Goal: Task Accomplishment & Management: Manage account settings

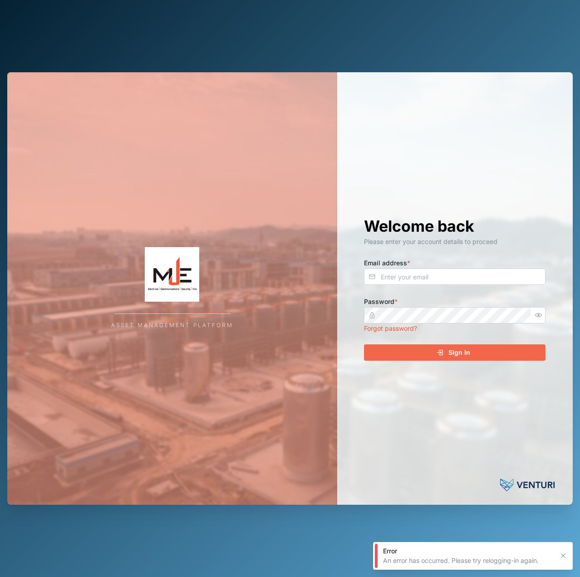
drag, startPoint x: 461, startPoint y: 260, endPoint x: 456, endPoint y: 278, distance: 18.5
click at [458, 275] on div "Email address *" at bounding box center [455, 271] width 182 height 28
click at [456, 278] on input "Email address *" at bounding box center [455, 276] width 182 height 16
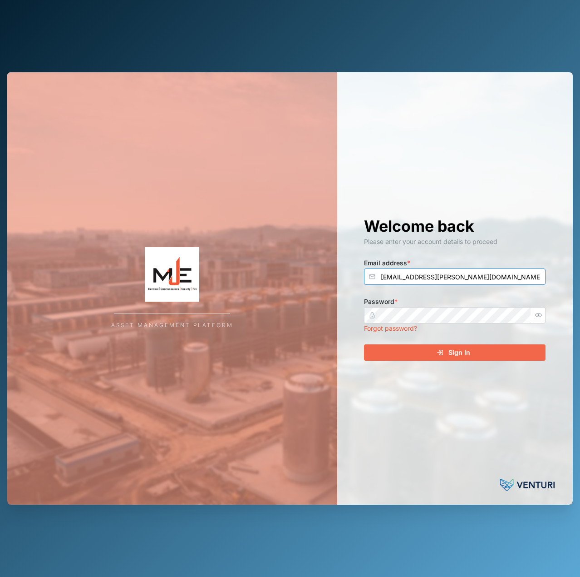
type input "declan.delahunty@venturi.io"
click at [364, 344] on button "Sign In" at bounding box center [455, 352] width 182 height 16
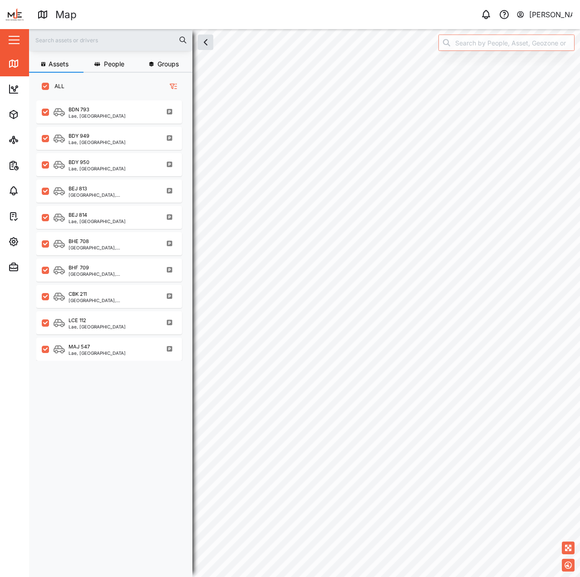
scroll to position [466, 142]
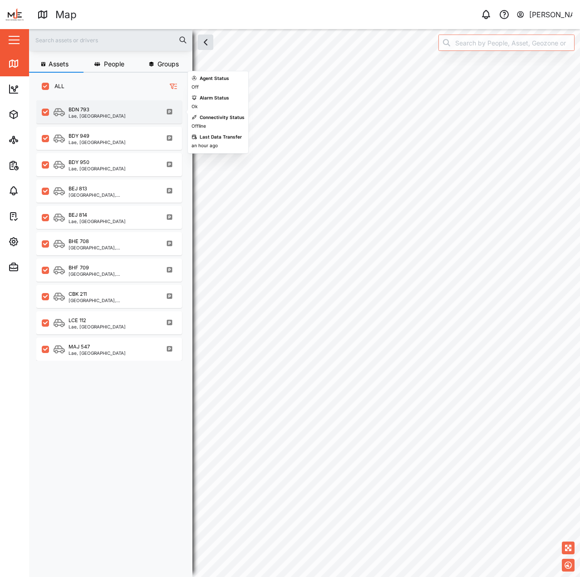
click at [114, 116] on div "BDN 793 Lae, Momase Region" at bounding box center [115, 112] width 123 height 12
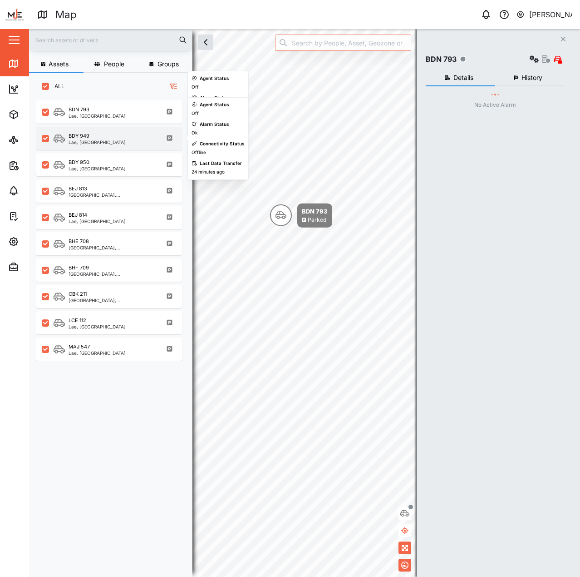
click at [107, 143] on div "Lae, Momase Region" at bounding box center [97, 142] width 57 height 5
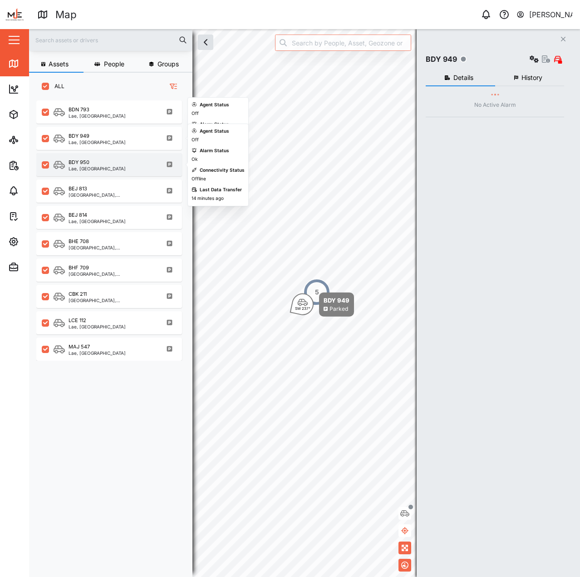
click at [108, 173] on div "BDY 950 Lae, Momase Region" at bounding box center [109, 164] width 146 height 23
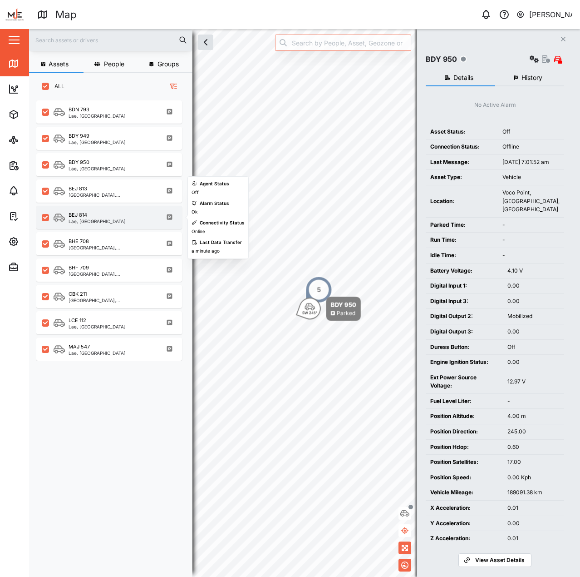
click at [116, 222] on div "BEJ 814 Lae, Momase Region" at bounding box center [115, 217] width 123 height 12
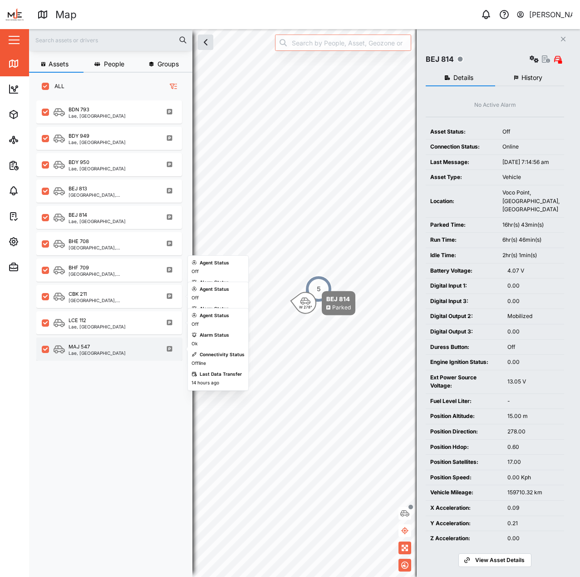
click at [104, 351] on div "Lae, Momase Region" at bounding box center [97, 353] width 57 height 5
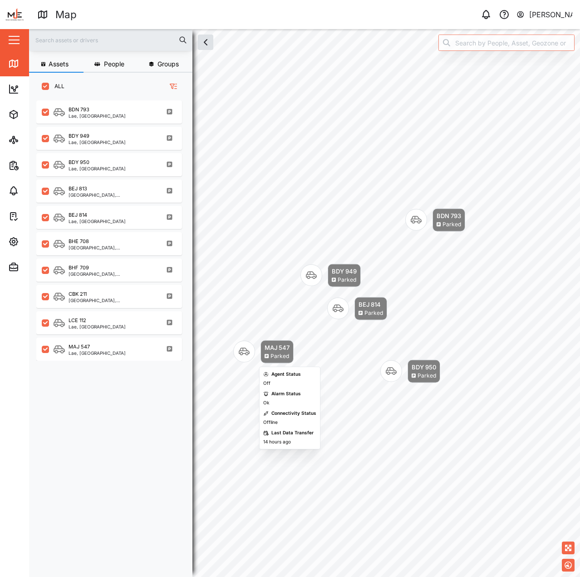
click at [272, 349] on div "MAJ 547" at bounding box center [277, 347] width 25 height 9
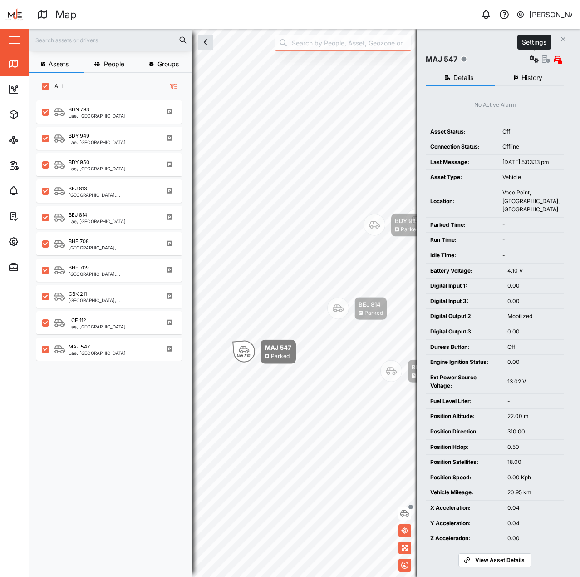
click at [533, 60] on icon "button" at bounding box center [534, 58] width 9 height 7
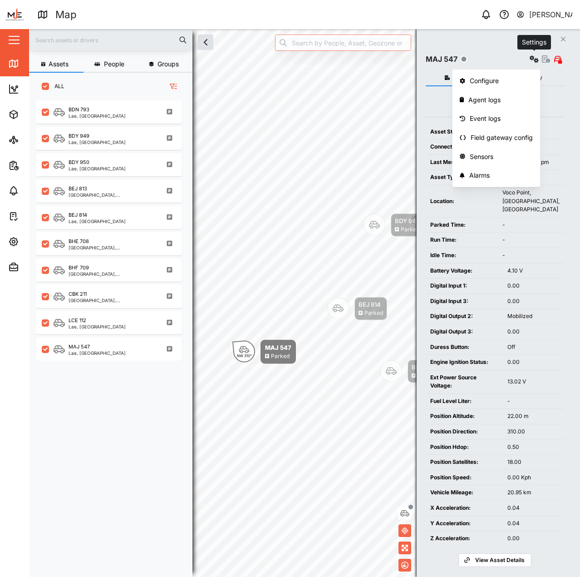
click at [533, 60] on icon "button" at bounding box center [534, 58] width 9 height 7
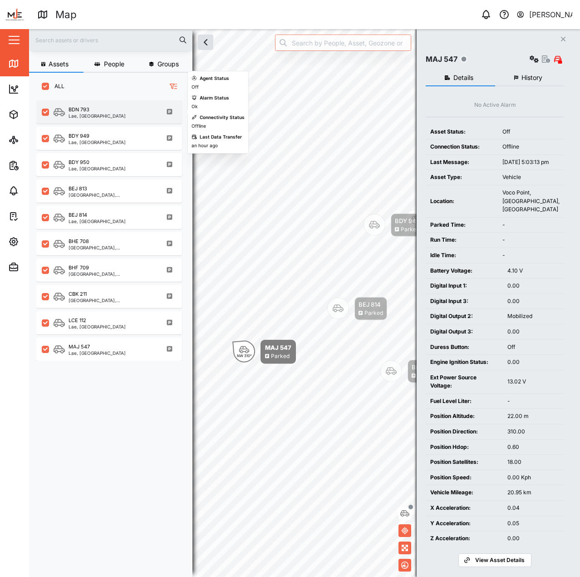
click at [132, 113] on div "BDN 793 Lae, Momase Region" at bounding box center [115, 112] width 123 height 12
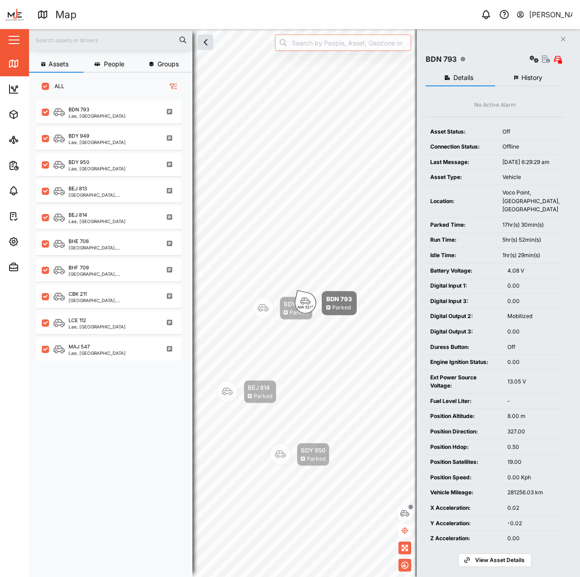
click at [524, 78] on span "History" at bounding box center [532, 77] width 21 height 6
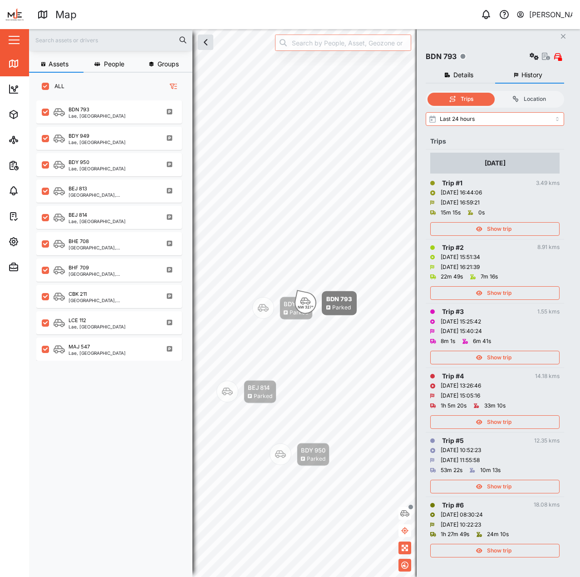
scroll to position [5, 0]
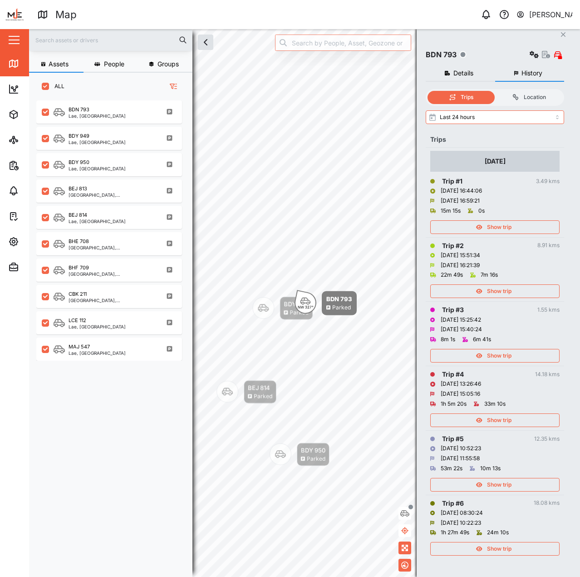
click at [484, 245] on div "Trip # 2 8.91 kms" at bounding box center [495, 246] width 129 height 10
click at [492, 234] on td "02 Oct 2025 Trip # 1 3.49 kms 02/10/2025 16:44:06 02/10/2025 16:59:21 15m 15s 0…" at bounding box center [495, 192] width 139 height 89
click at [496, 226] on span "Show trip" at bounding box center [499, 227] width 25 height 13
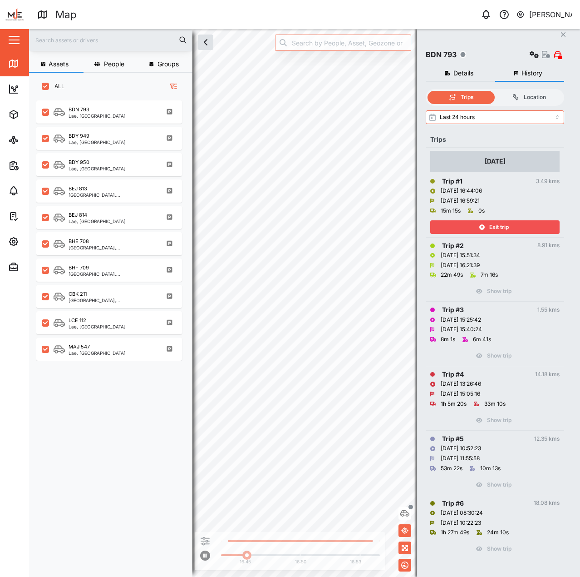
click at [496, 226] on span "Exit trip" at bounding box center [500, 227] width 20 height 13
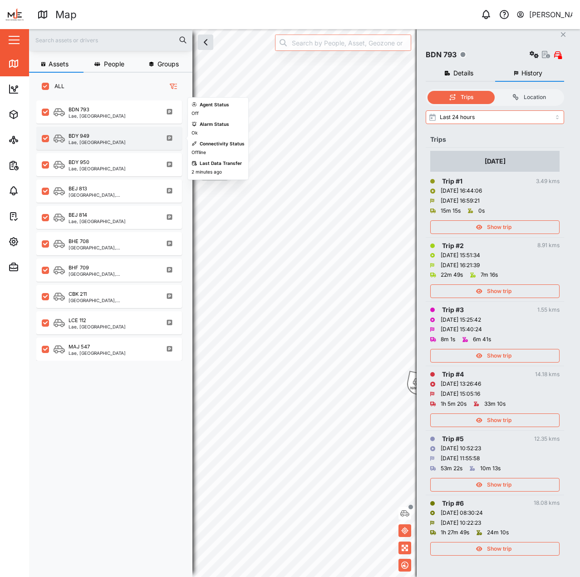
click at [133, 138] on div "BDY 949 Lae, Momase Region" at bounding box center [115, 138] width 123 height 12
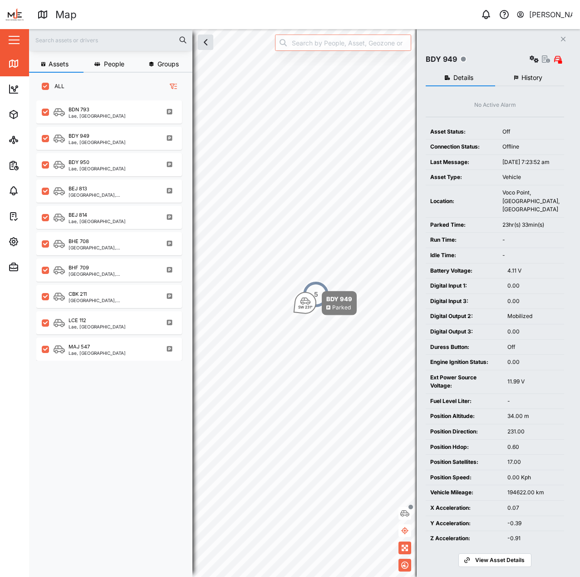
click at [528, 80] on span "History" at bounding box center [532, 77] width 21 height 6
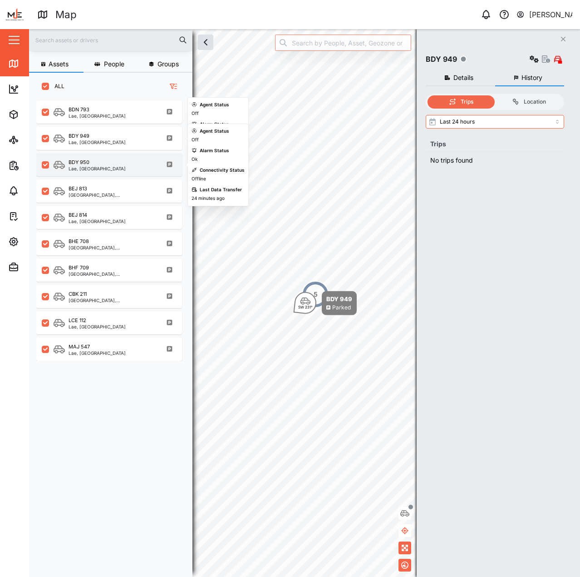
click at [131, 159] on div "BDY 950 Lae, Momase Region" at bounding box center [115, 165] width 123 height 12
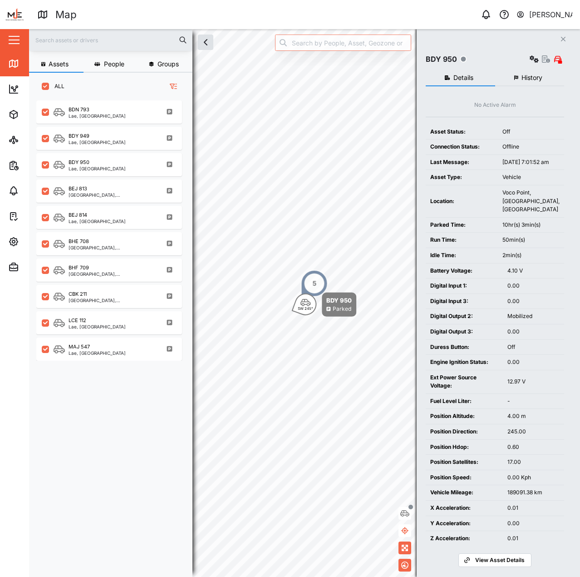
click at [533, 77] on span "History" at bounding box center [532, 77] width 21 height 6
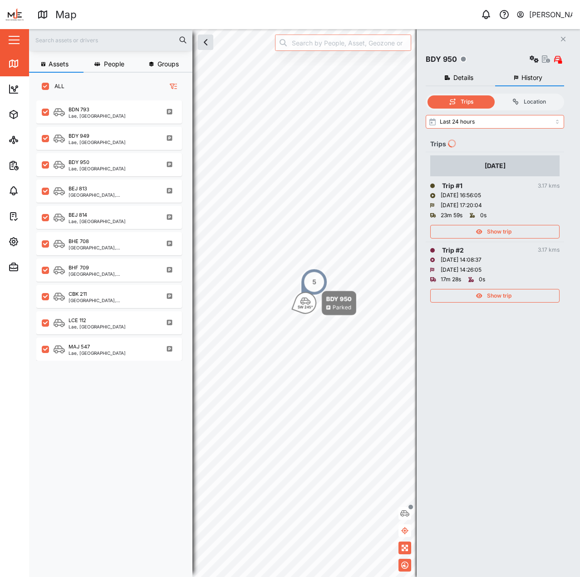
click at [494, 231] on span "Show trip" at bounding box center [499, 231] width 25 height 13
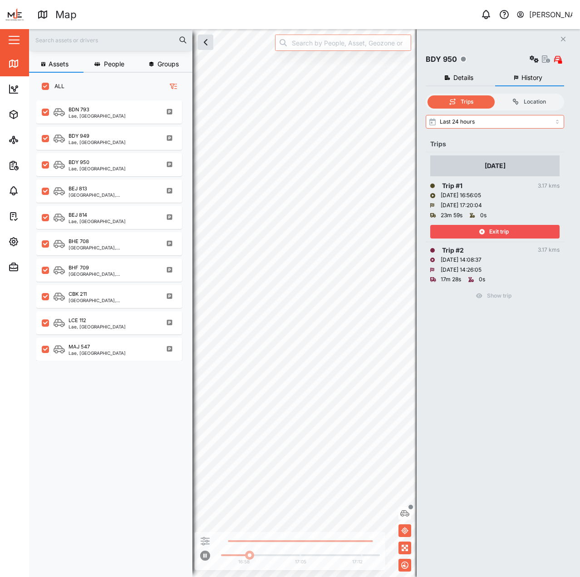
click at [441, 232] on div "Exit trip" at bounding box center [494, 231] width 118 height 13
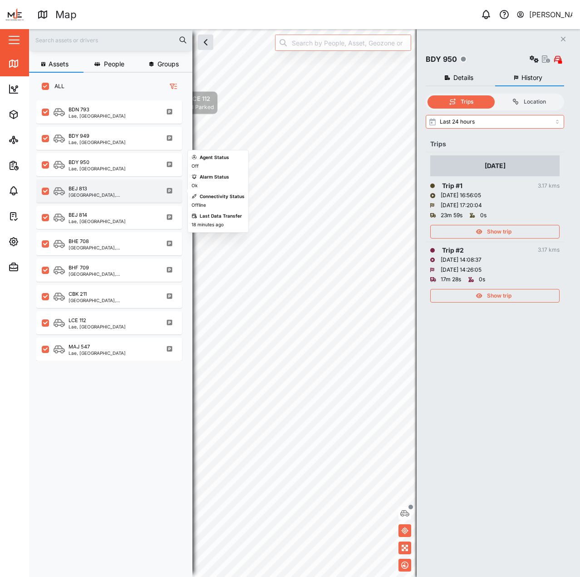
click at [119, 191] on div "BEJ 813" at bounding box center [112, 189] width 87 height 8
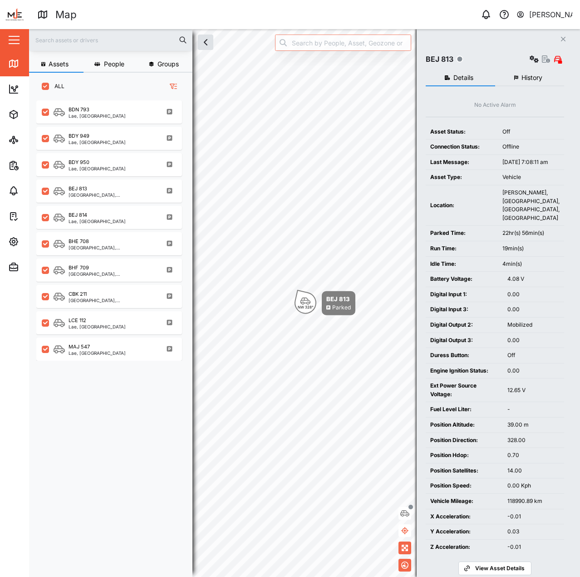
click at [533, 78] on span "History" at bounding box center [532, 77] width 21 height 6
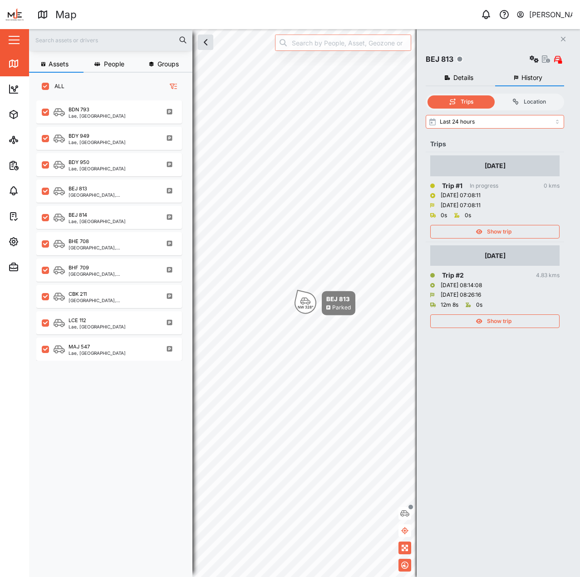
click at [507, 319] on span "Show trip" at bounding box center [499, 321] width 25 height 13
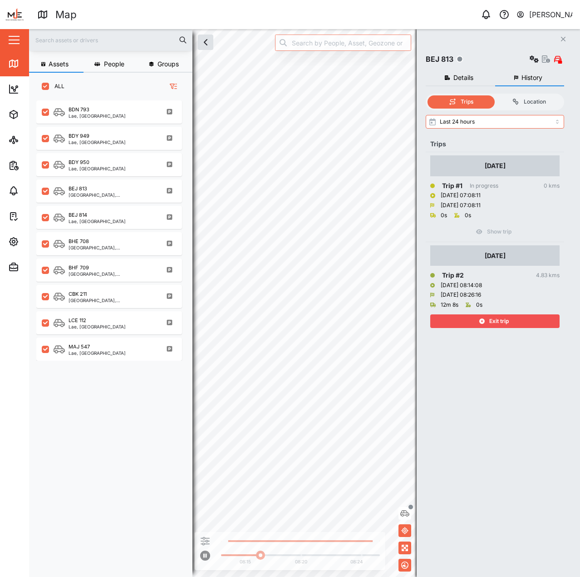
click at [494, 319] on span "Exit trip" at bounding box center [500, 321] width 20 height 13
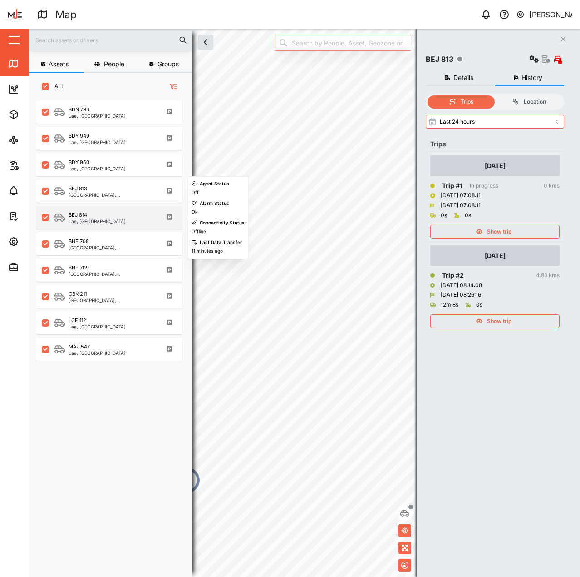
click at [122, 218] on div "BEJ 814 Lae, Momase Region" at bounding box center [115, 217] width 123 height 12
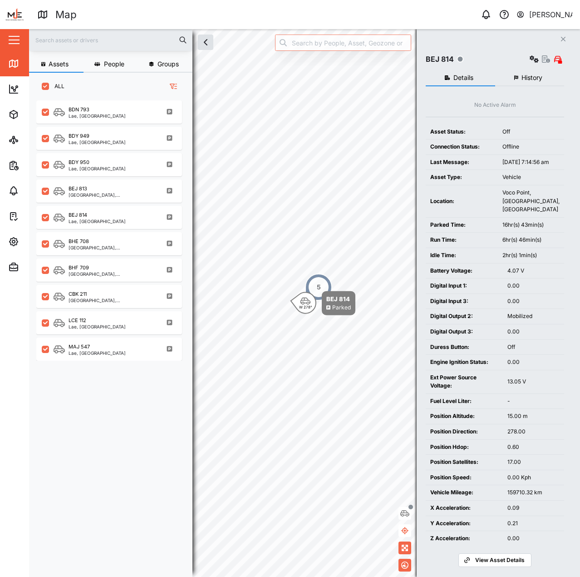
click at [525, 84] on button "History" at bounding box center [530, 78] width 69 height 16
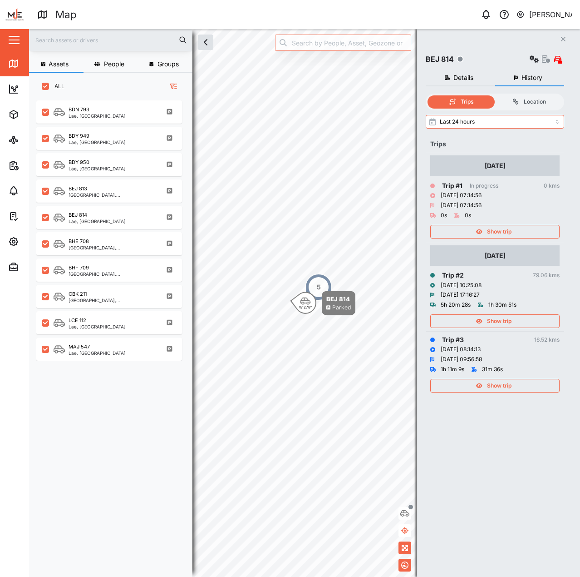
click at [504, 321] on span "Show trip" at bounding box center [499, 321] width 25 height 13
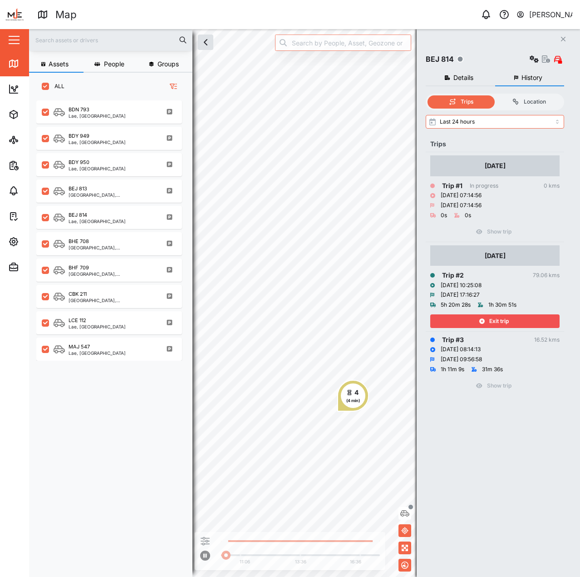
click at [504, 321] on span "Exit trip" at bounding box center [500, 321] width 20 height 13
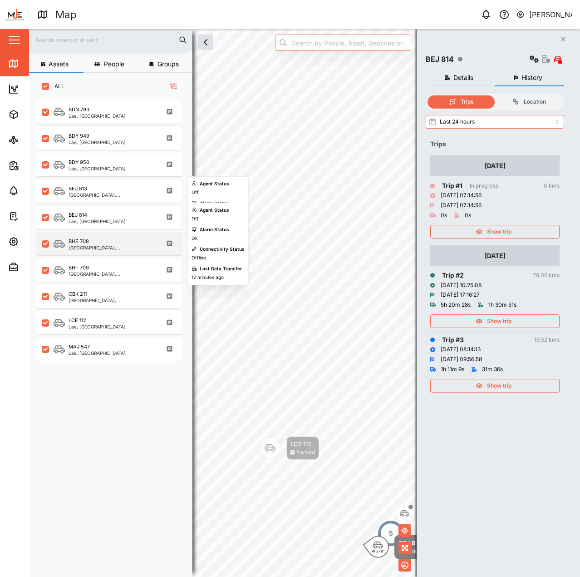
click at [117, 244] on div "BHE 708" at bounding box center [112, 242] width 87 height 8
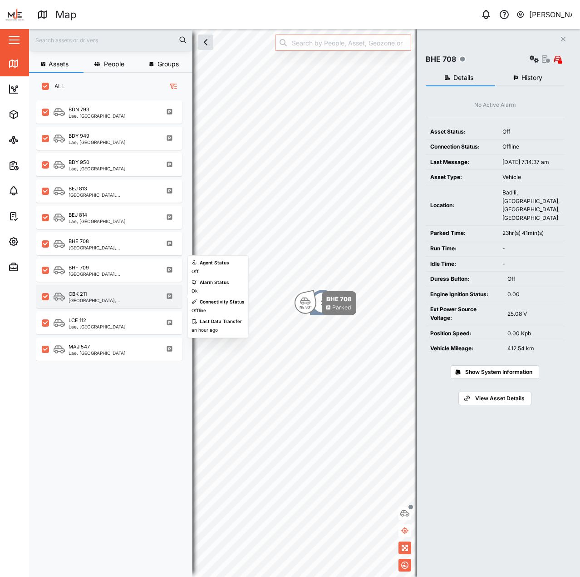
click at [98, 297] on div "CBK 211" at bounding box center [112, 294] width 87 height 8
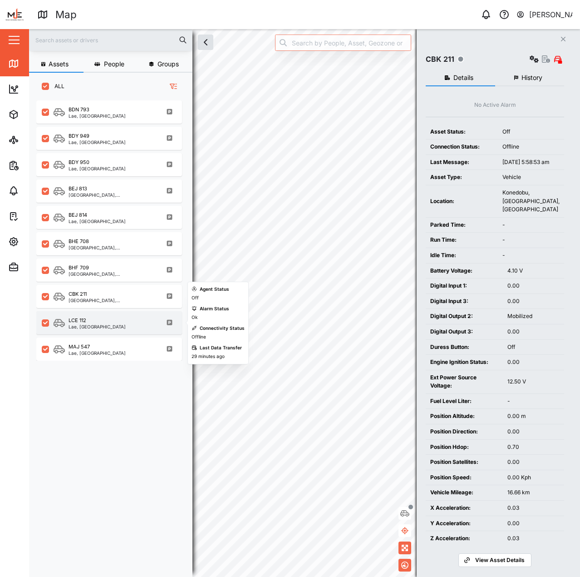
click at [119, 328] on div "LCE 112 Lae, Momase Region" at bounding box center [115, 323] width 123 height 12
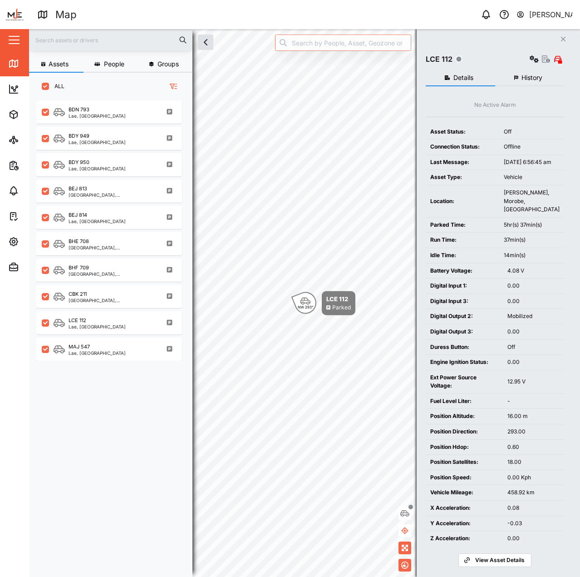
click at [531, 79] on span "History" at bounding box center [532, 77] width 21 height 6
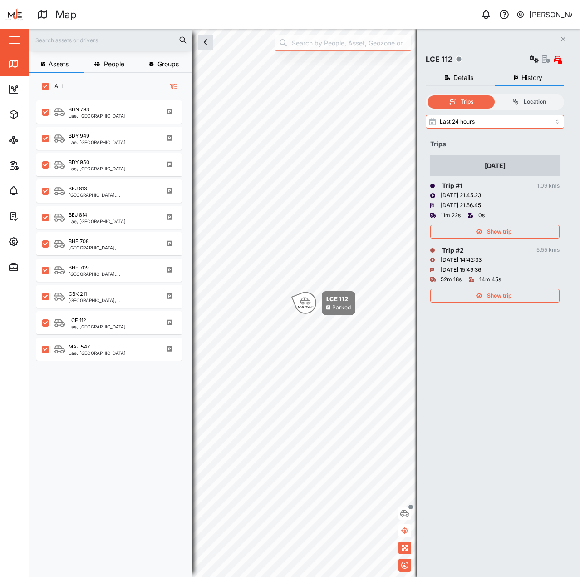
click at [499, 230] on span "Show trip" at bounding box center [499, 231] width 25 height 13
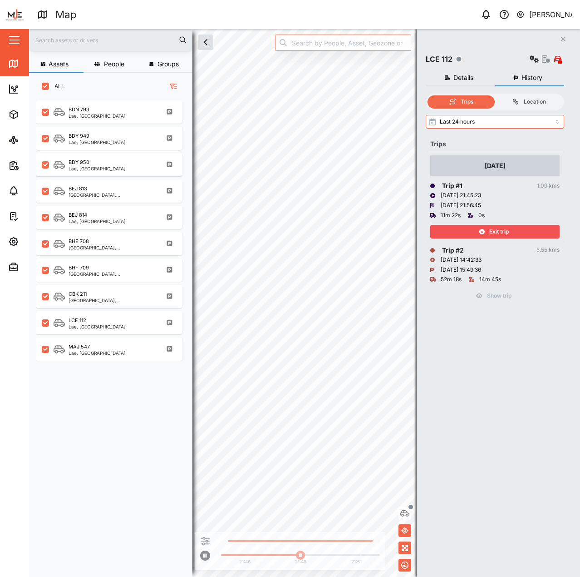
click at [499, 230] on span "Exit trip" at bounding box center [500, 231] width 20 height 13
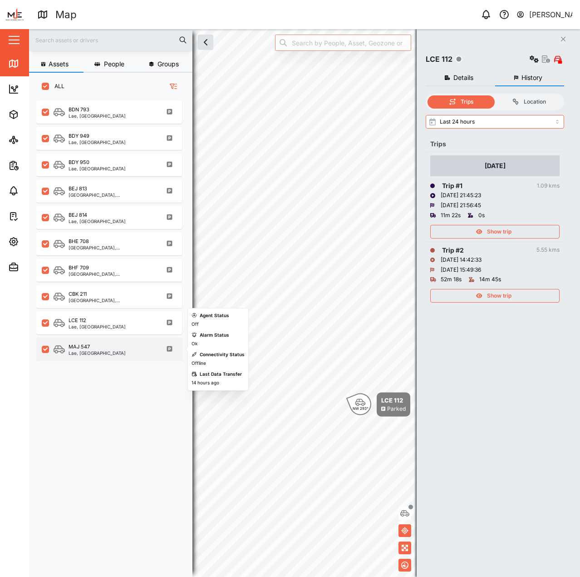
click at [110, 351] on div "Lae, Momase Region" at bounding box center [97, 353] width 57 height 5
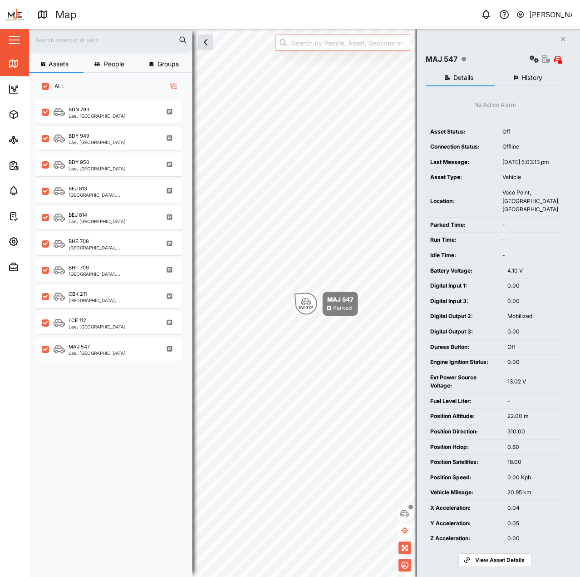
click at [529, 81] on span "History" at bounding box center [532, 77] width 21 height 6
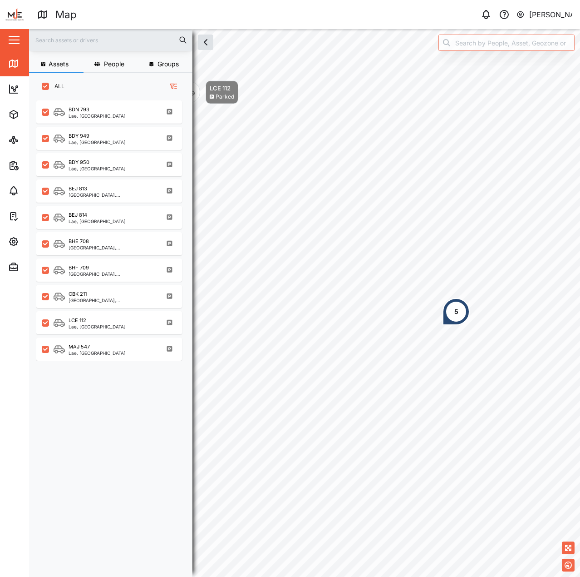
click at [443, 298] on div "5" at bounding box center [456, 311] width 27 height 27
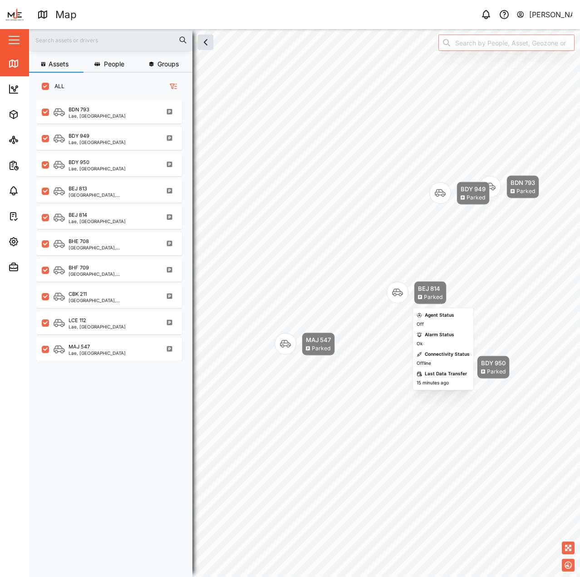
click at [322, 337] on div "MAJ 547" at bounding box center [318, 339] width 25 height 9
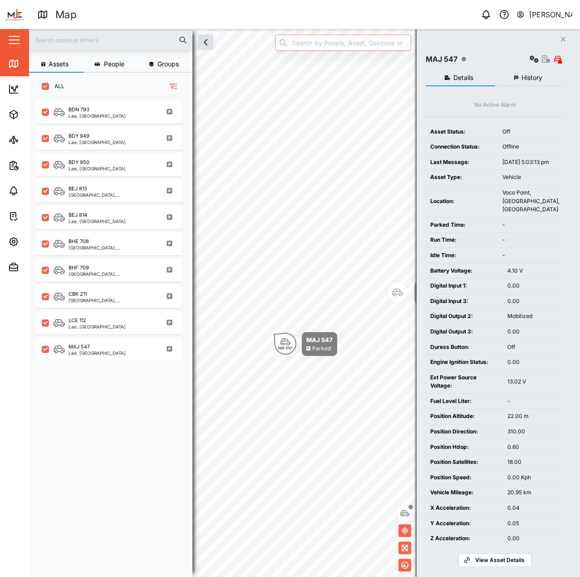
click at [498, 128] on td "Asset Status:" at bounding box center [462, 131] width 72 height 15
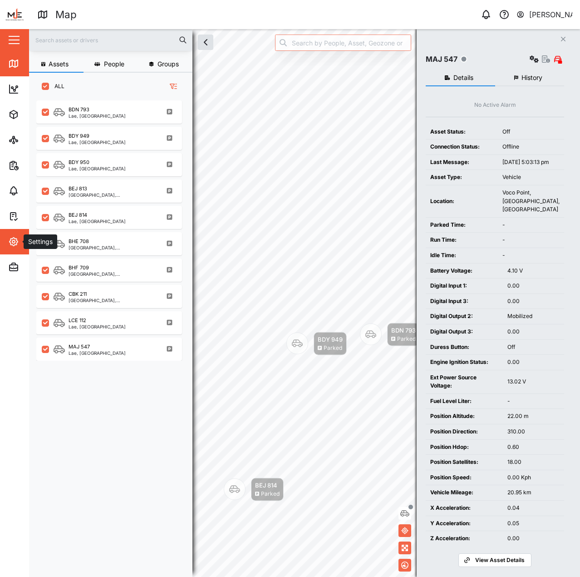
click at [13, 236] on span "Settings" at bounding box center [49, 241] width 83 height 25
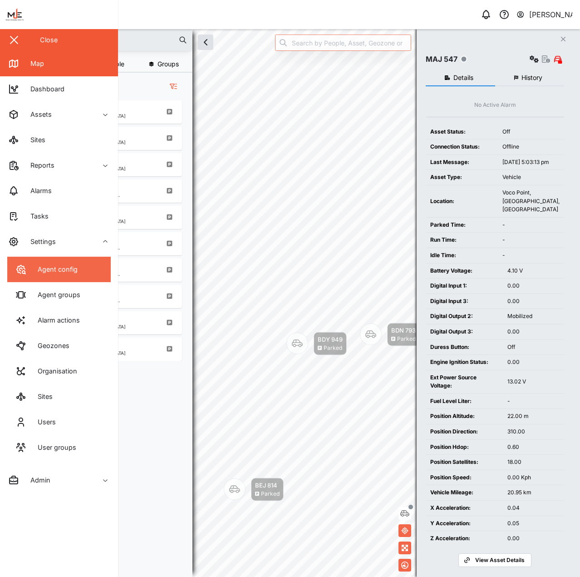
click at [65, 269] on div "Agent config" at bounding box center [54, 269] width 47 height 10
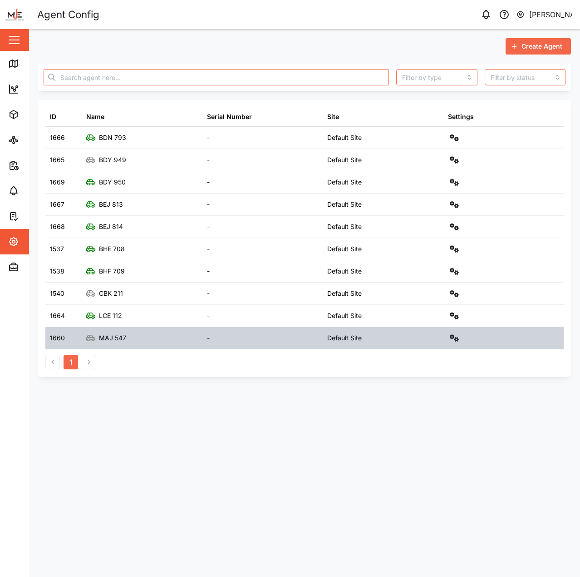
click at [129, 341] on div "MAJ 547" at bounding box center [142, 338] width 121 height 22
click at [96, 337] on div "MAJ 547" at bounding box center [106, 338] width 40 height 10
drag, startPoint x: 96, startPoint y: 337, endPoint x: 135, endPoint y: 336, distance: 39.5
click at [136, 337] on div "MAJ 547" at bounding box center [142, 338] width 121 height 22
click at [272, 338] on div "-" at bounding box center [263, 338] width 121 height 22
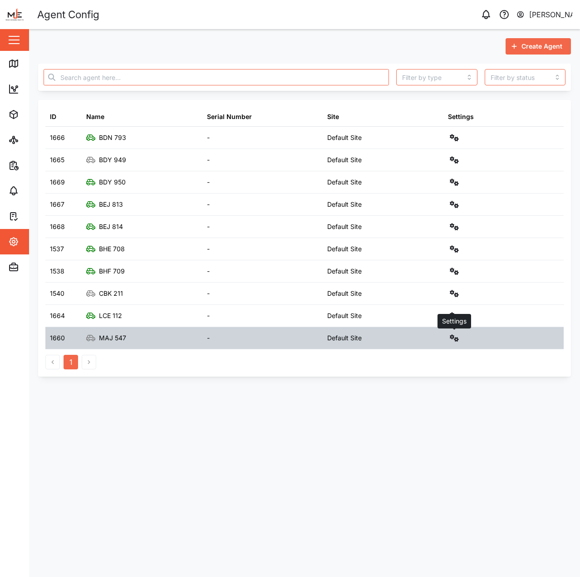
click at [457, 336] on icon "button" at bounding box center [454, 337] width 9 height 7
click at [458, 336] on icon "button" at bounding box center [454, 337] width 9 height 7
click at [444, 340] on div "Settings" at bounding box center [504, 338] width 121 height 22
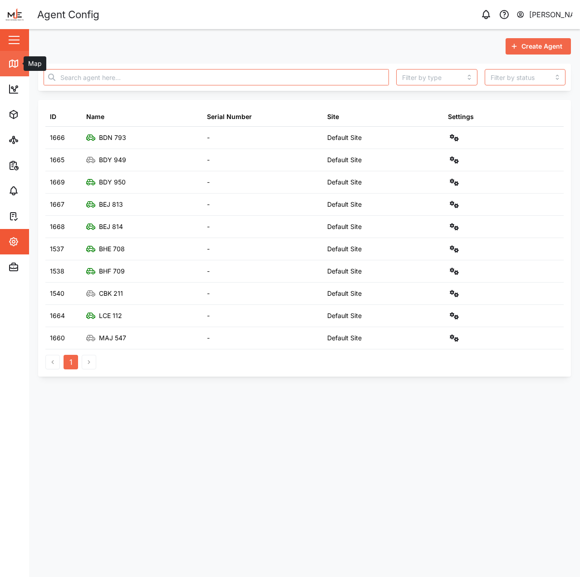
click at [13, 58] on link "Map" at bounding box center [59, 63] width 118 height 25
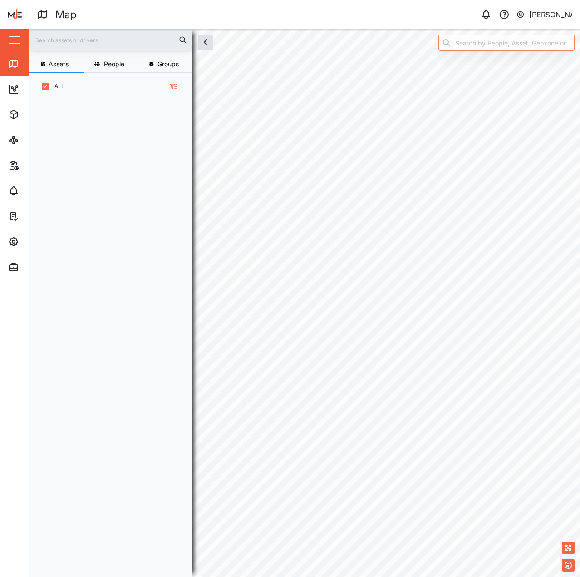
scroll to position [466, 142]
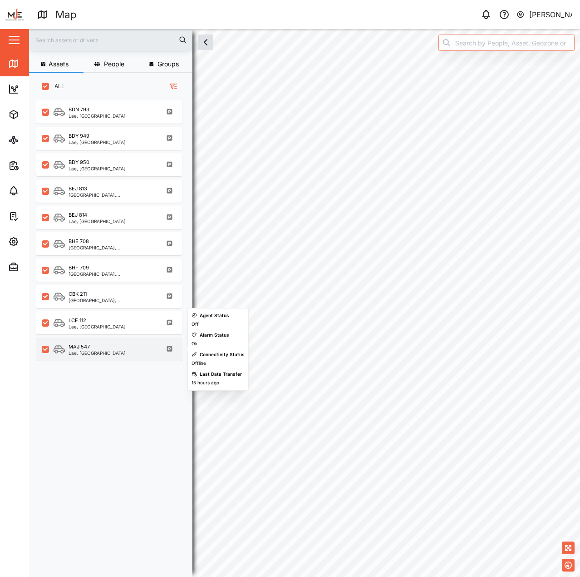
click at [129, 346] on div "MAJ 547 Lae, Momase Region" at bounding box center [115, 349] width 123 height 12
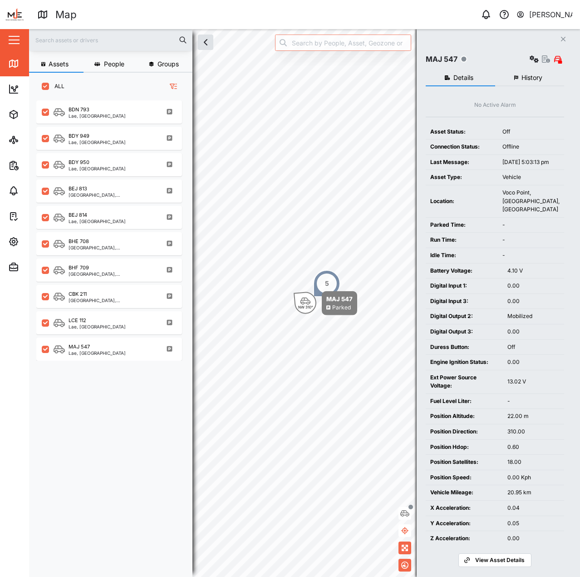
click at [528, 80] on span "History" at bounding box center [532, 77] width 21 height 6
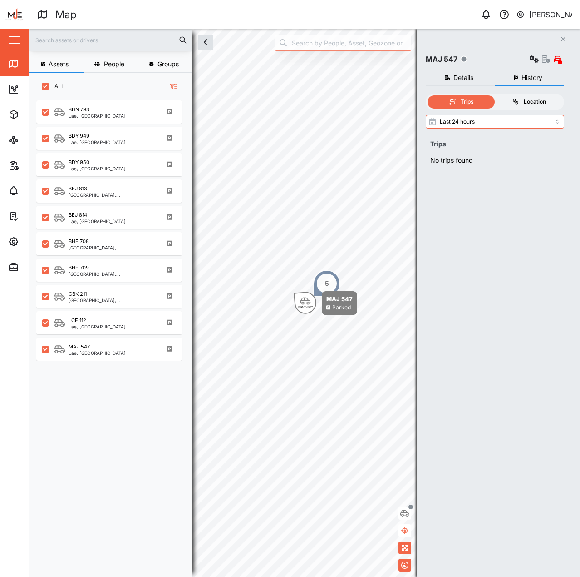
click at [496, 99] on label "Location" at bounding box center [529, 101] width 67 height 13
click at [496, 95] on input "Location" at bounding box center [496, 95] width 0 height 0
click at [479, 99] on div "Trips" at bounding box center [461, 102] width 58 height 9
click at [428, 95] on input "Trips" at bounding box center [428, 95] width 0 height 0
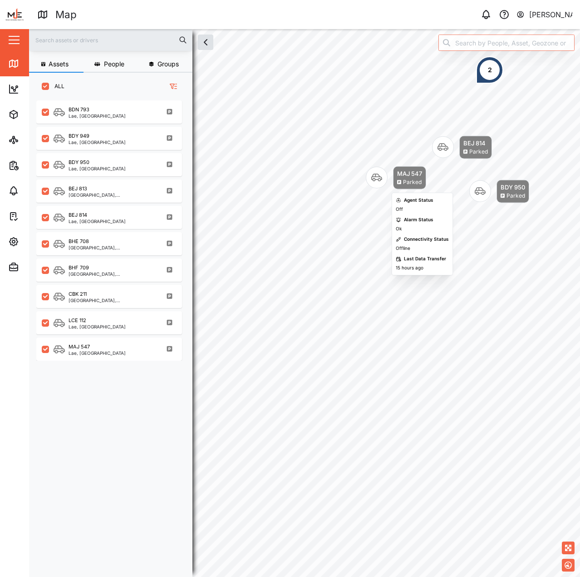
click at [377, 178] on icon "Map marker" at bounding box center [377, 177] width 11 height 11
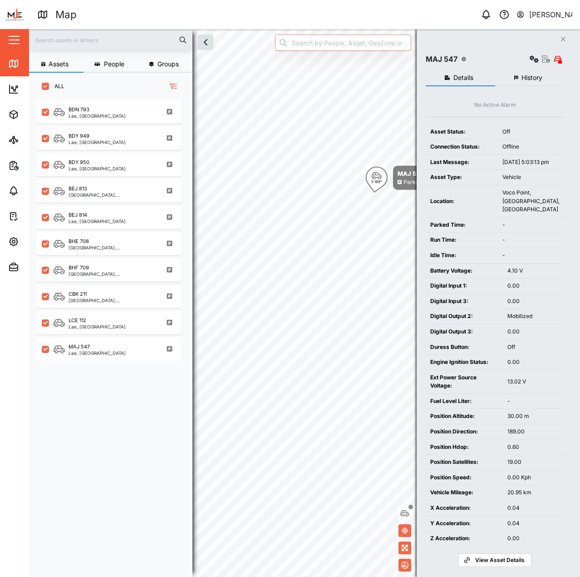
click at [529, 77] on span "History" at bounding box center [532, 77] width 21 height 6
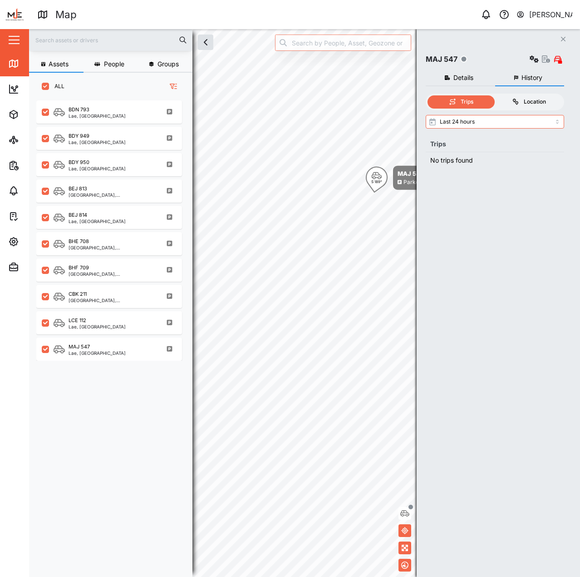
click at [533, 101] on div "Location" at bounding box center [535, 102] width 22 height 9
click at [496, 95] on input "Location" at bounding box center [496, 95] width 0 height 0
click at [460, 101] on div "Trips" at bounding box center [461, 102] width 58 height 9
click at [428, 95] on input "Trips" at bounding box center [428, 95] width 0 height 0
click at [471, 80] on span "Details" at bounding box center [464, 77] width 20 height 6
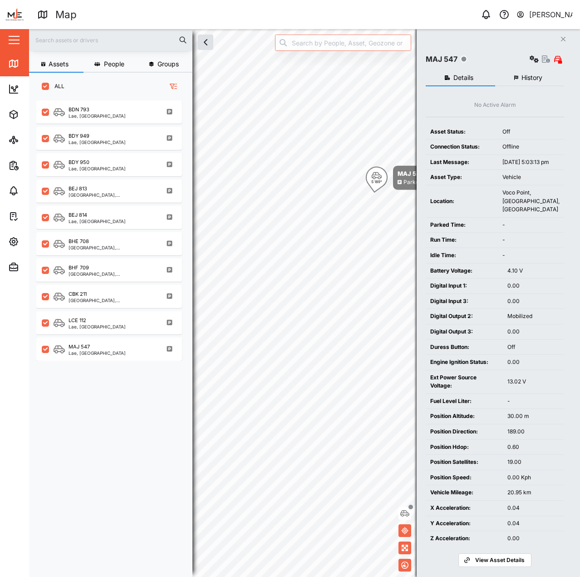
click at [527, 182] on div "Vehicle" at bounding box center [531, 177] width 57 height 9
click at [530, 182] on div "Vehicle" at bounding box center [531, 177] width 57 height 9
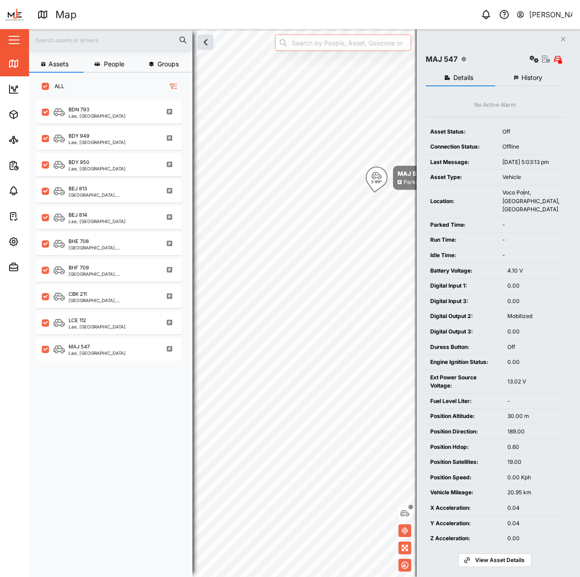
click at [530, 205] on div "Voco Point, Morobe, Papua New Guinea" at bounding box center [531, 200] width 57 height 25
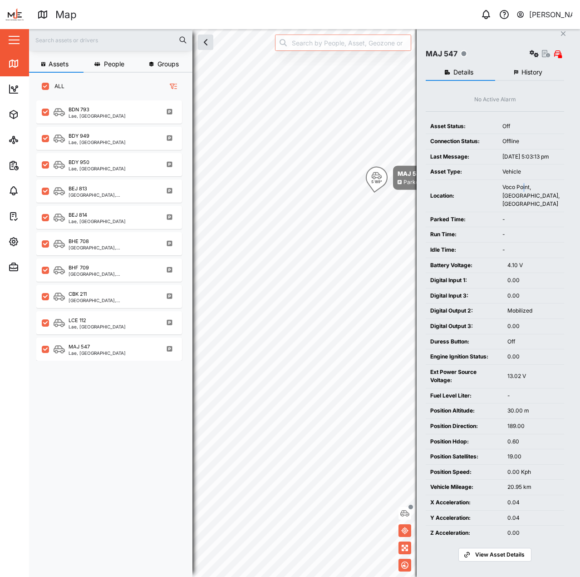
scroll to position [16, 0]
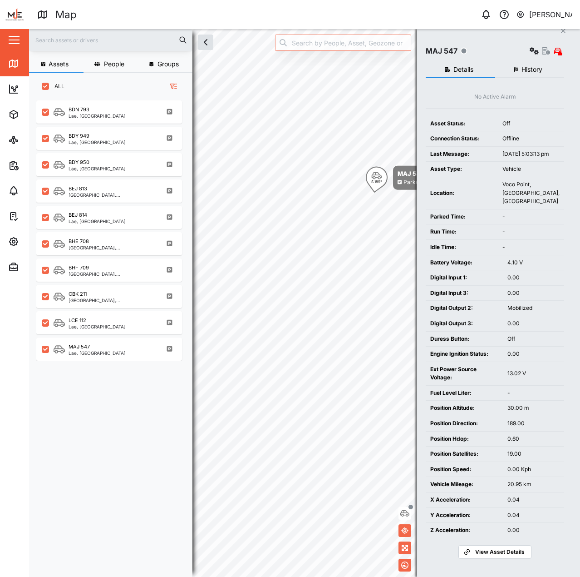
click at [523, 225] on td "-" at bounding box center [531, 231] width 66 height 15
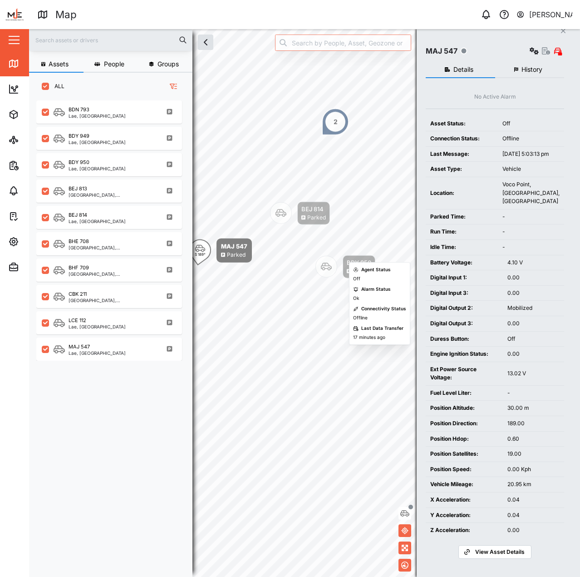
click at [318, 29] on div "BDY 950 Parked BEJ 814 Parked S 189° MAJ 547 Parked 2" at bounding box center [304, 29] width 551 height 0
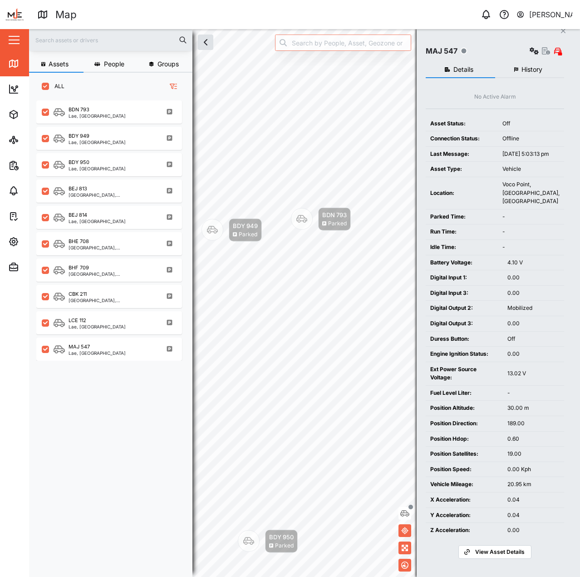
click at [451, 259] on div "Battery Voltage:" at bounding box center [465, 262] width 68 height 9
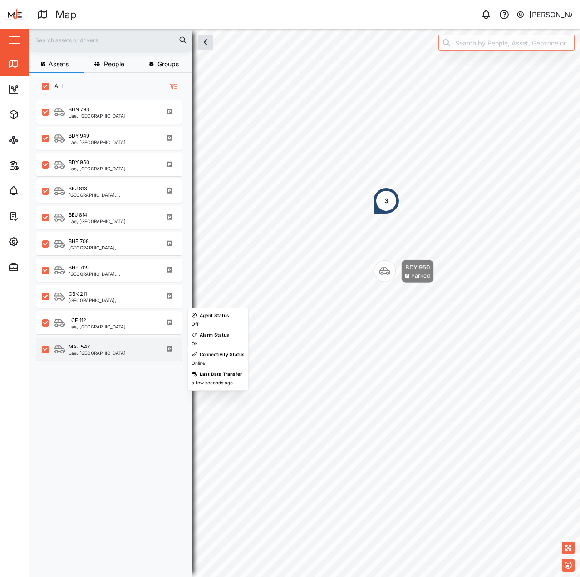
click at [144, 348] on div "MAJ 547 Lae, Momase Region" at bounding box center [115, 349] width 123 height 12
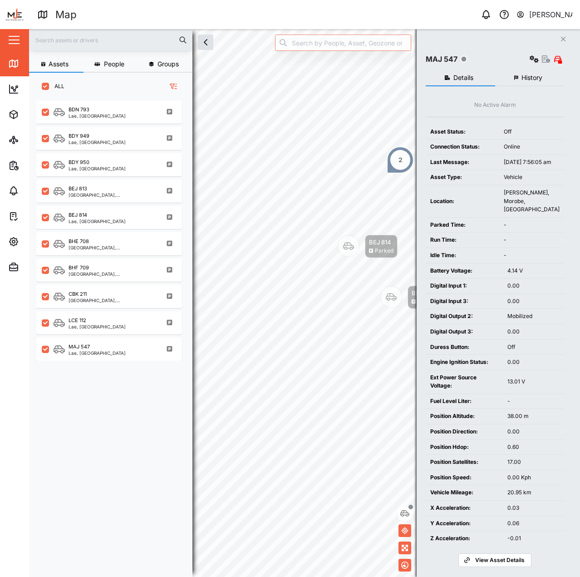
click at [364, 237] on div "BEJ 814 Parked" at bounding box center [368, 246] width 60 height 23
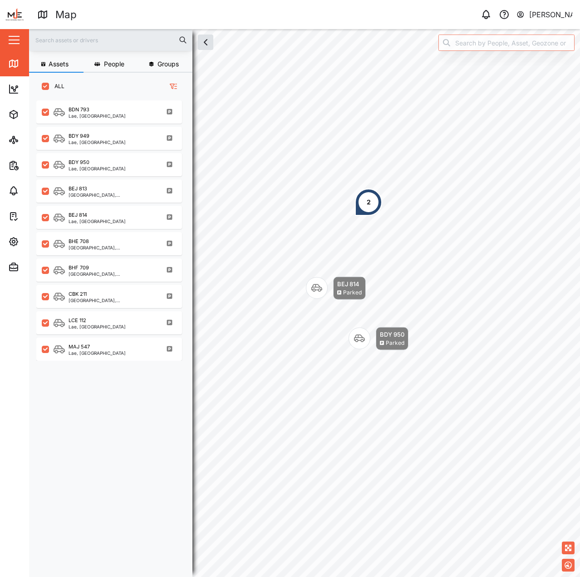
click at [367, 209] on div "2" at bounding box center [368, 201] width 27 height 27
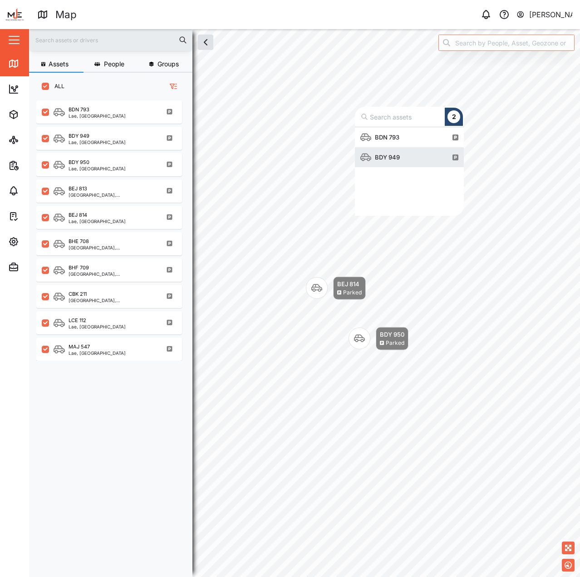
scroll to position [82, 102]
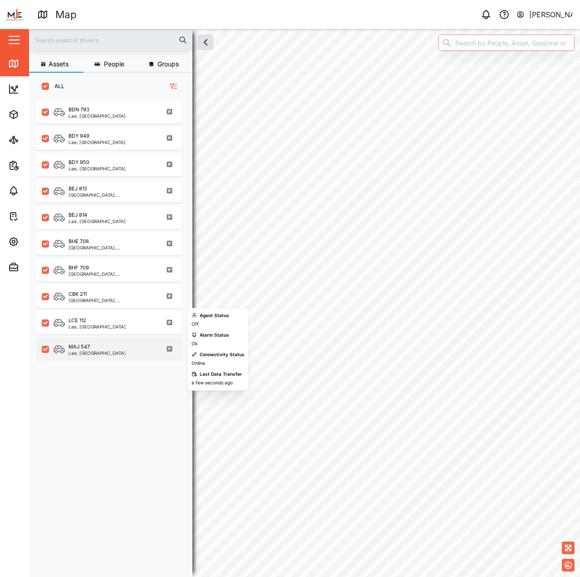
click at [134, 347] on div "MAJ 547 Lae, [GEOGRAPHIC_DATA]" at bounding box center [115, 349] width 123 height 12
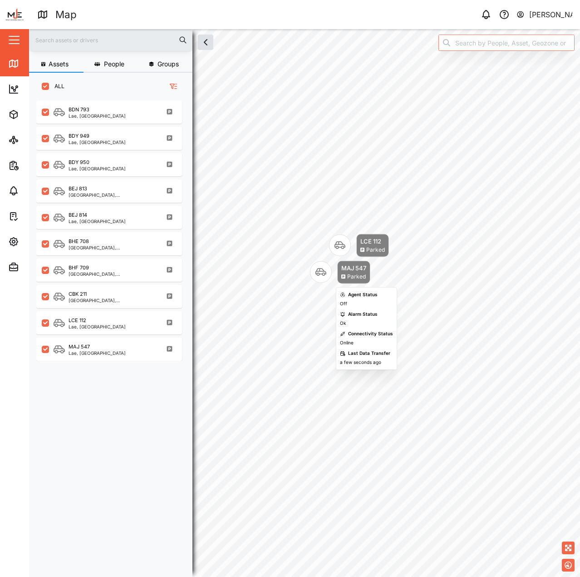
click at [343, 273] on div "Parked" at bounding box center [354, 277] width 25 height 9
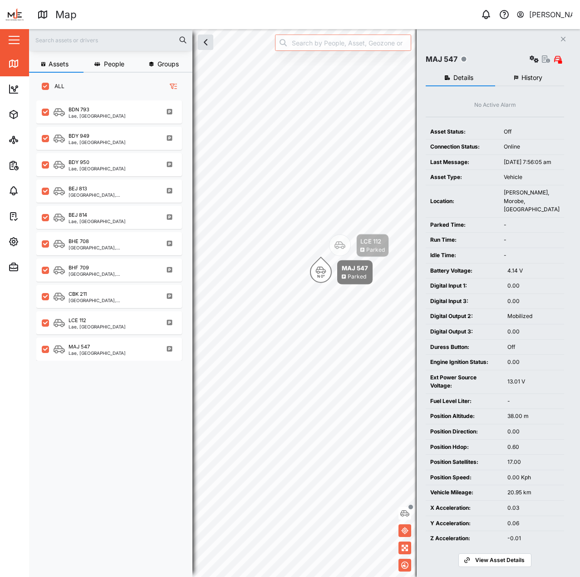
click at [538, 81] on button "History" at bounding box center [530, 78] width 69 height 16
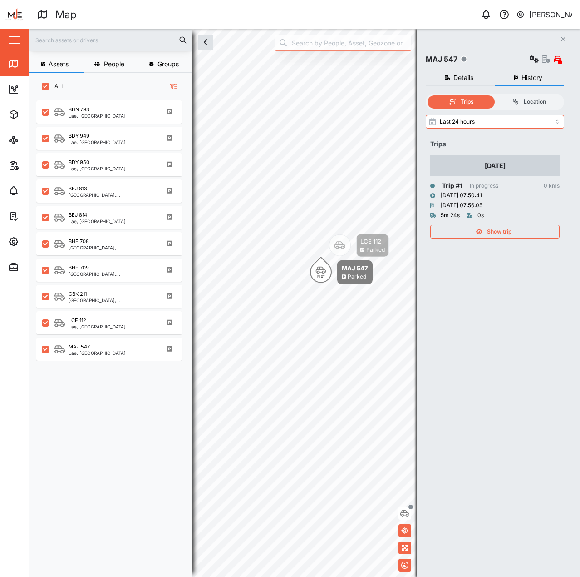
click at [495, 227] on span "Show trip" at bounding box center [499, 231] width 25 height 13
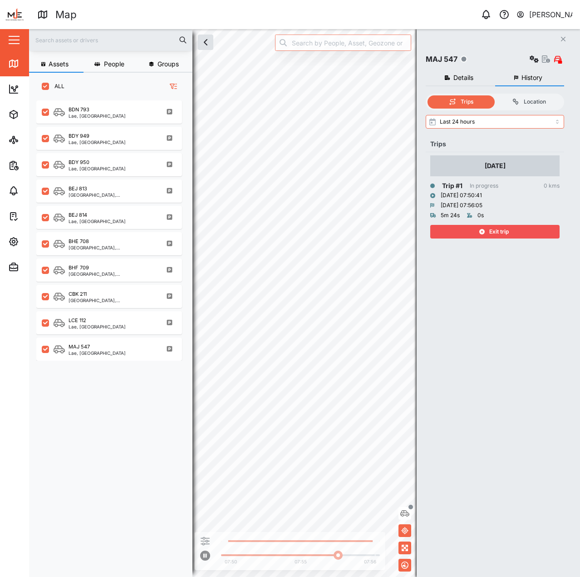
click at [495, 228] on span "Exit trip" at bounding box center [500, 231] width 20 height 13
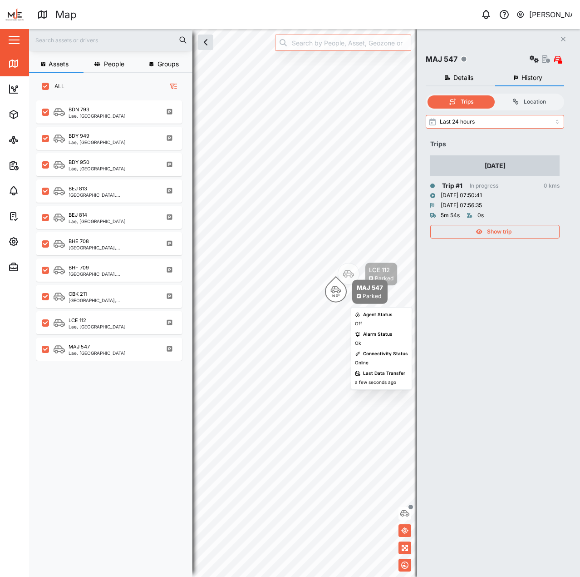
click at [332, 290] on icon "Map marker" at bounding box center [336, 289] width 10 height 7
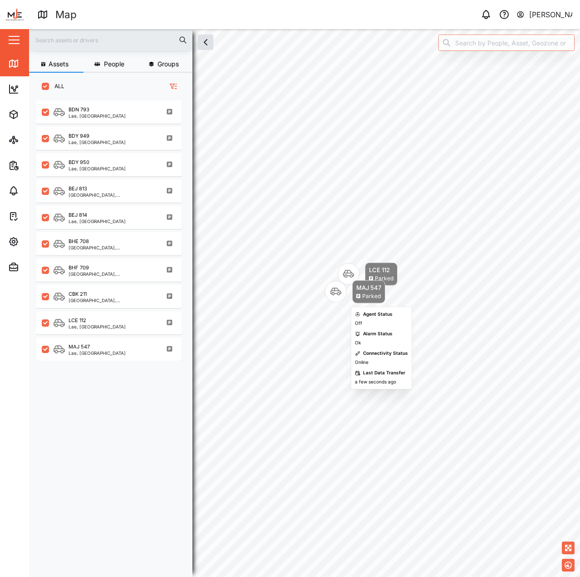
click at [332, 290] on icon "Map marker" at bounding box center [336, 291] width 11 height 11
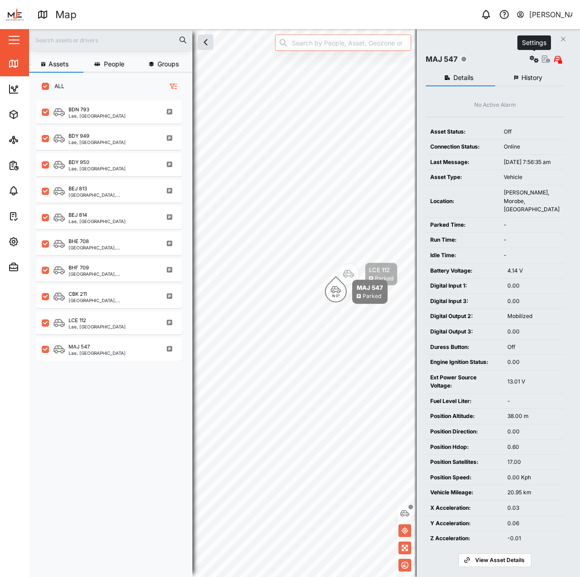
click at [541, 57] on button "button" at bounding box center [534, 59] width 13 height 13
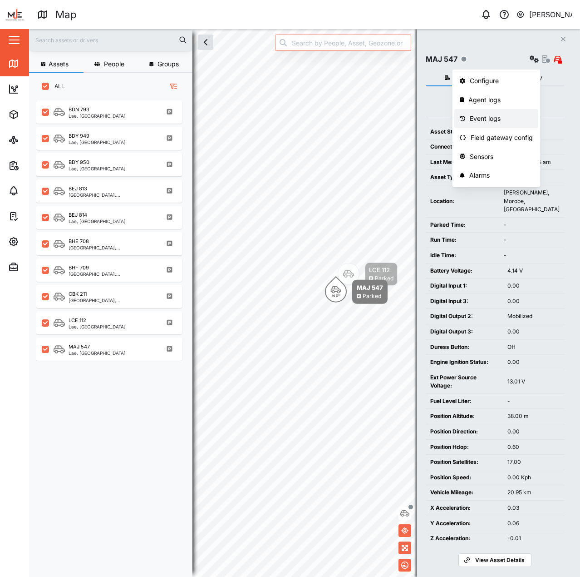
click at [500, 120] on div "Event logs" at bounding box center [501, 119] width 63 height 10
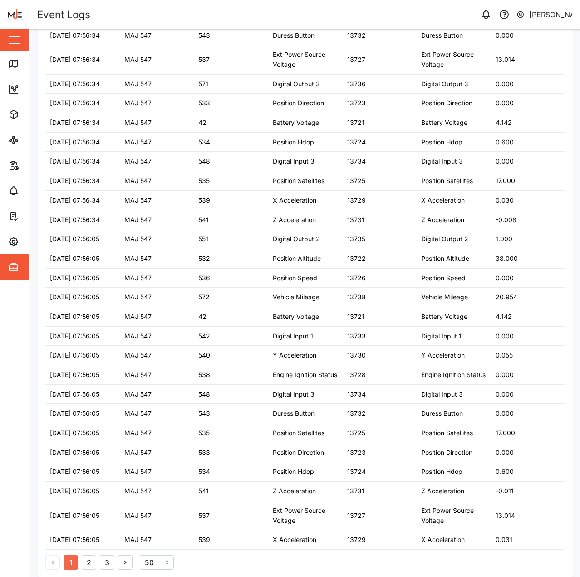
scroll to position [602, 0]
click at [109, 556] on button "3" at bounding box center [107, 562] width 15 height 15
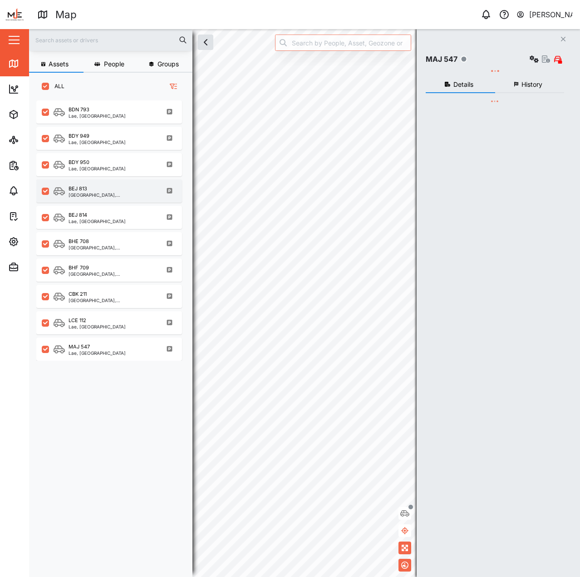
scroll to position [466, 142]
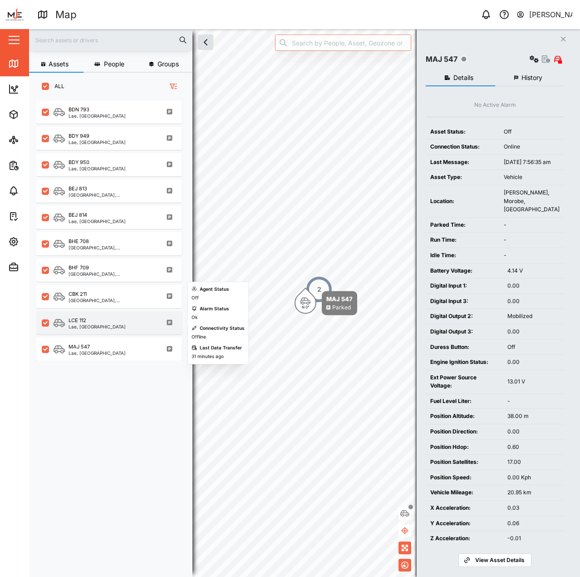
click at [85, 325] on div "Lae, Momase Region" at bounding box center [97, 326] width 57 height 5
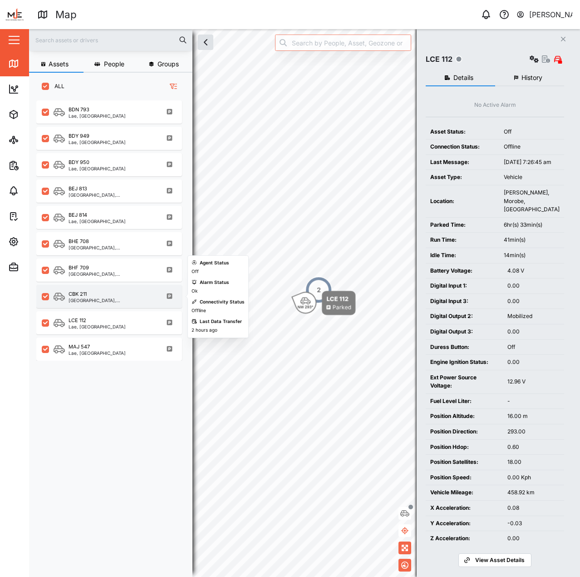
click at [84, 301] on div "[GEOGRAPHIC_DATA], [GEOGRAPHIC_DATA]" at bounding box center [112, 300] width 87 height 5
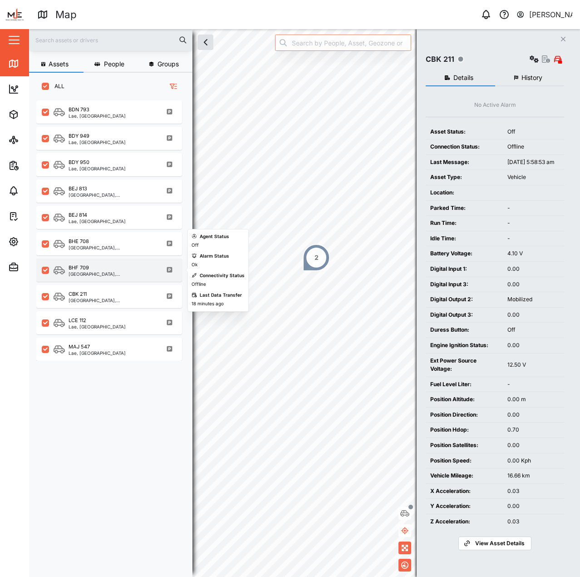
click at [87, 274] on div "[GEOGRAPHIC_DATA], [GEOGRAPHIC_DATA]" at bounding box center [112, 274] width 87 height 5
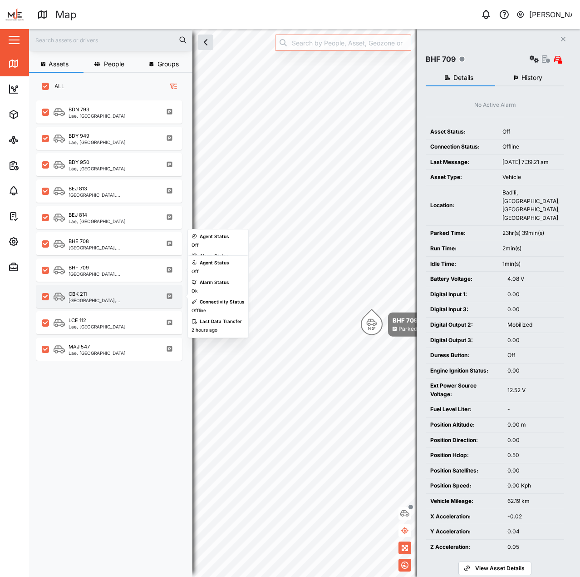
click at [90, 293] on div "CBK 211" at bounding box center [112, 294] width 87 height 8
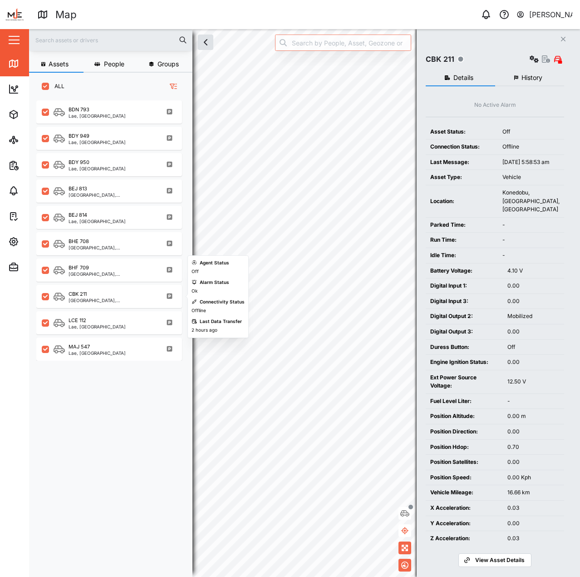
click at [96, 230] on div "BHE 708 Port Moresby, Southern Region" at bounding box center [109, 242] width 146 height 26
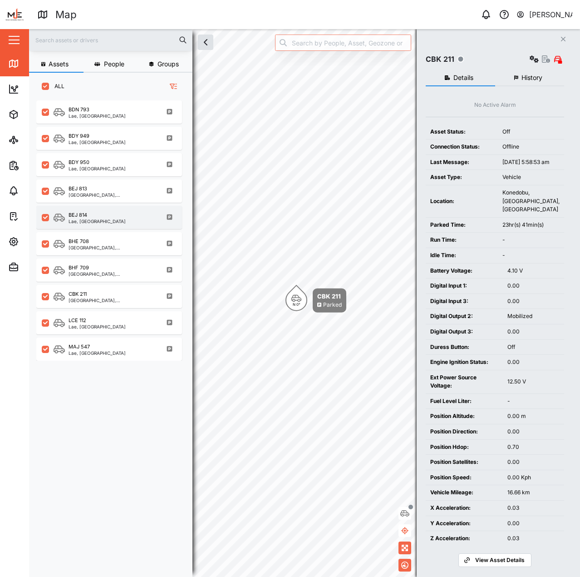
click at [98, 223] on div "Lae, Momase Region" at bounding box center [97, 221] width 57 height 5
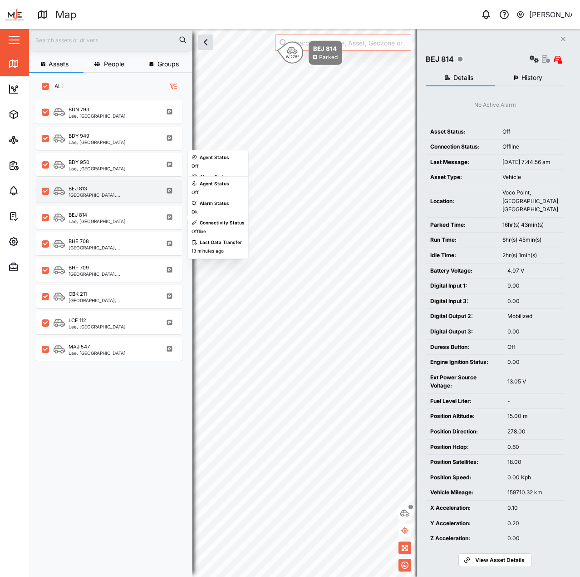
click at [96, 186] on div "BEJ 813" at bounding box center [112, 189] width 87 height 8
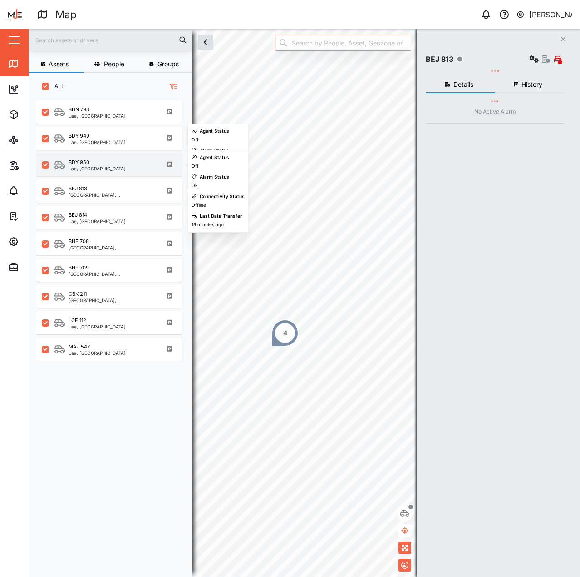
click at [96, 162] on div "BDY 950" at bounding box center [97, 163] width 57 height 8
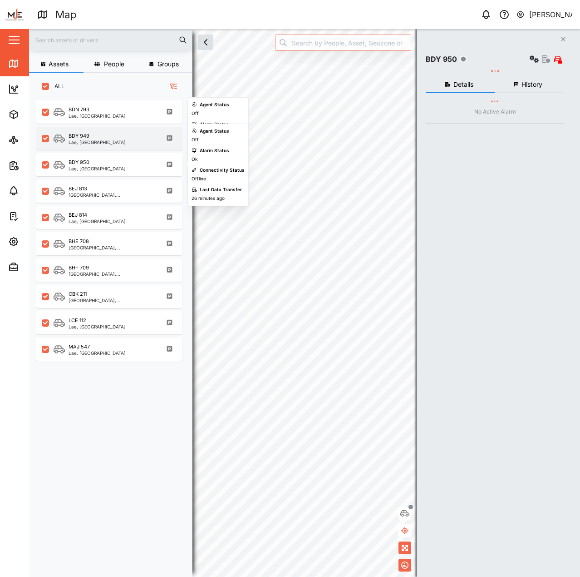
click at [95, 135] on div "BDY 949" at bounding box center [97, 136] width 57 height 8
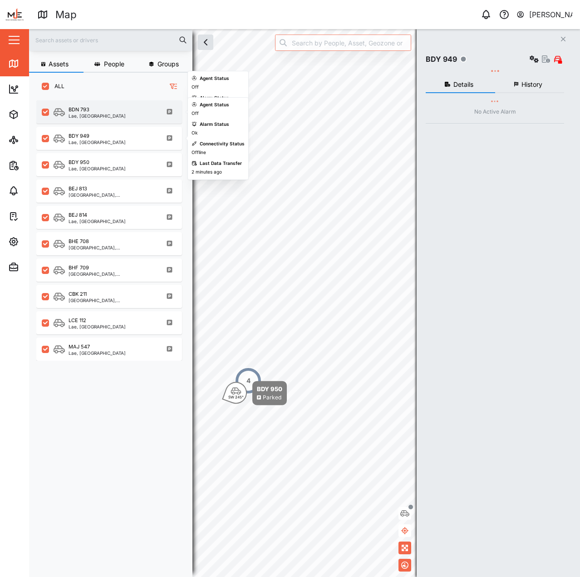
click at [114, 108] on div "BDN 793 Lae, Momase Region" at bounding box center [115, 112] width 123 height 12
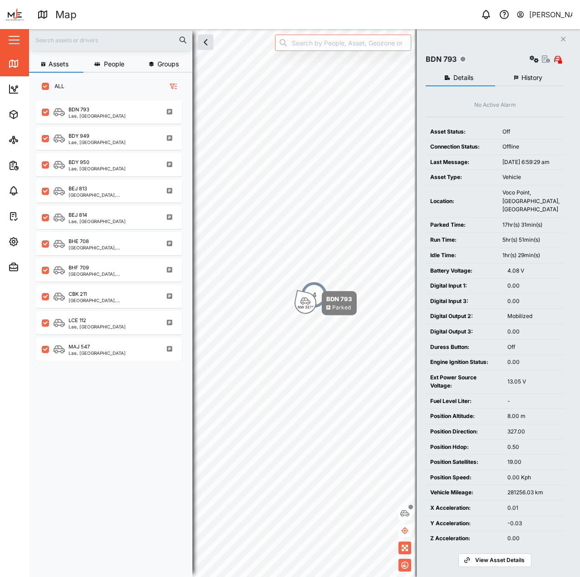
click at [481, 257] on td "Idle Time:" at bounding box center [462, 255] width 72 height 15
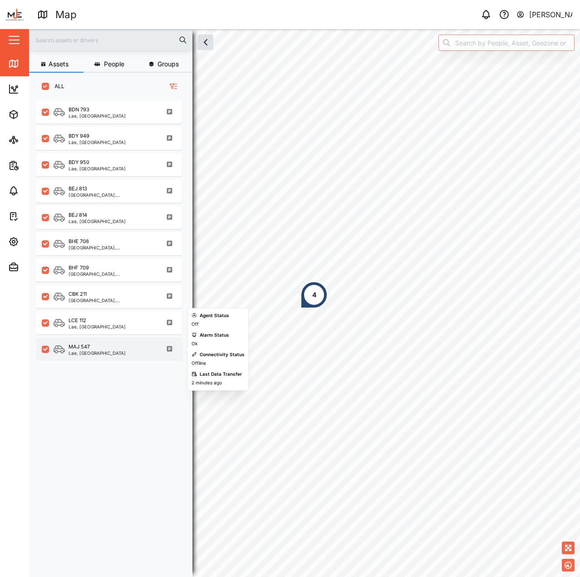
click at [132, 347] on div "MAJ 547 Lae, Momase Region" at bounding box center [115, 349] width 123 height 12
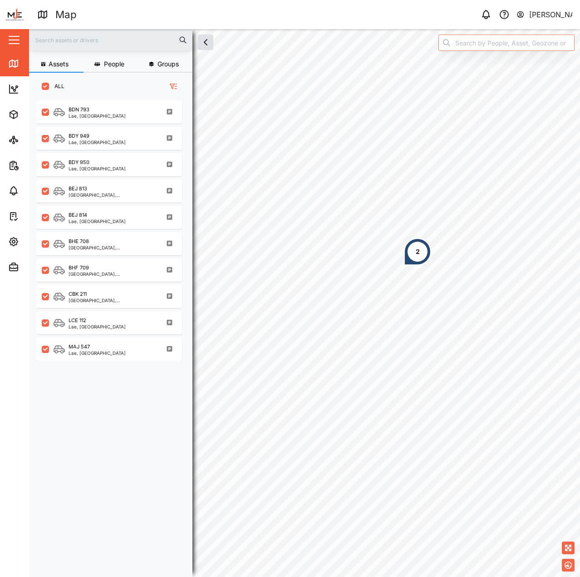
click at [413, 263] on div "2" at bounding box center [417, 251] width 27 height 27
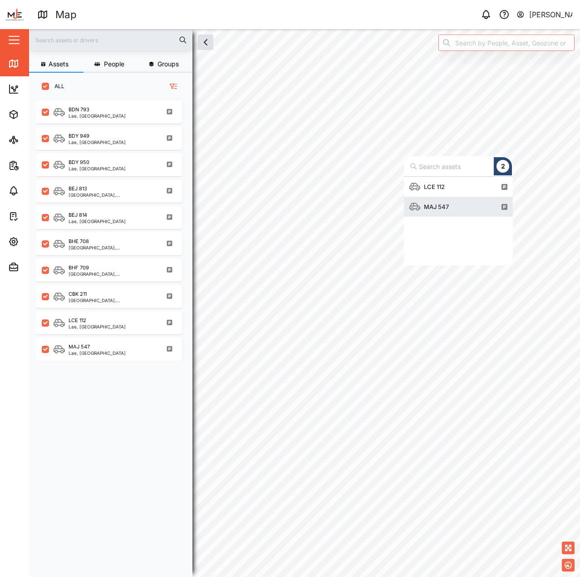
scroll to position [82, 102]
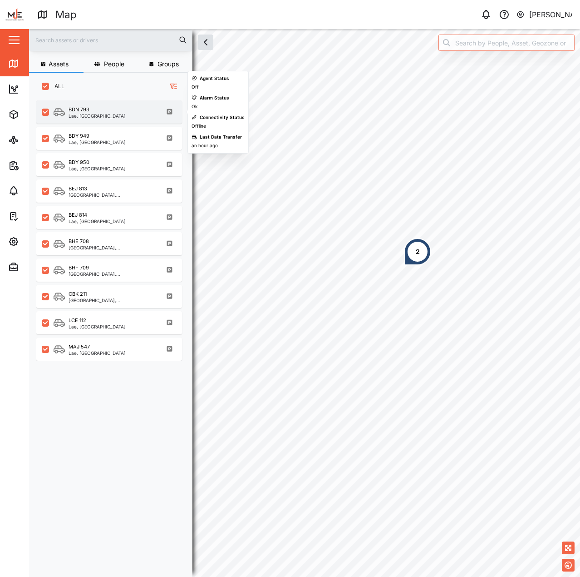
click at [112, 111] on div "BDN 793" at bounding box center [97, 110] width 57 height 8
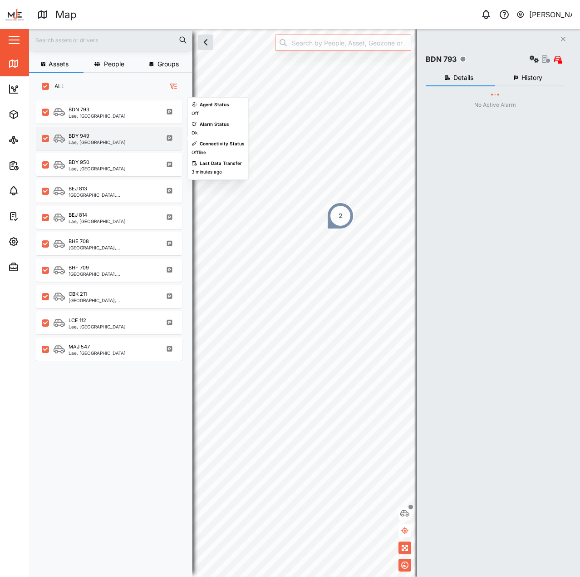
click at [112, 143] on div "Lae, Momase Region" at bounding box center [97, 142] width 57 height 5
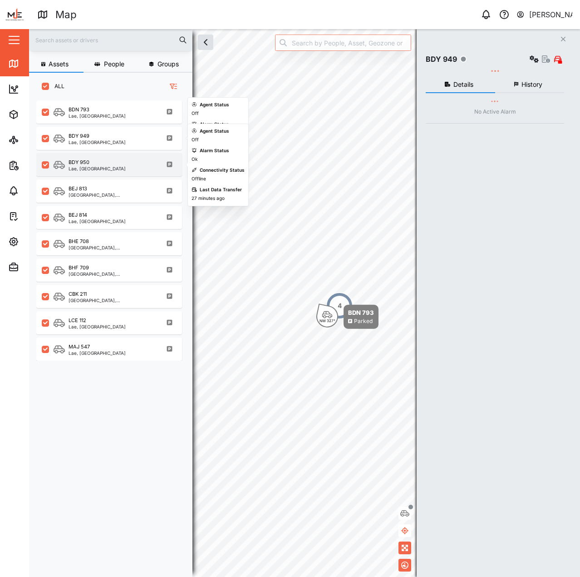
click at [110, 162] on div "BDY 950" at bounding box center [97, 163] width 57 height 8
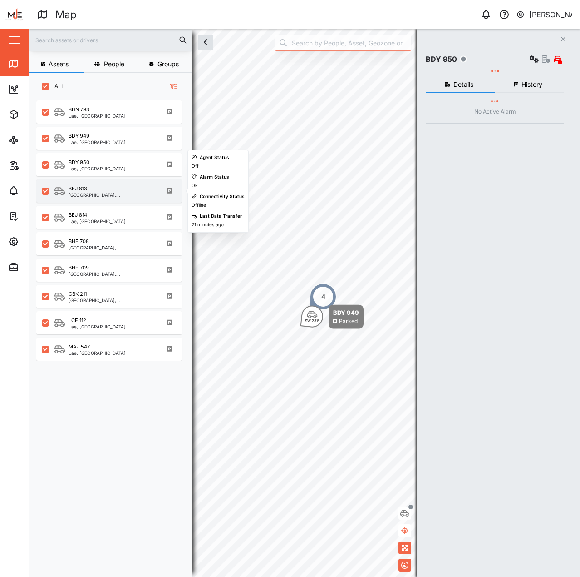
click at [106, 191] on div "BEJ 813" at bounding box center [112, 189] width 87 height 8
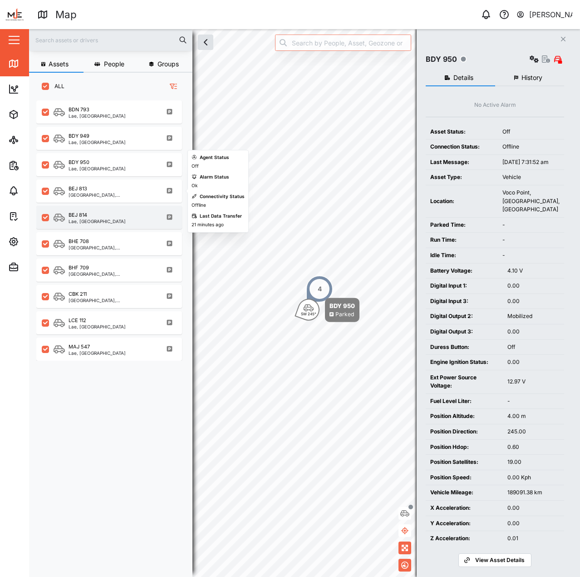
click at [109, 209] on div "BEJ 814 Lae, Momase Region" at bounding box center [109, 217] width 146 height 23
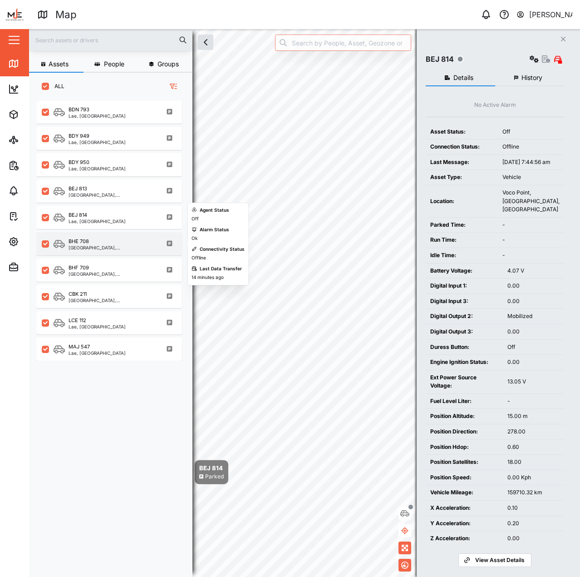
click at [105, 252] on div "BHE 708 Port Moresby, Southern Region" at bounding box center [109, 243] width 146 height 23
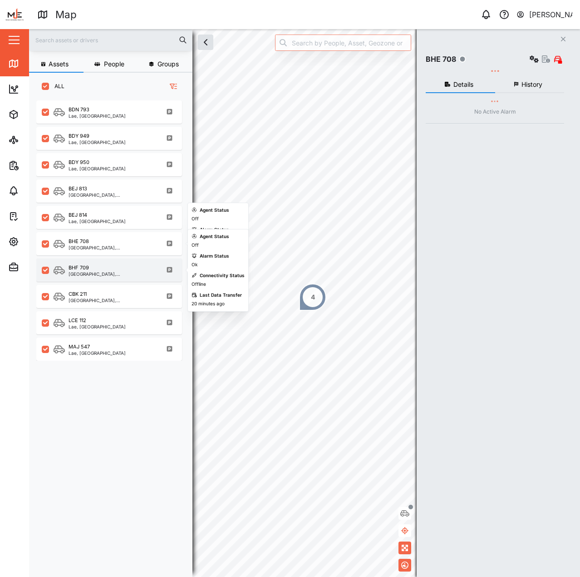
click at [115, 277] on div "BHF 709 Port Moresby, Southern Region" at bounding box center [109, 269] width 146 height 23
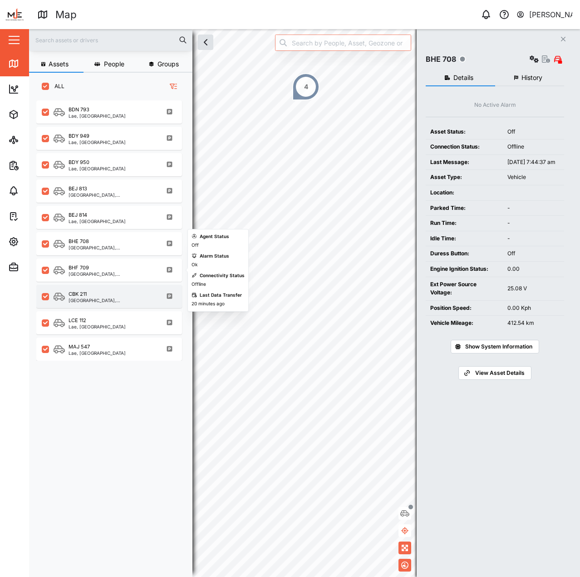
drag, startPoint x: 121, startPoint y: 303, endPoint x: 126, endPoint y: 314, distance: 11.6
click at [122, 304] on div "CBK 211 Port Moresby, Southern Region" at bounding box center [109, 296] width 146 height 23
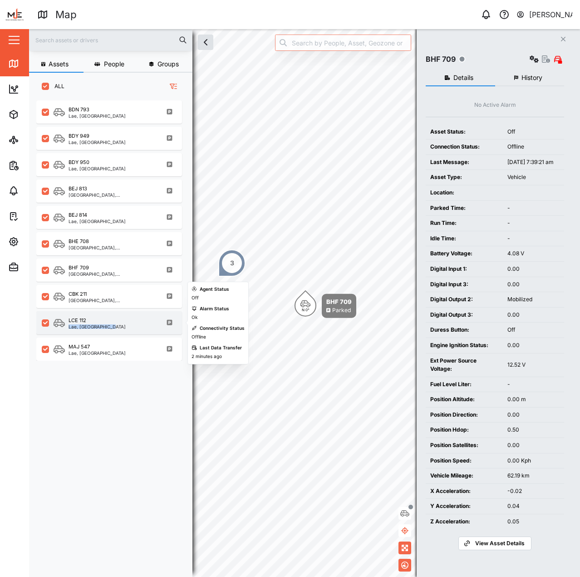
drag, startPoint x: 134, startPoint y: 324, endPoint x: 144, endPoint y: 344, distance: 21.9
click at [134, 326] on div "LCE 112 Lae, Momase Region" at bounding box center [115, 323] width 123 height 12
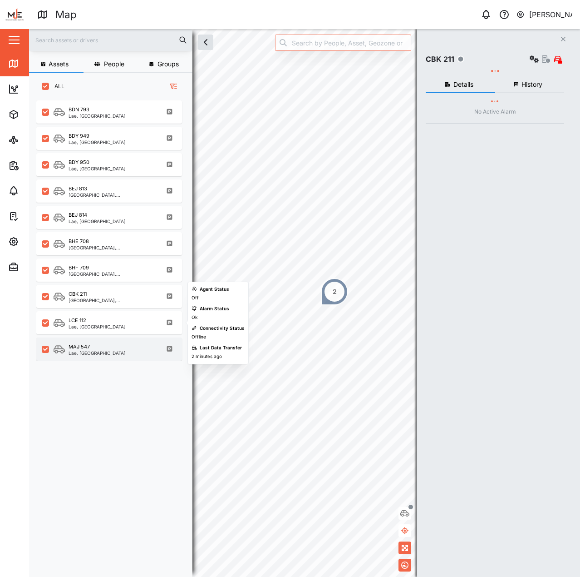
click at [146, 352] on div "MAJ 547 Lae, Momase Region" at bounding box center [115, 349] width 123 height 12
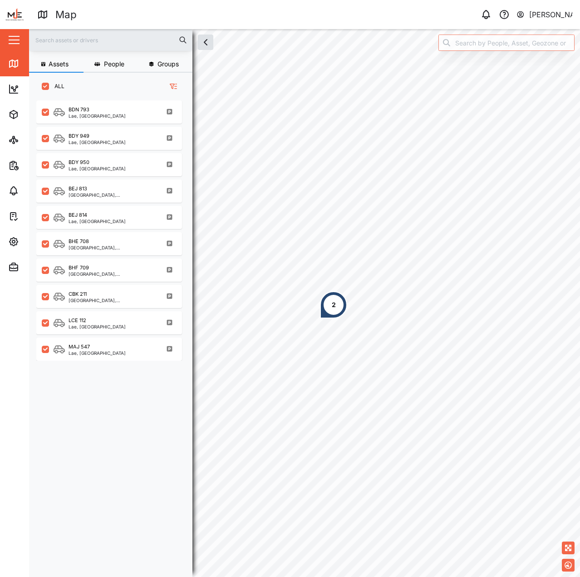
click at [330, 307] on div "2" at bounding box center [333, 304] width 27 height 27
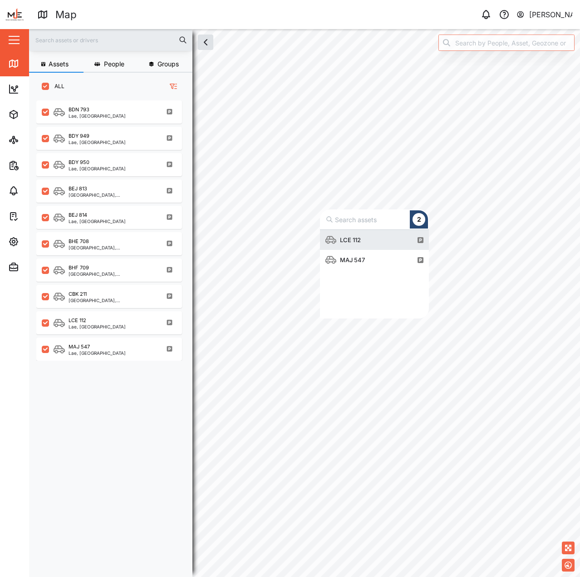
scroll to position [82, 102]
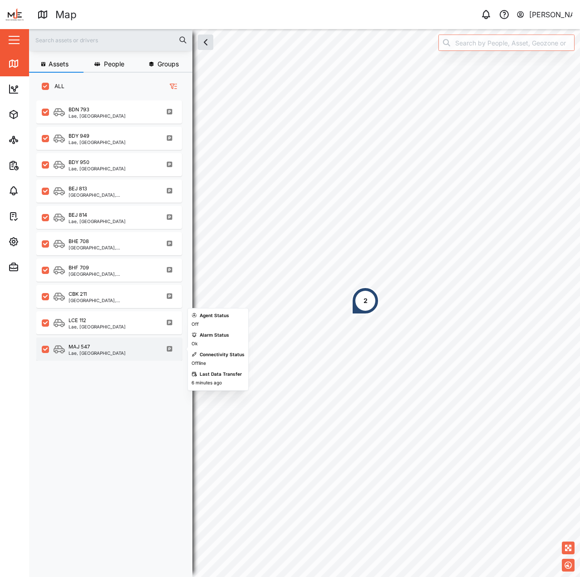
click at [127, 350] on div "MAJ 547 Lae, Momase Region" at bounding box center [115, 349] width 123 height 12
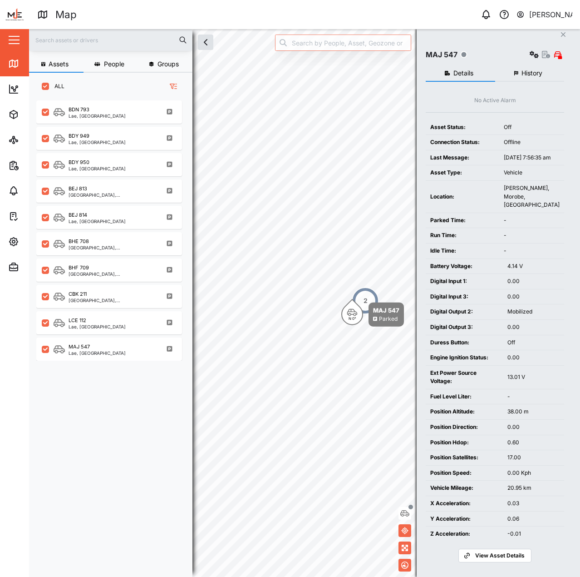
scroll to position [8, 0]
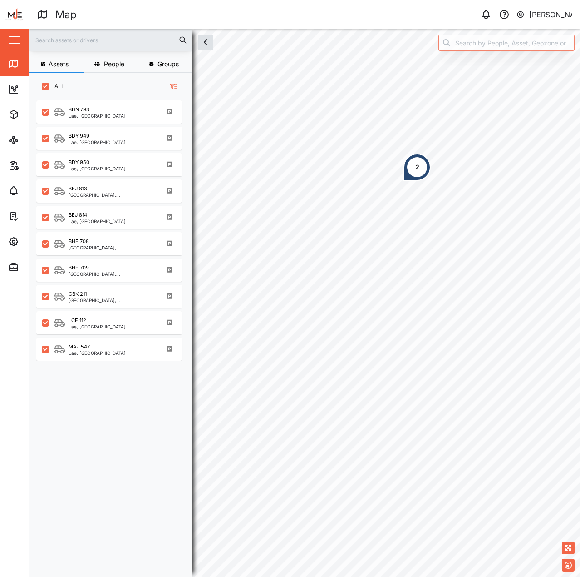
click at [408, 168] on div "2" at bounding box center [417, 167] width 27 height 27
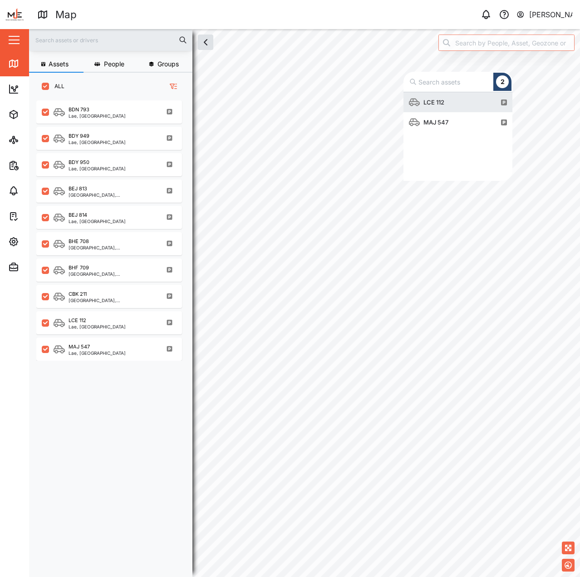
scroll to position [82, 102]
click at [438, 126] on div "MAJ 547" at bounding box center [436, 122] width 32 height 9
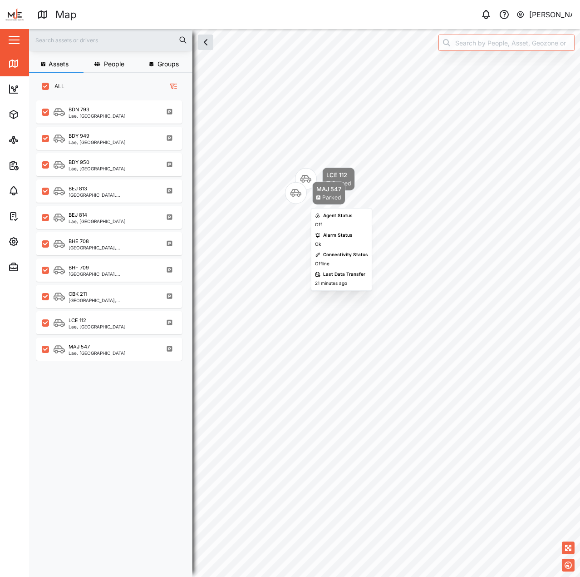
click at [292, 203] on div "Map marker" at bounding box center [296, 193] width 22 height 22
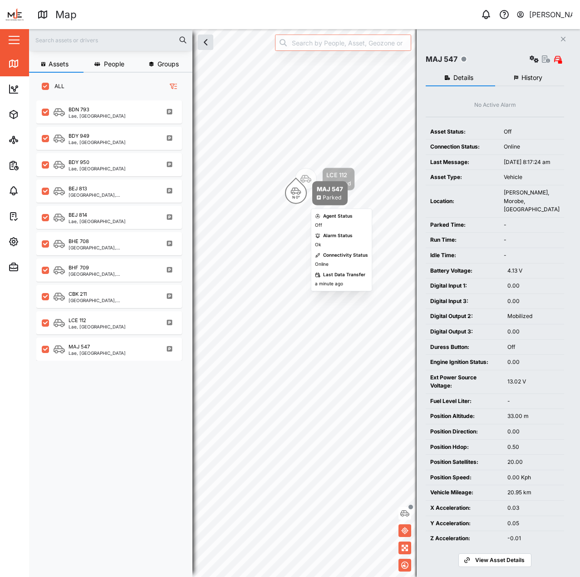
click at [305, 189] on div "N 0°" at bounding box center [296, 193] width 22 height 22
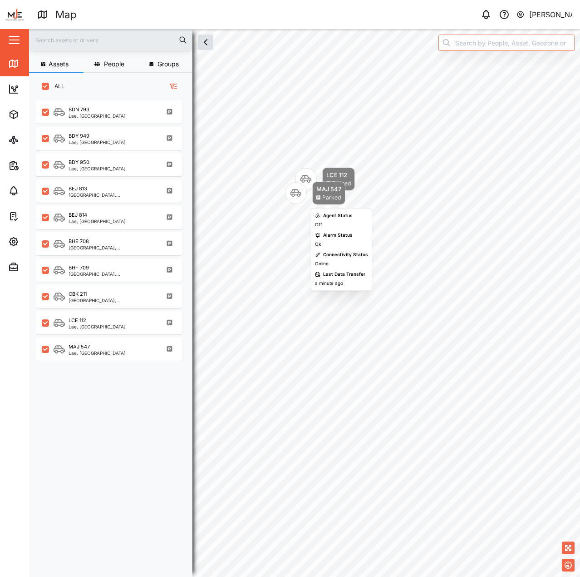
click at [305, 189] on div "Map marker" at bounding box center [296, 193] width 22 height 22
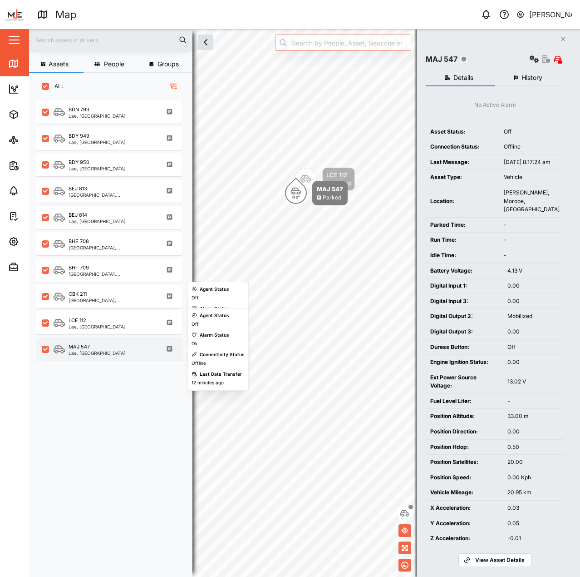
click at [129, 345] on div "MAJ 547 Lae, Momase Region" at bounding box center [115, 349] width 123 height 12
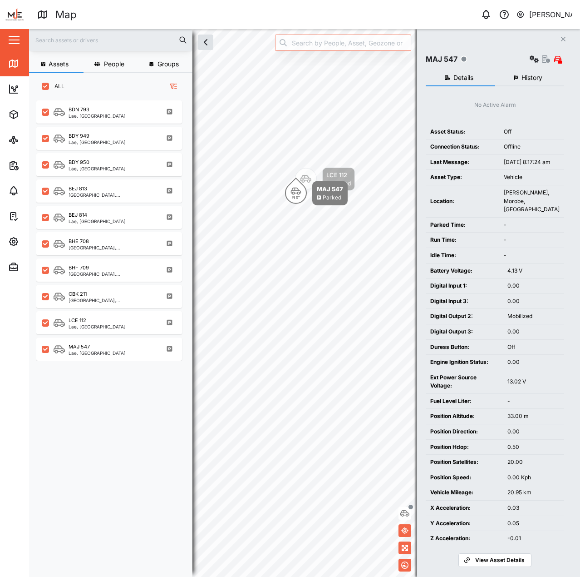
click at [536, 80] on span "History" at bounding box center [532, 77] width 21 height 6
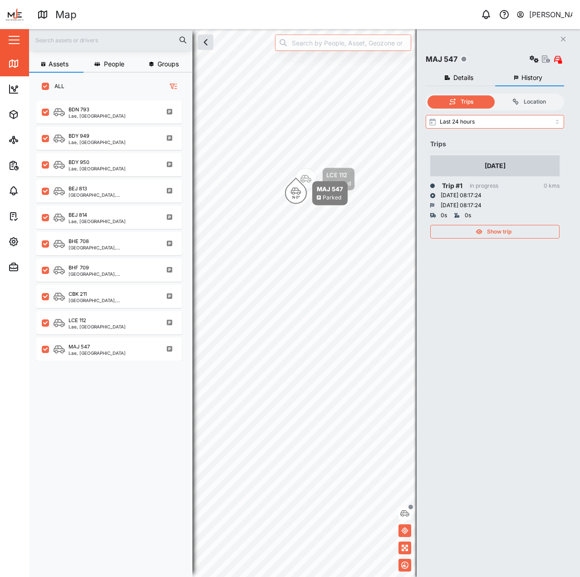
click at [497, 224] on div "Show trip" at bounding box center [495, 229] width 129 height 18
click at [485, 224] on div "Show trip" at bounding box center [495, 229] width 129 height 18
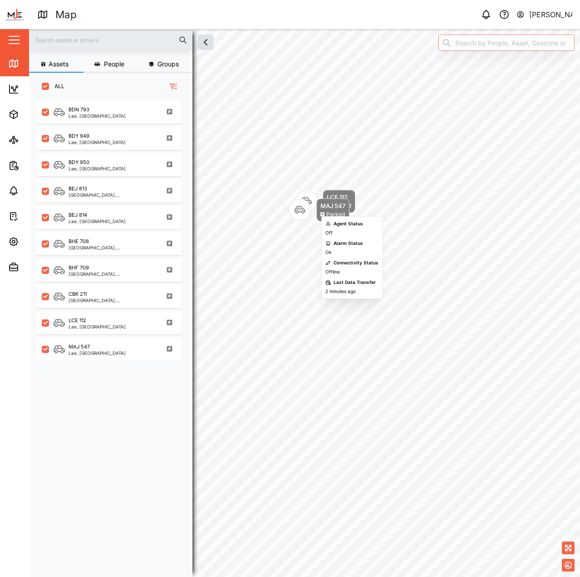
click at [342, 193] on div "LCE 112" at bounding box center [339, 197] width 25 height 9
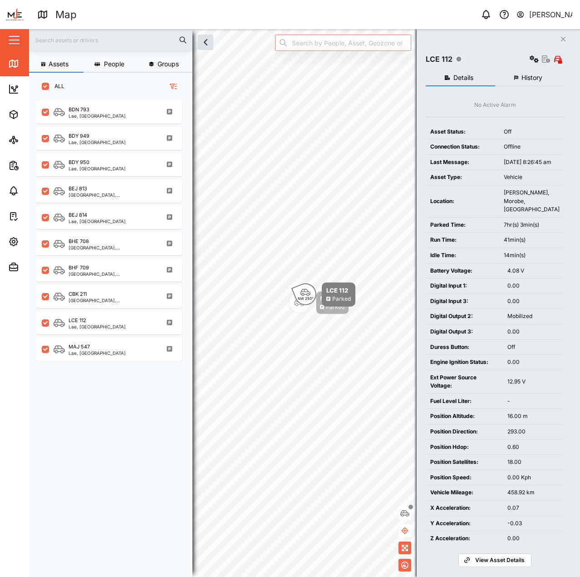
click at [537, 82] on button "History" at bounding box center [530, 78] width 69 height 16
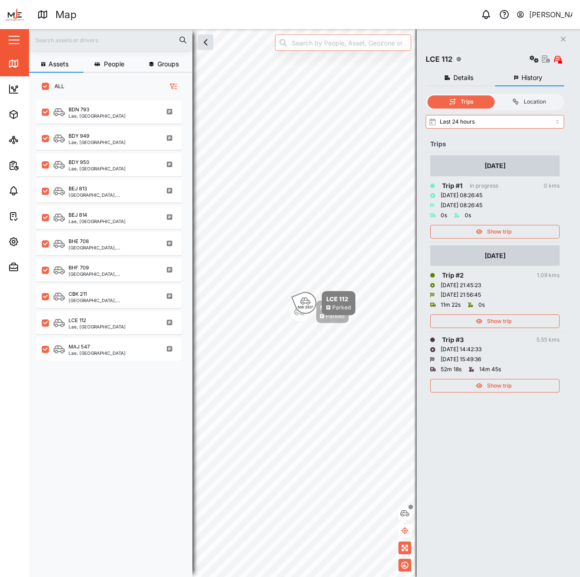
click at [514, 314] on div "Show trip" at bounding box center [495, 319] width 129 height 18
click at [515, 321] on div "Show trip" at bounding box center [494, 321] width 118 height 13
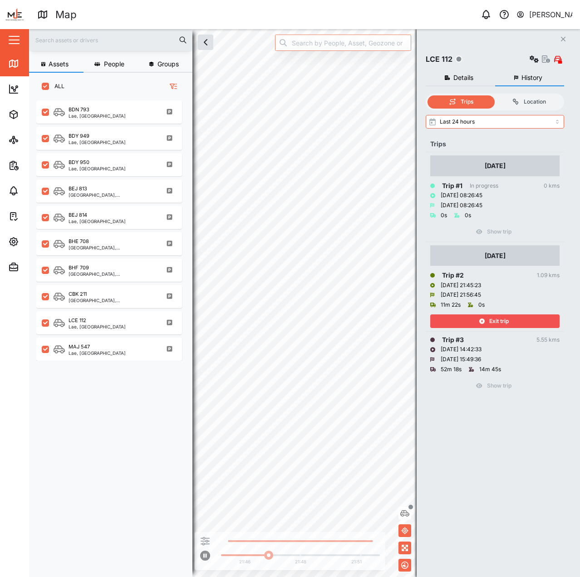
click at [480, 322] on icon "button" at bounding box center [482, 320] width 5 height 5
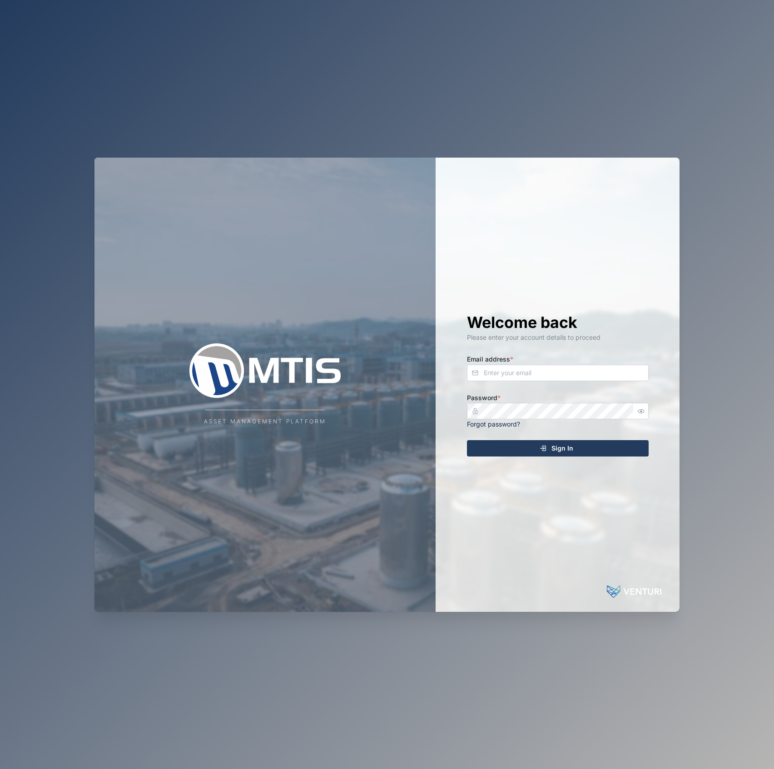
click at [622, 358] on div "Email address *" at bounding box center [558, 367] width 182 height 28
click at [618, 364] on div "Email address *" at bounding box center [558, 367] width 182 height 28
click at [618, 373] on input "Email address *" at bounding box center [558, 373] width 182 height 16
type input "declan.delahunty@venturi.io"
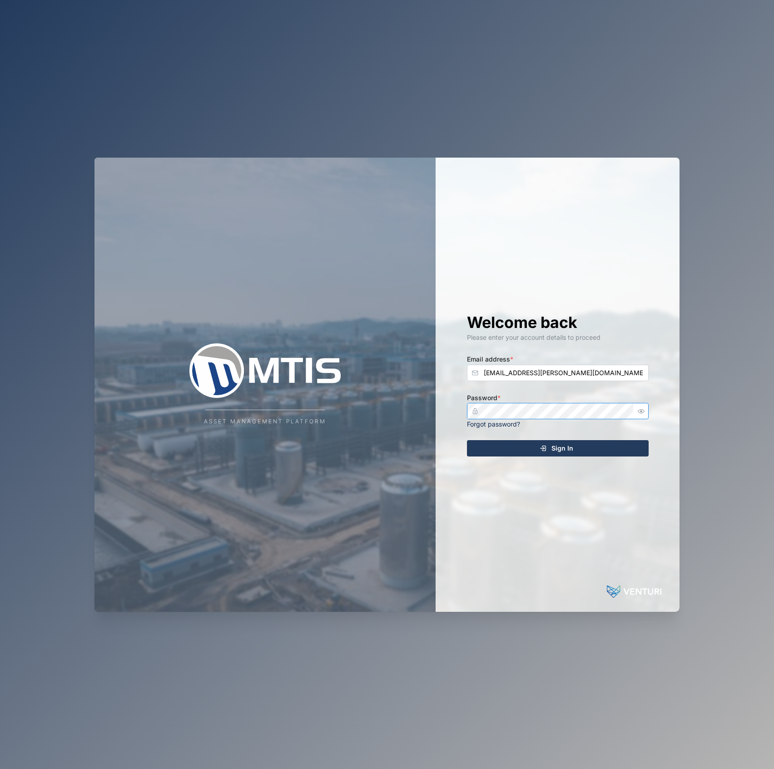
click at [467, 440] on button "Sign In" at bounding box center [558, 448] width 182 height 16
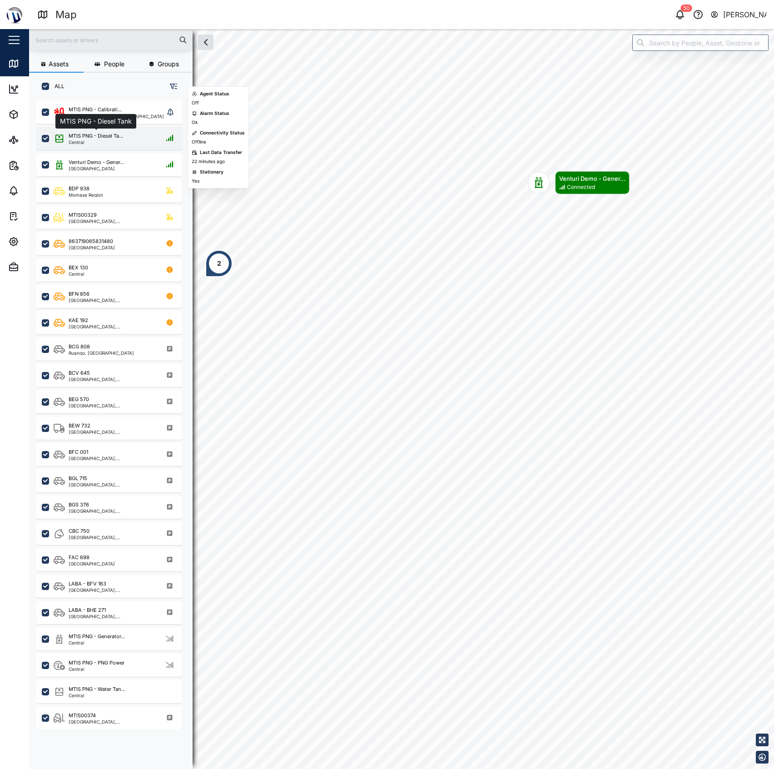
click at [115, 137] on div "MTIS PNG - Diesel Ta..." at bounding box center [96, 136] width 55 height 8
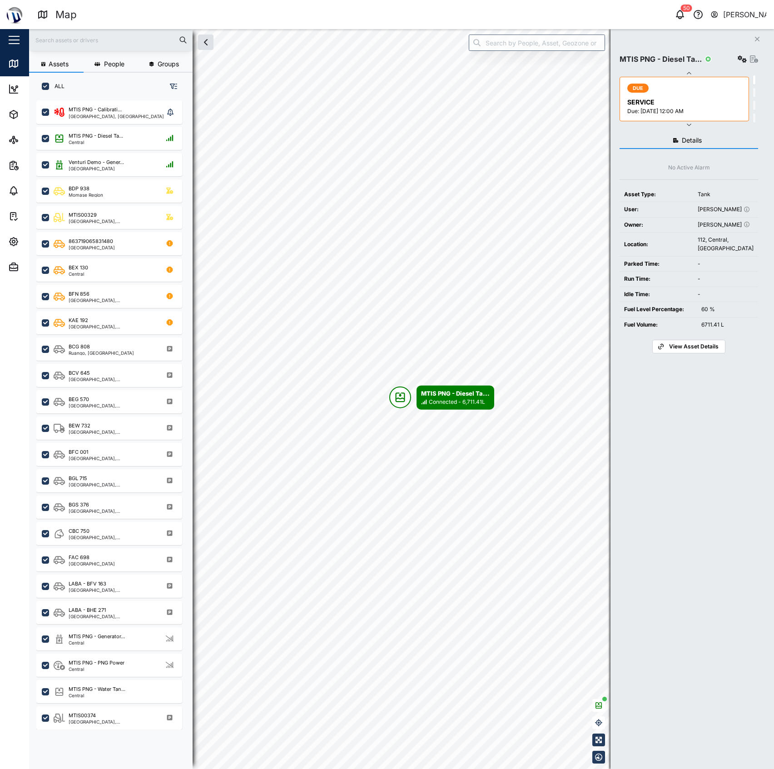
click at [758, 39] on button "Close" at bounding box center [757, 39] width 13 height 13
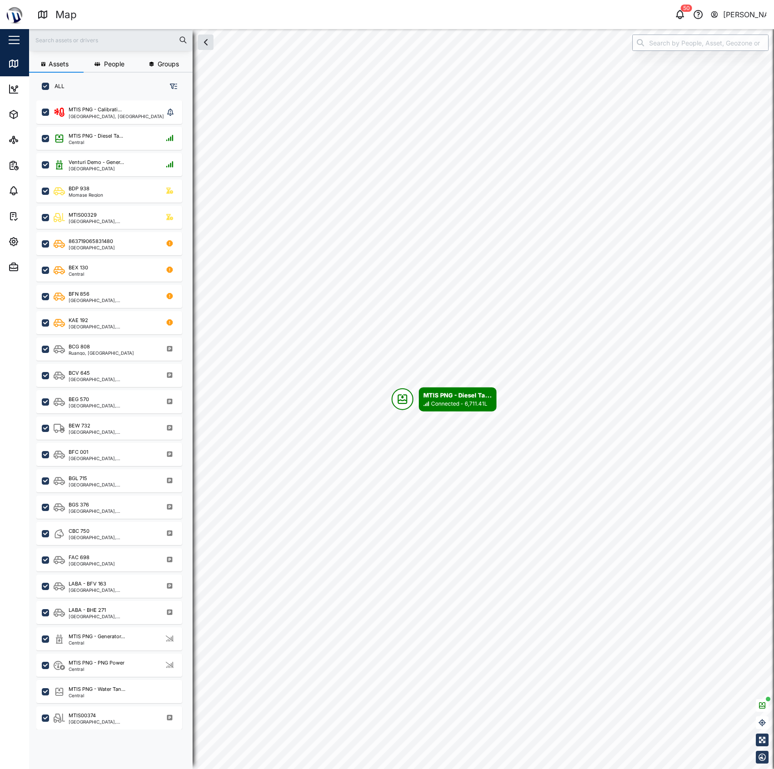
click at [571, 38] on div "Assets People Groups ALL MTIS PNG - Calibrati... National Capital District, Sou…" at bounding box center [401, 399] width 745 height 740
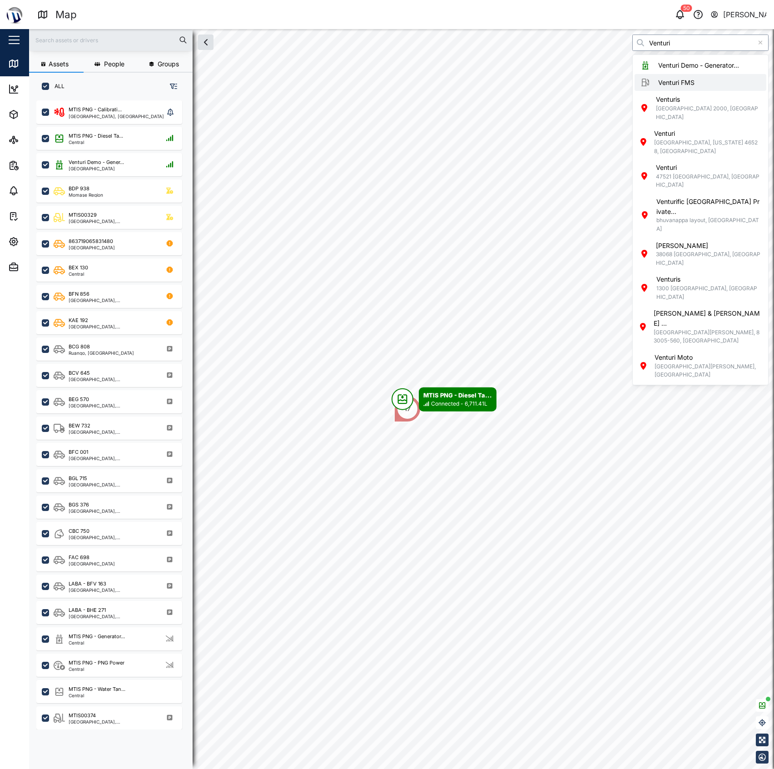
type input "Venturi FMS"
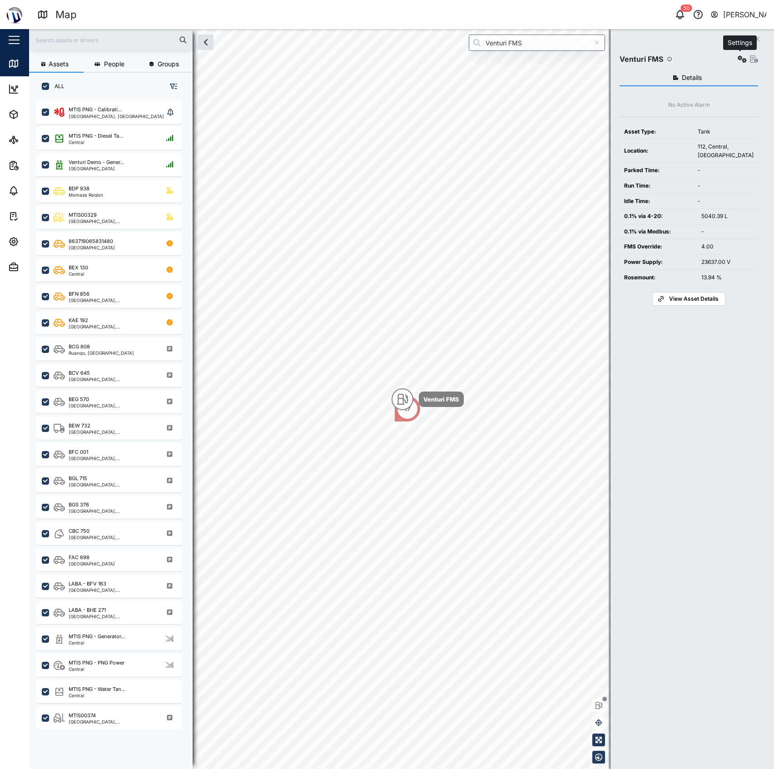
click at [745, 60] on button "button" at bounding box center [742, 59] width 13 height 13
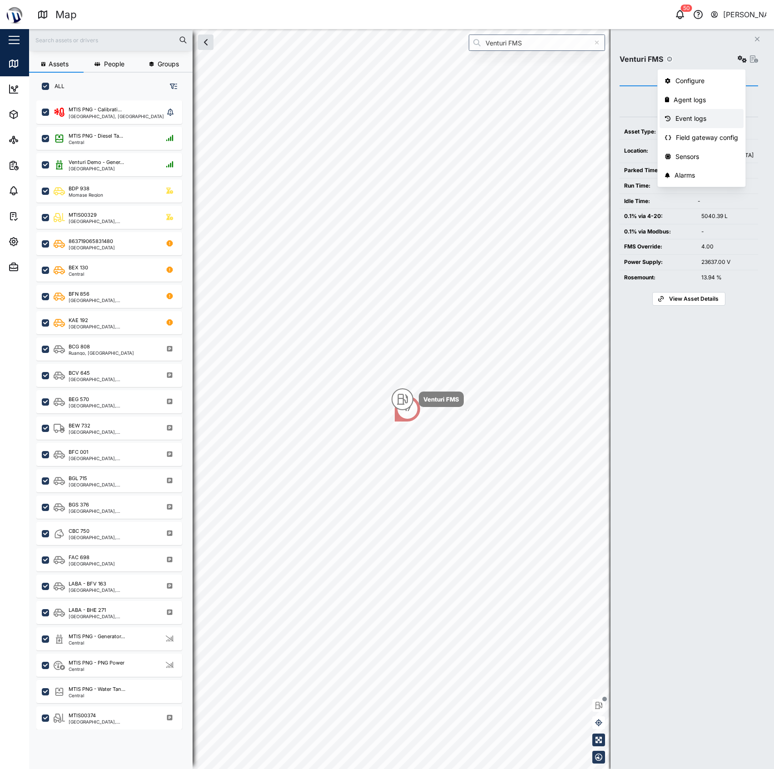
click at [696, 117] on div "Event logs" at bounding box center [706, 119] width 63 height 10
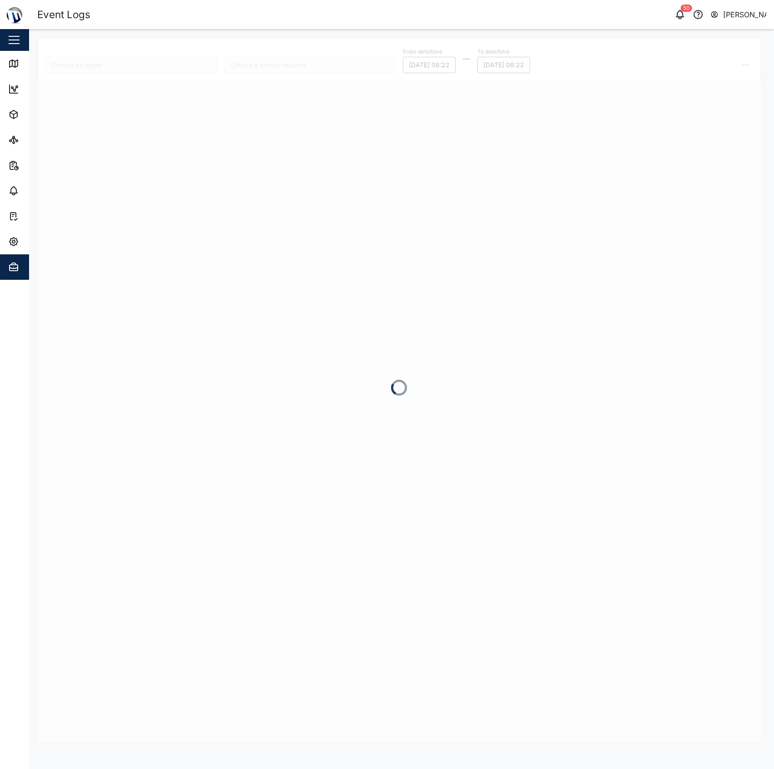
type input "Venturi FMS"
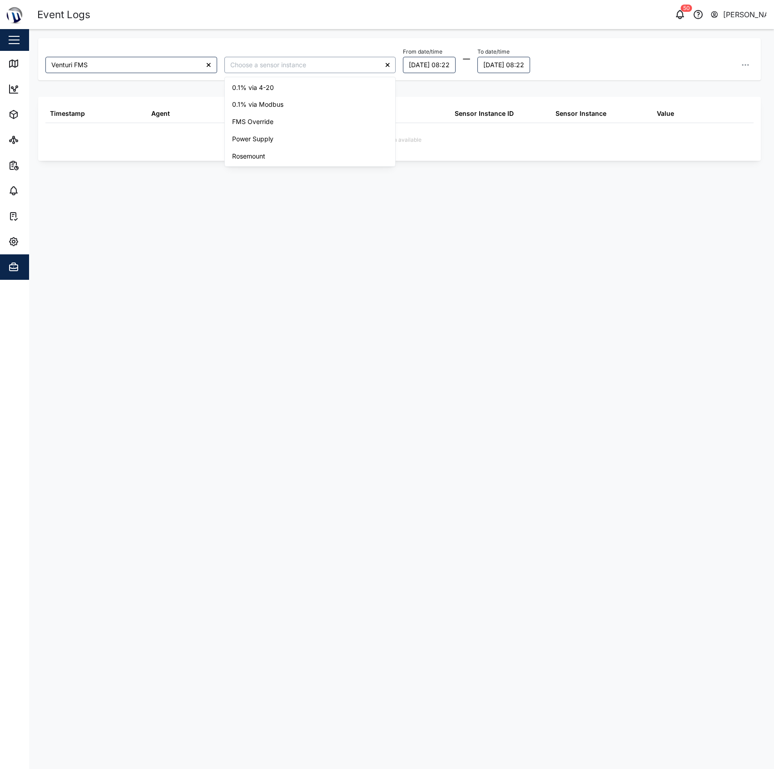
click at [346, 65] on input "search" at bounding box center [310, 65] width 172 height 16
type input "0.1% via 4-20"
click at [23, 64] on div "Map" at bounding box center [26, 63] width 36 height 11
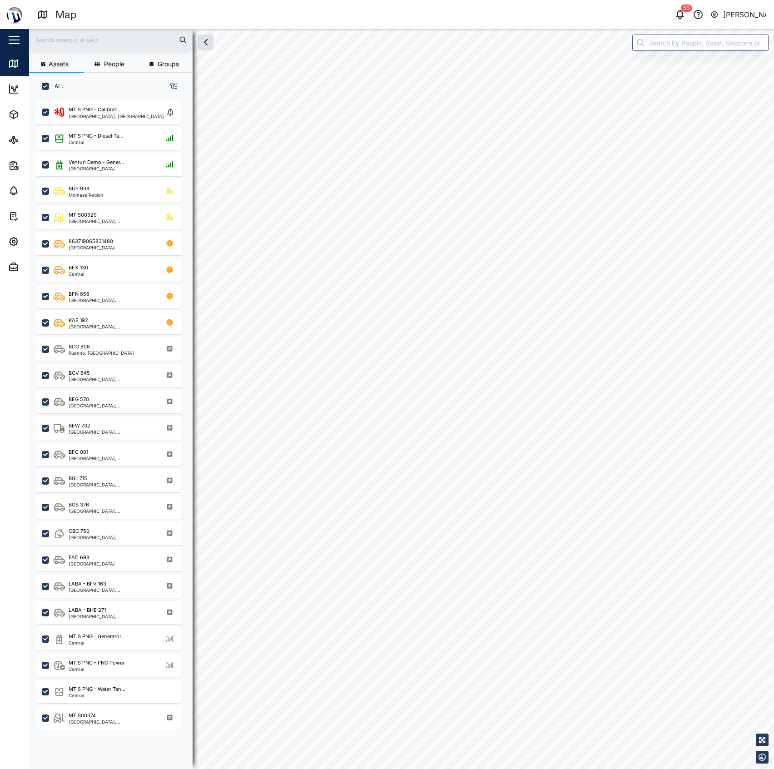
scroll to position [655, 140]
click at [700, 48] on input "search" at bounding box center [700, 43] width 136 height 16
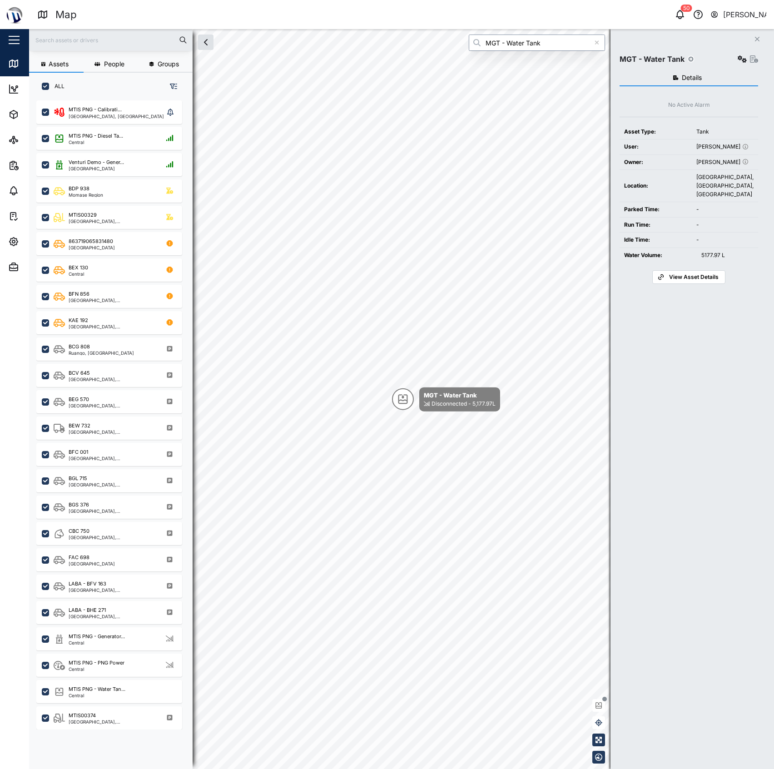
type input "MGT - Water Tank"
click at [743, 59] on icon "button" at bounding box center [742, 58] width 9 height 7
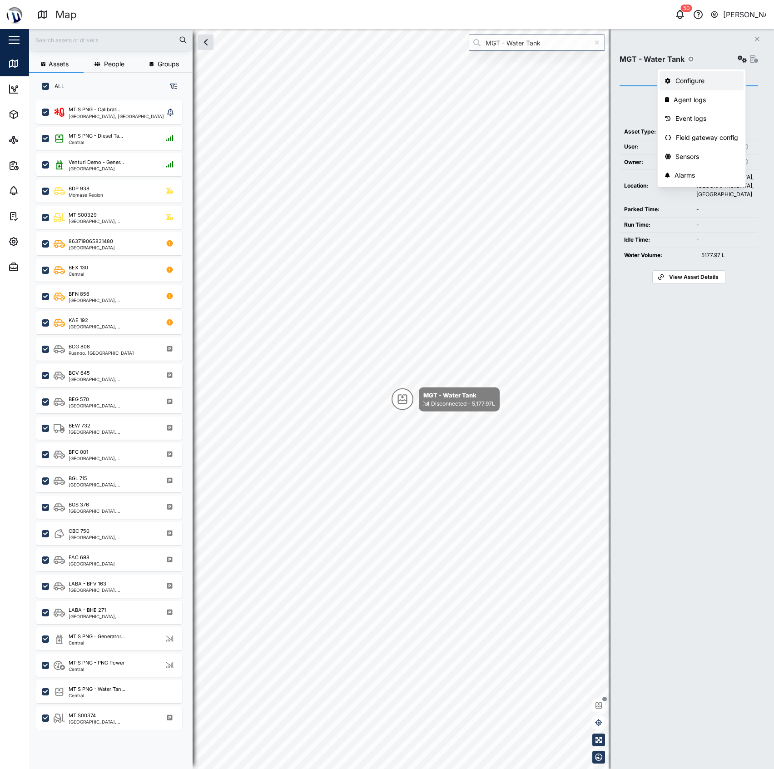
click at [725, 77] on div "Configure" at bounding box center [706, 81] width 63 height 10
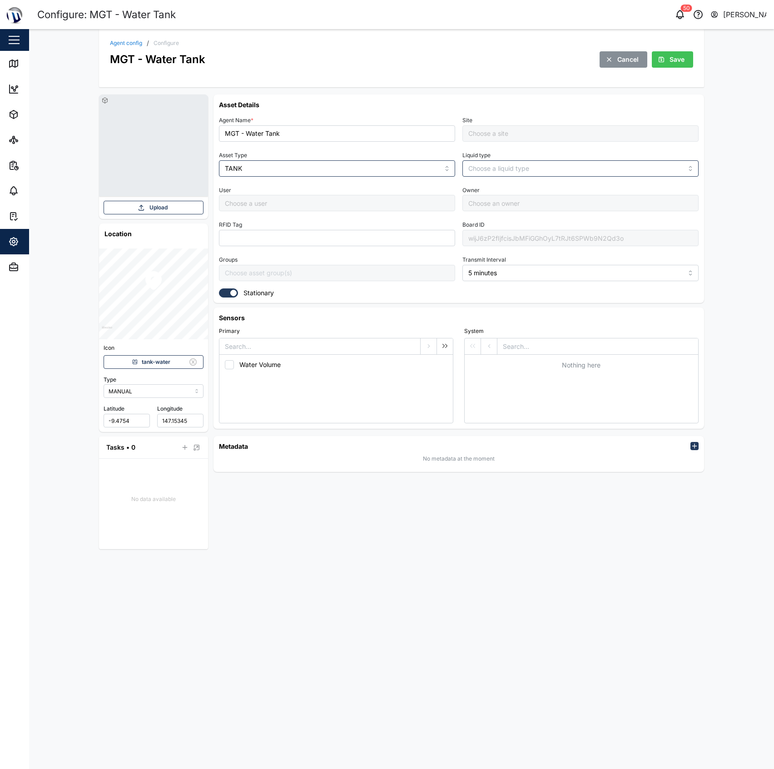
type input "Management Compound"
type input "Samantha Kerepa"
type input "[PERSON_NAME]"
click at [522, 235] on div "wijJ6zP2fIjfcisJbMFiGGhOyL7tRJt6SPWb9N2Qd3o" at bounding box center [580, 238] width 236 height 16
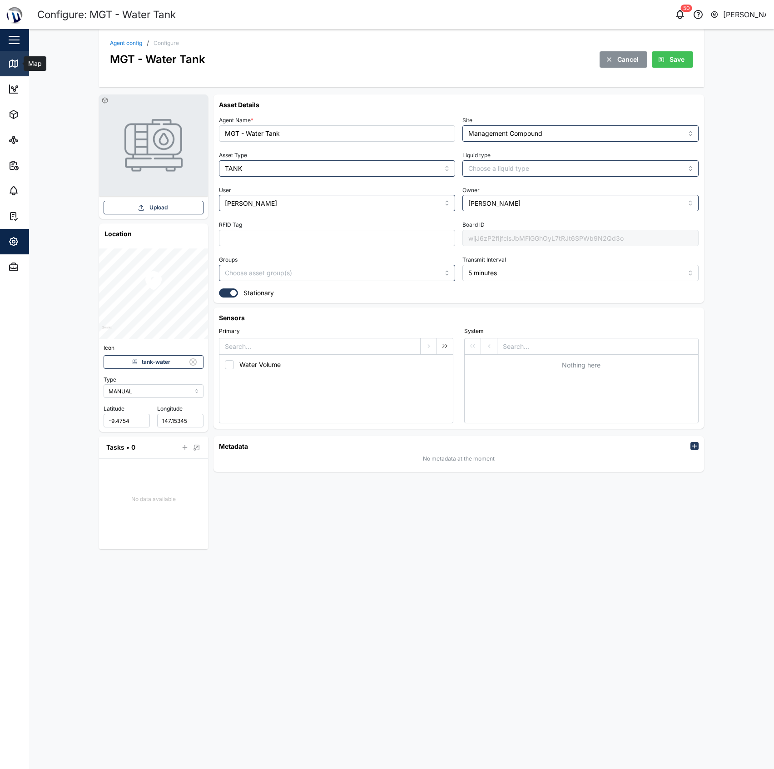
click at [5, 73] on link "Map" at bounding box center [59, 63] width 118 height 25
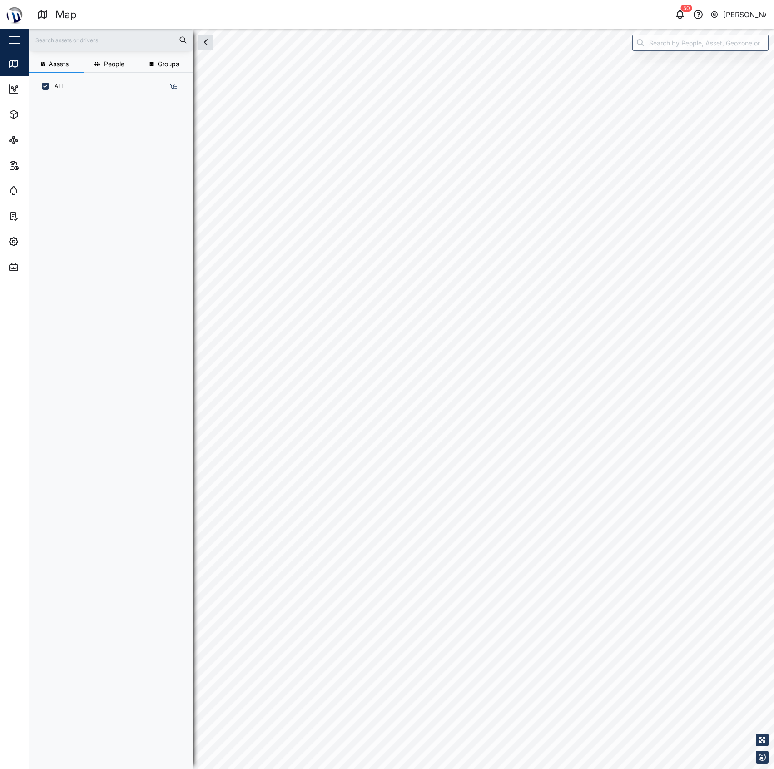
scroll to position [9, 10]
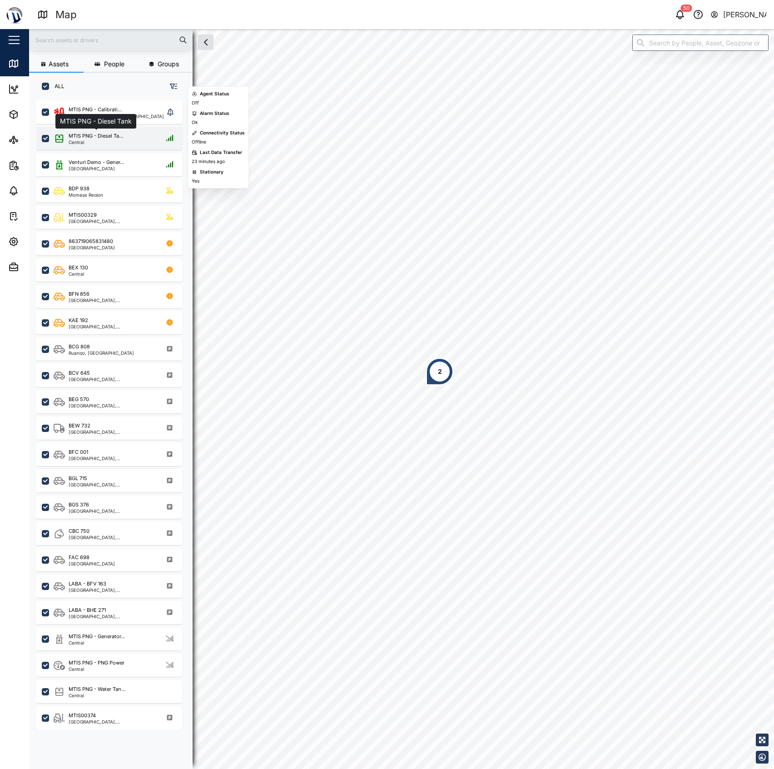
click at [119, 139] on div "MTIS PNG - Diesel Ta..." at bounding box center [96, 136] width 55 height 8
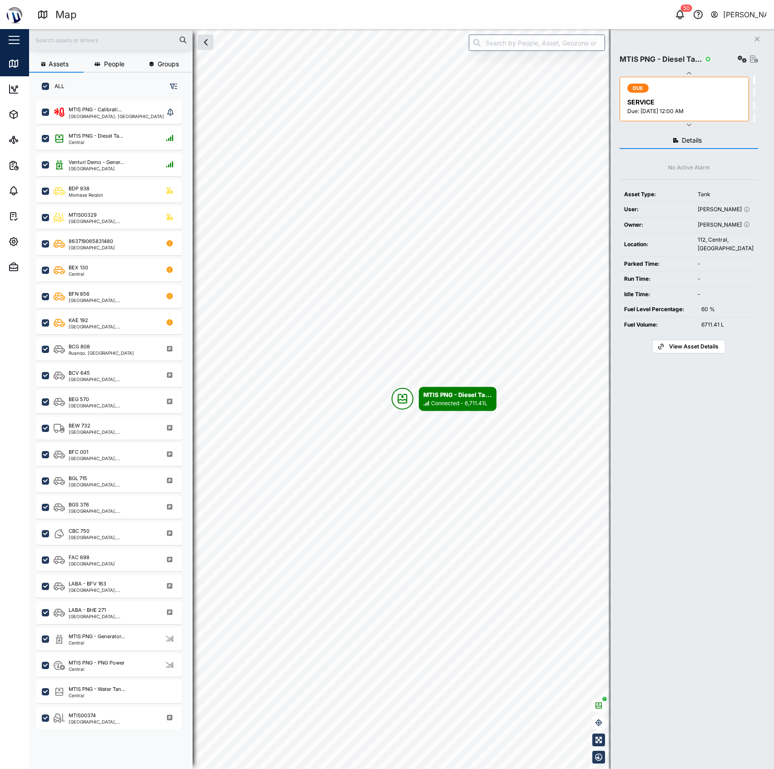
click at [754, 37] on icon "Close" at bounding box center [756, 38] width 5 height 7
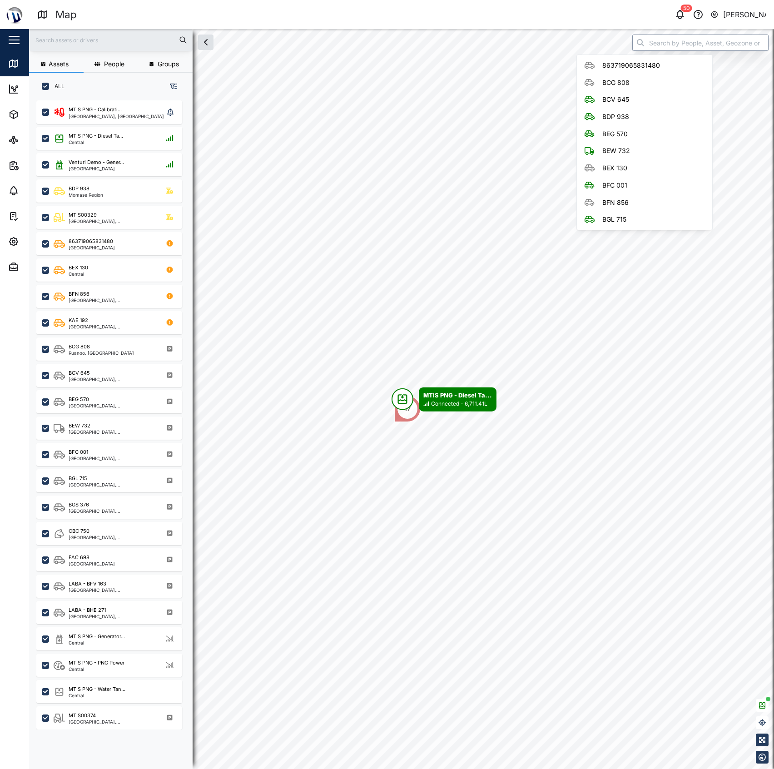
click at [605, 37] on div "Assets People Groups ALL MTIS PNG - Calibrati... National Capital District, Sou…" at bounding box center [401, 399] width 745 height 740
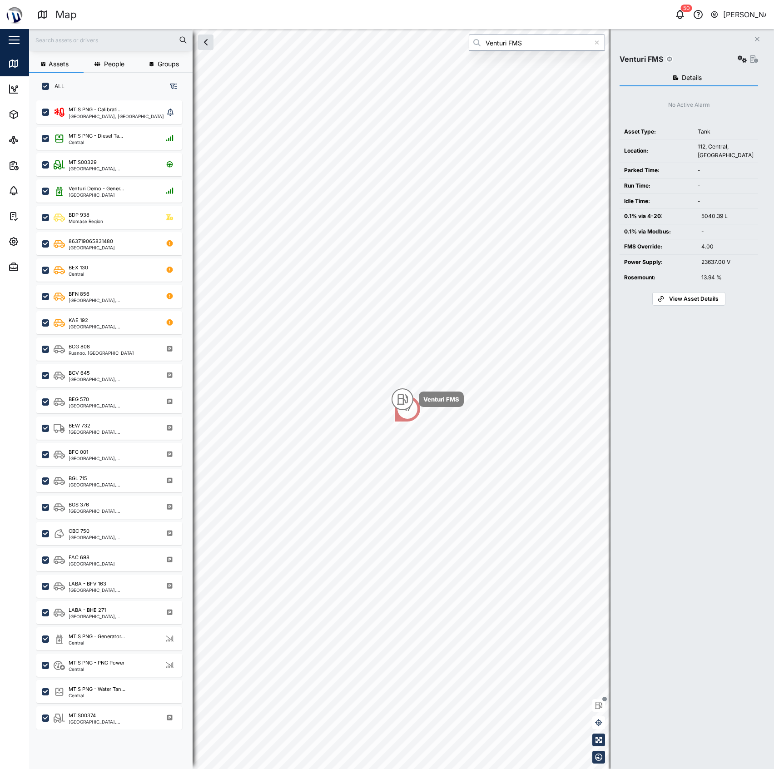
type input "Venturi FMS"
click at [738, 59] on icon "button" at bounding box center [742, 58] width 9 height 7
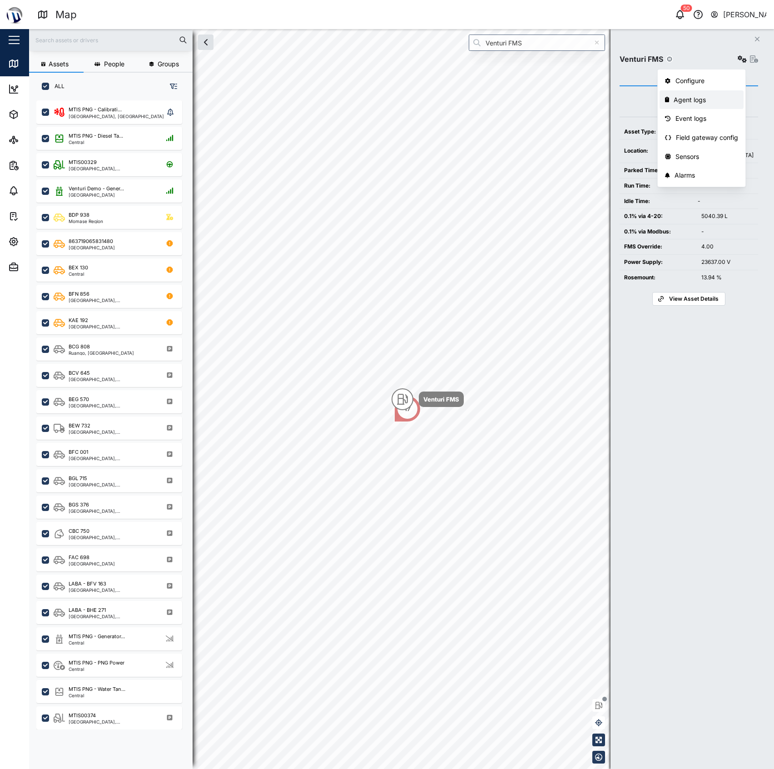
click at [719, 95] on div "Agent logs" at bounding box center [706, 100] width 64 height 10
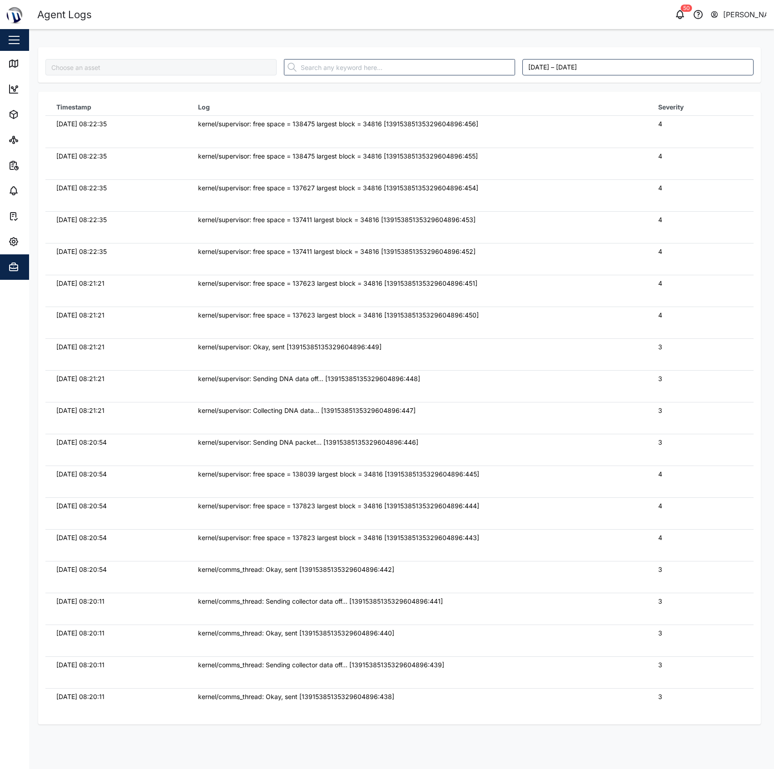
type input "Venturi FMS"
click at [395, 78] on div at bounding box center [399, 67] width 238 height 24
click at [400, 66] on input "text" at bounding box center [399, 67] width 231 height 16
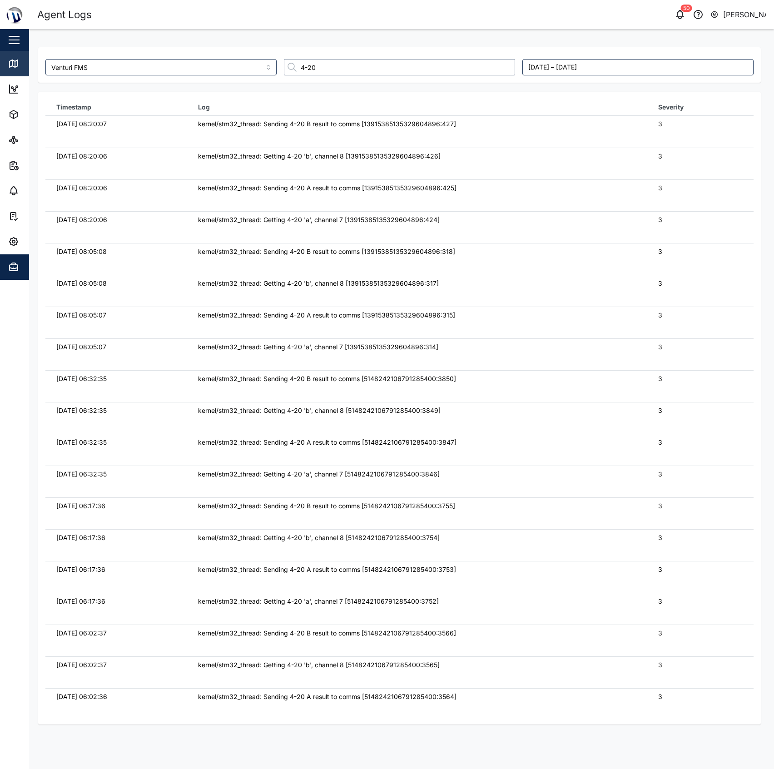
type input "4-20"
click at [26, 59] on div "Map" at bounding box center [34, 64] width 20 height 10
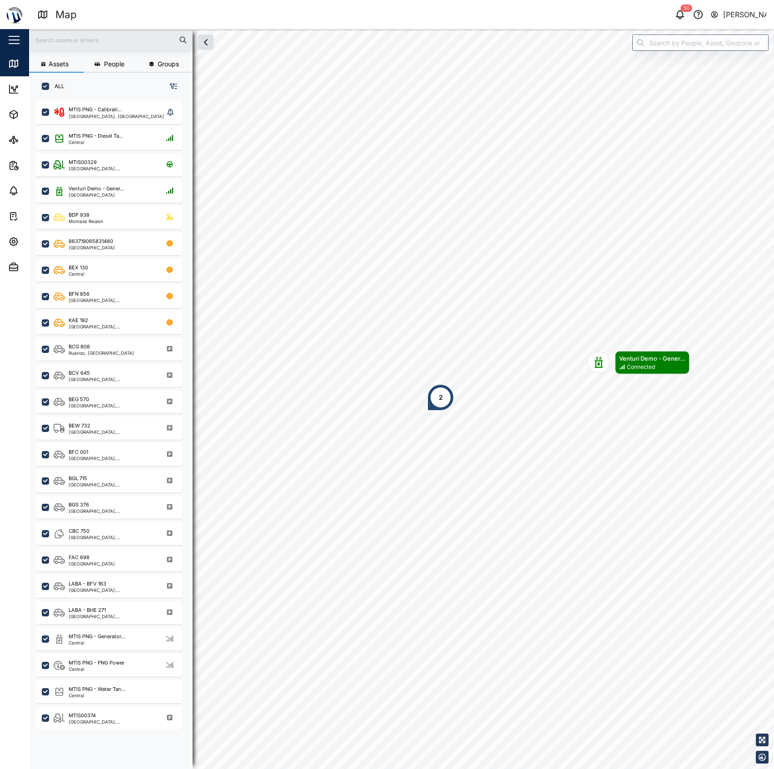
scroll to position [655, 140]
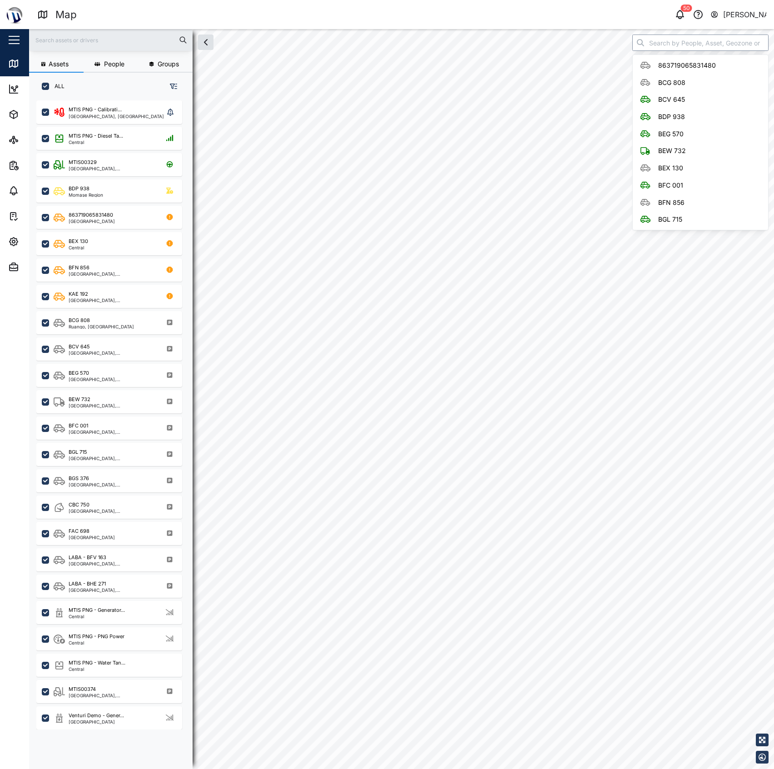
click at [674, 35] on input "search" at bounding box center [700, 43] width 136 height 16
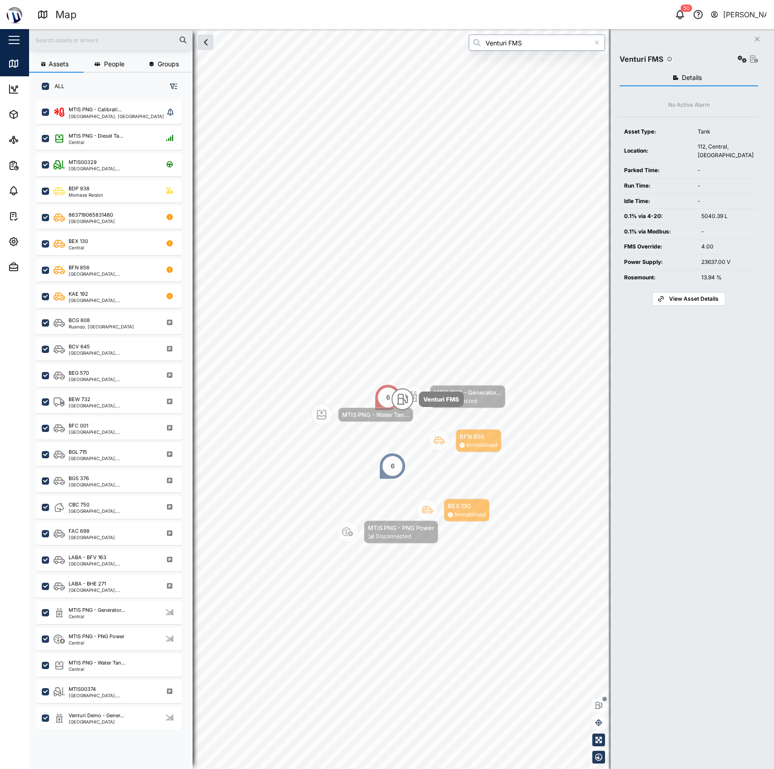
type input "Venturi FMS"
click at [740, 56] on icon "button" at bounding box center [742, 58] width 9 height 7
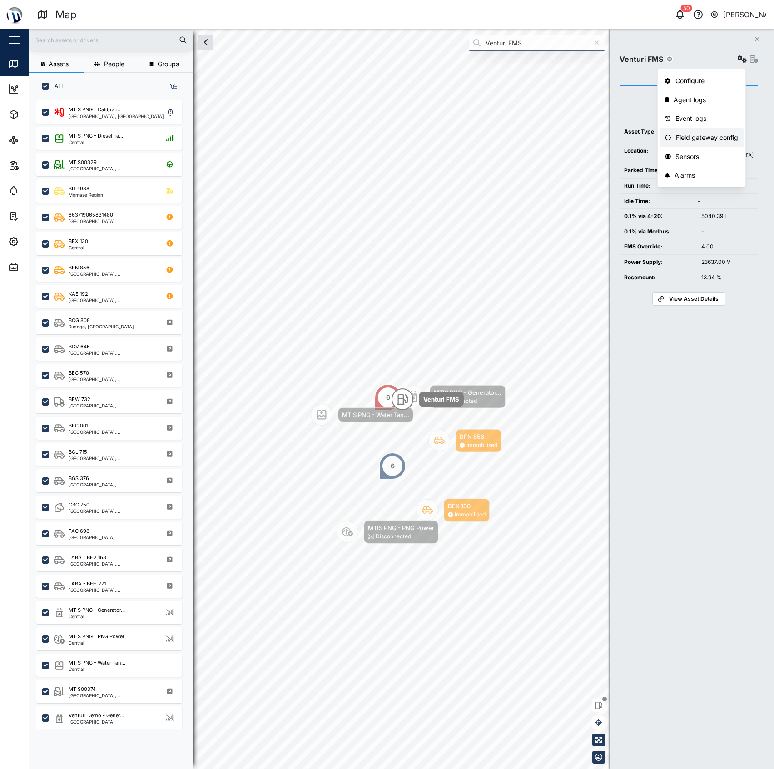
click at [713, 131] on link "Field gateway config" at bounding box center [702, 137] width 84 height 19
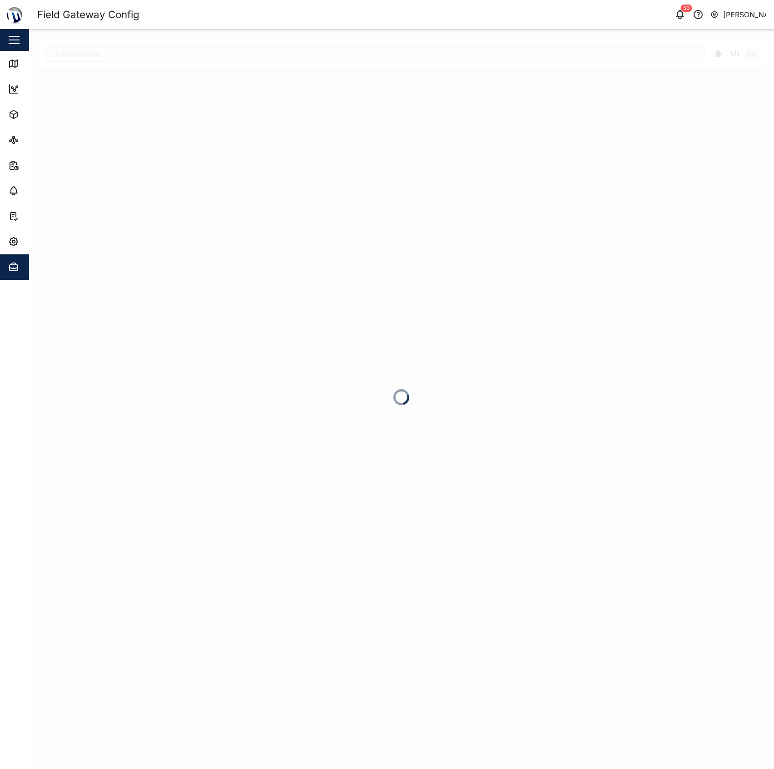
type input "Venturi FMS"
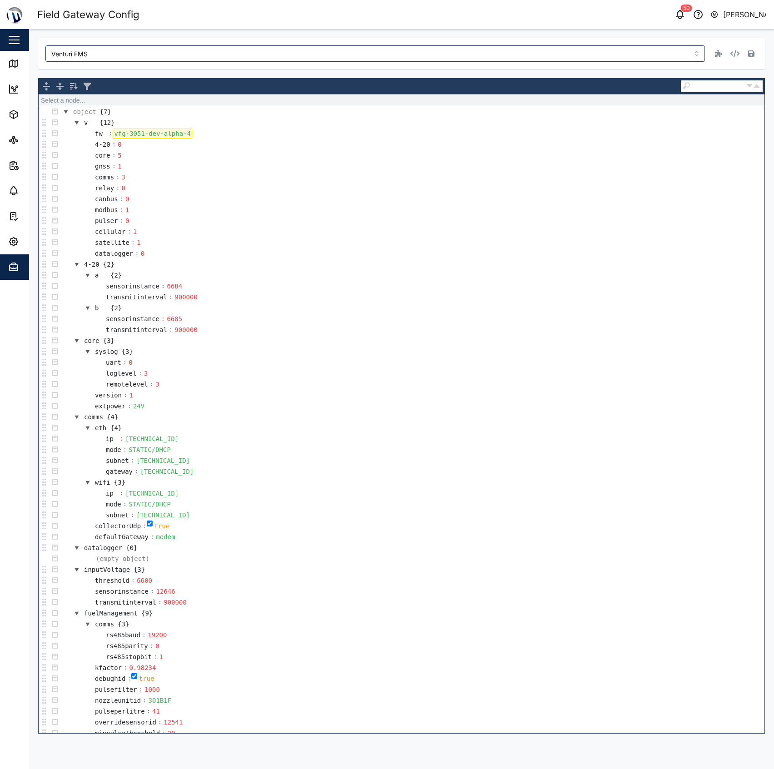
click at [158, 134] on div "vfg-3051-dev-alpha-4" at bounding box center [152, 134] width 79 height 10
click at [541, 357] on td "syslog {3}" at bounding box center [412, 351] width 704 height 11
click at [749, 55] on icon "button" at bounding box center [751, 53] width 6 height 6
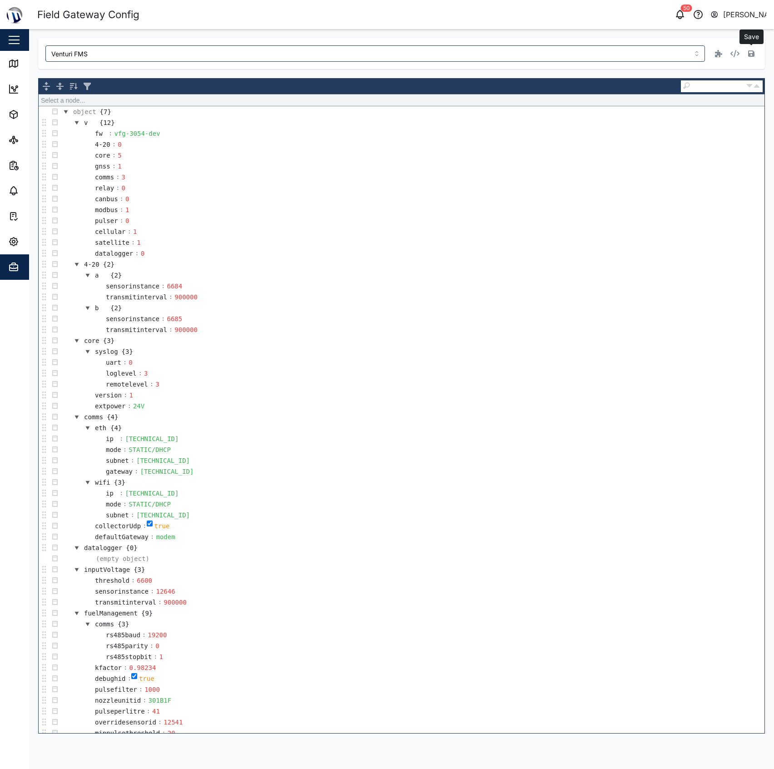
click at [313, 75] on div "Venturi FMS Save Select a node... object {7} v {12} fw : vfg-3054-dev 4-20 : 0 …" at bounding box center [401, 385] width 727 height 695
click at [6, 57] on link "Map" at bounding box center [59, 63] width 118 height 25
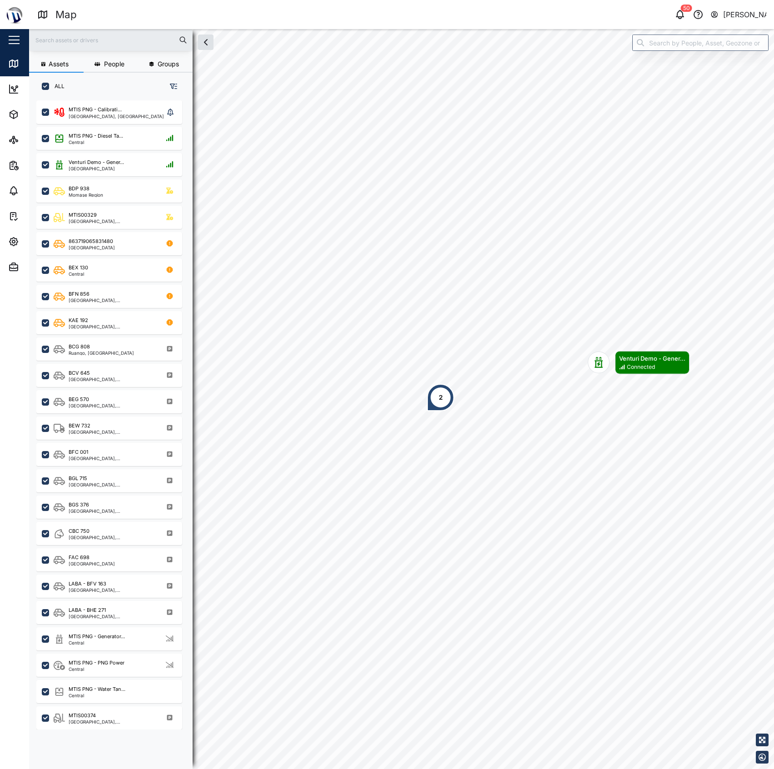
scroll to position [655, 140]
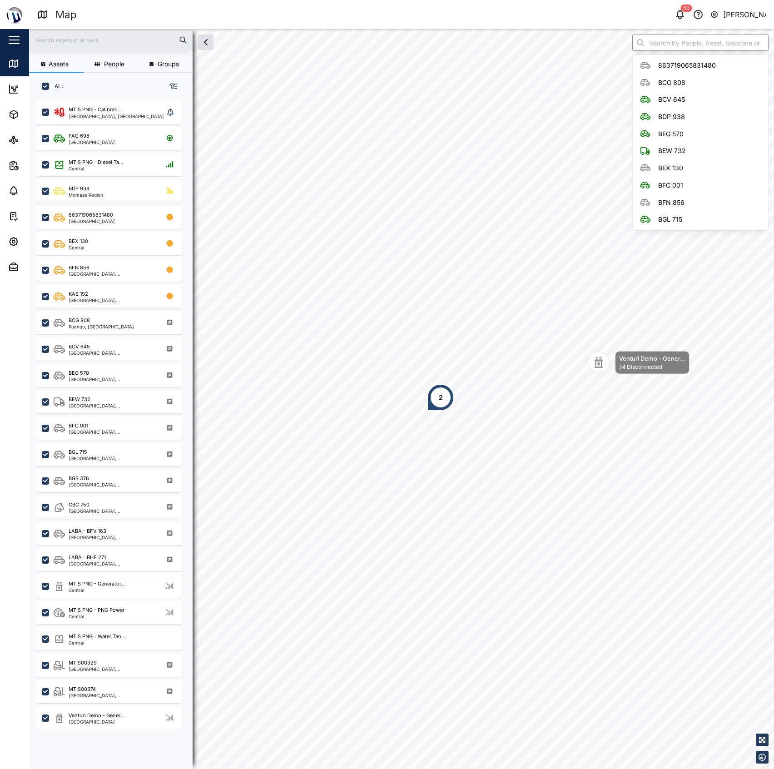
click at [686, 48] on input "search" at bounding box center [700, 43] width 136 height 16
type input "V"
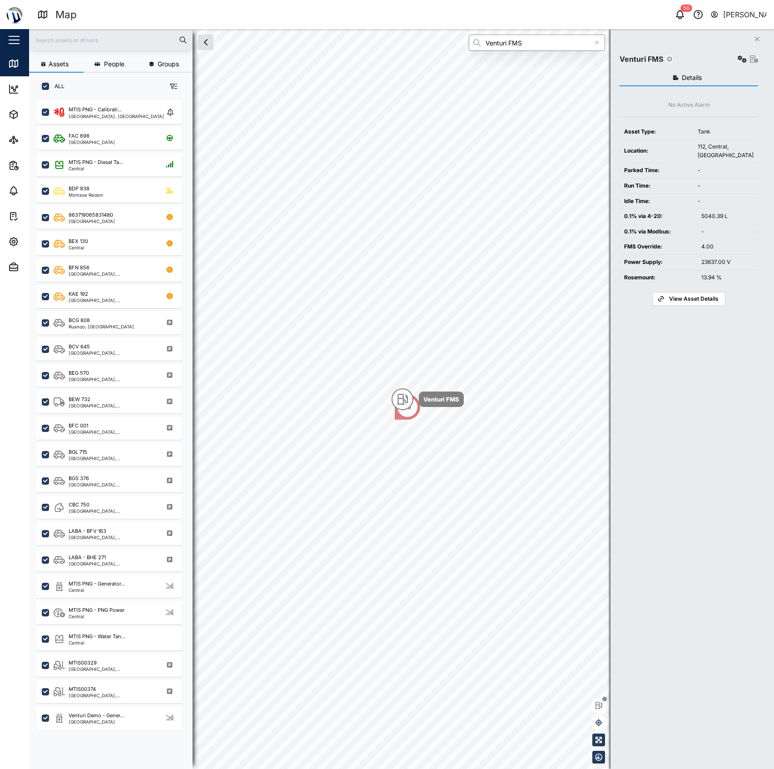
type input "Venturi FMS"
click at [731, 59] on div "Venturi FMS" at bounding box center [689, 59] width 139 height 13
click at [739, 58] on icon "button" at bounding box center [742, 58] width 9 height 7
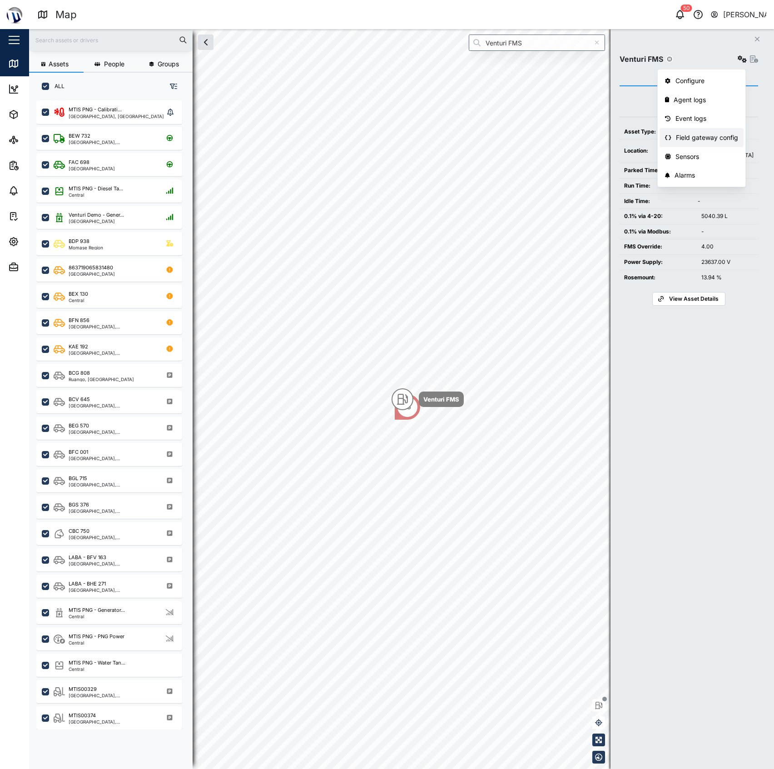
click at [720, 129] on link "Field gateway config" at bounding box center [702, 137] width 84 height 19
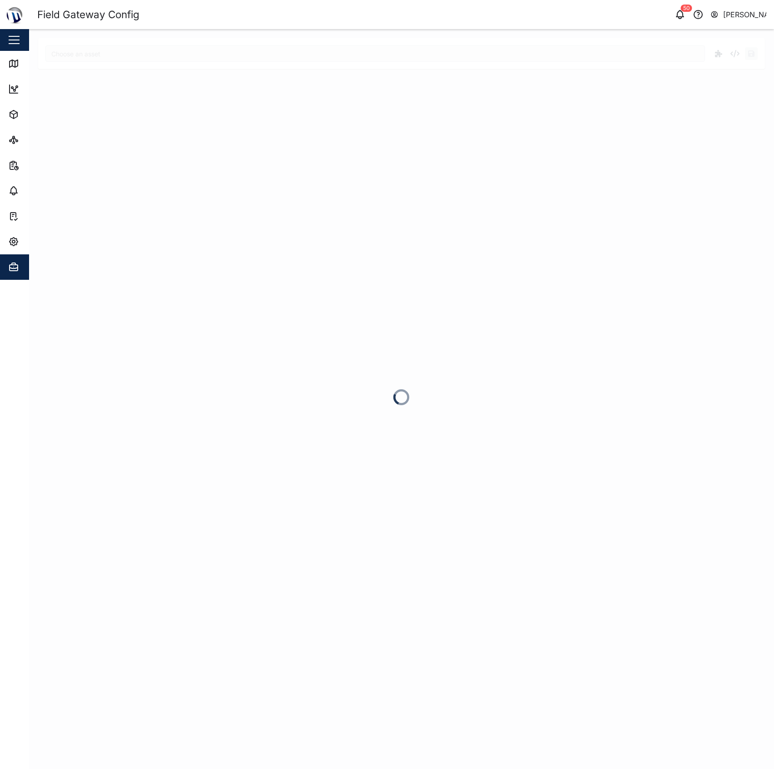
type input "Venturi FMS"
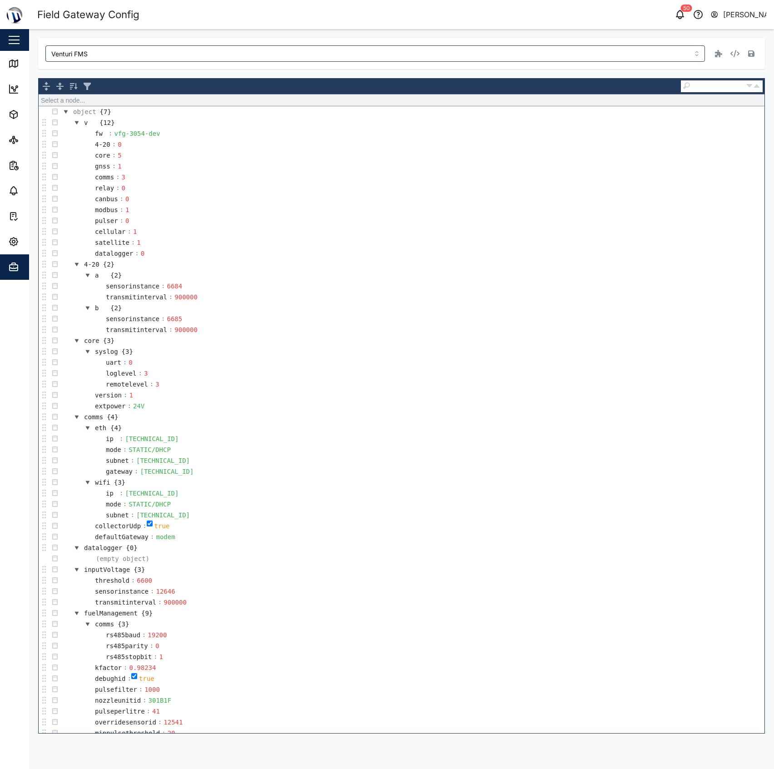
click at [302, 237] on td "cellular : 1" at bounding box center [412, 231] width 704 height 11
click at [55, 71] on div "Venturi FMS object ► v ► cellular object {7} v {12} fw : vfg-3054-dev 4-20 : 0 …" at bounding box center [401, 385] width 727 height 695
click at [5, 65] on link "Map" at bounding box center [59, 63] width 118 height 25
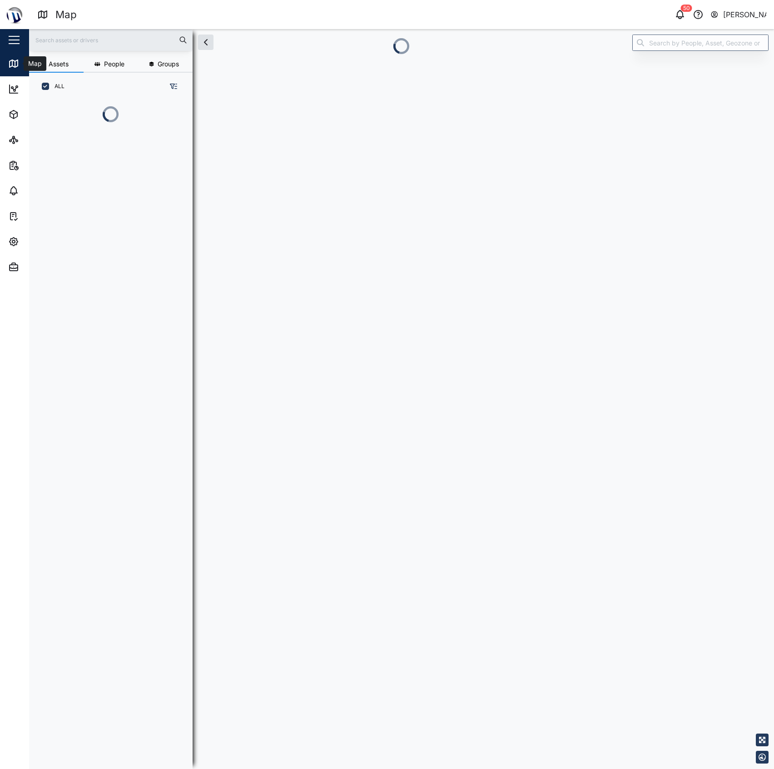
scroll to position [9, 10]
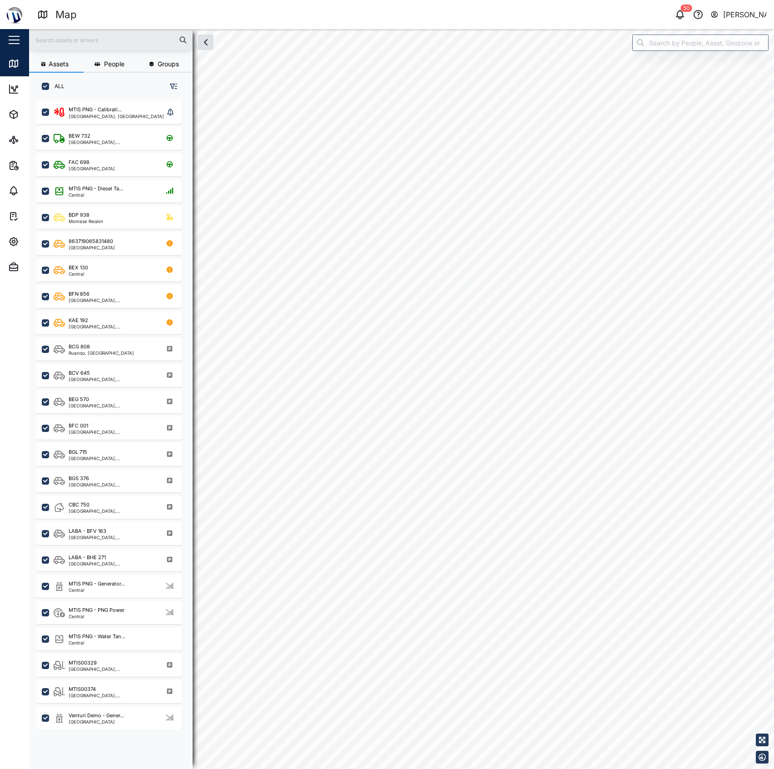
checkbox input "true"
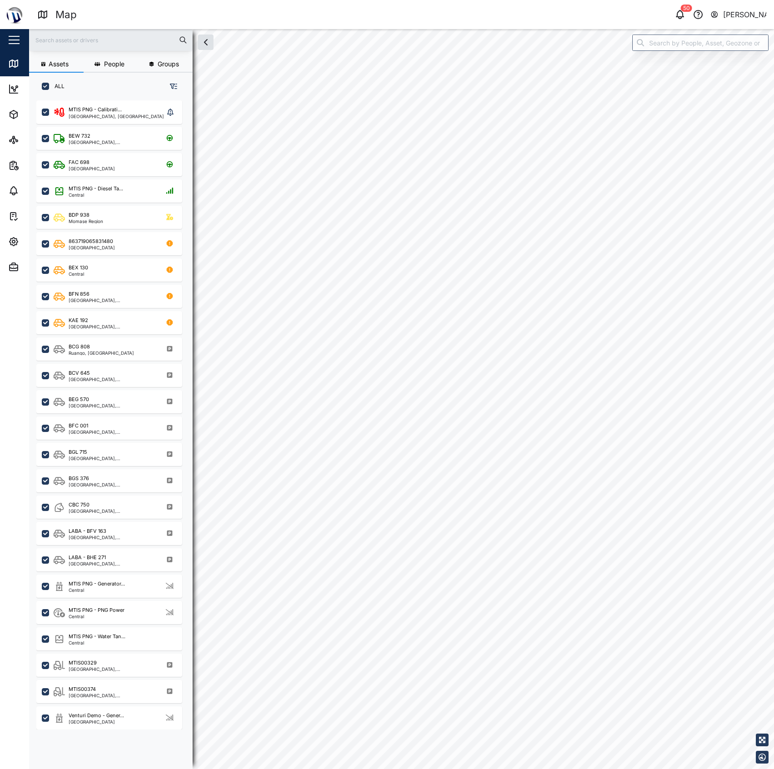
checkbox input "true"
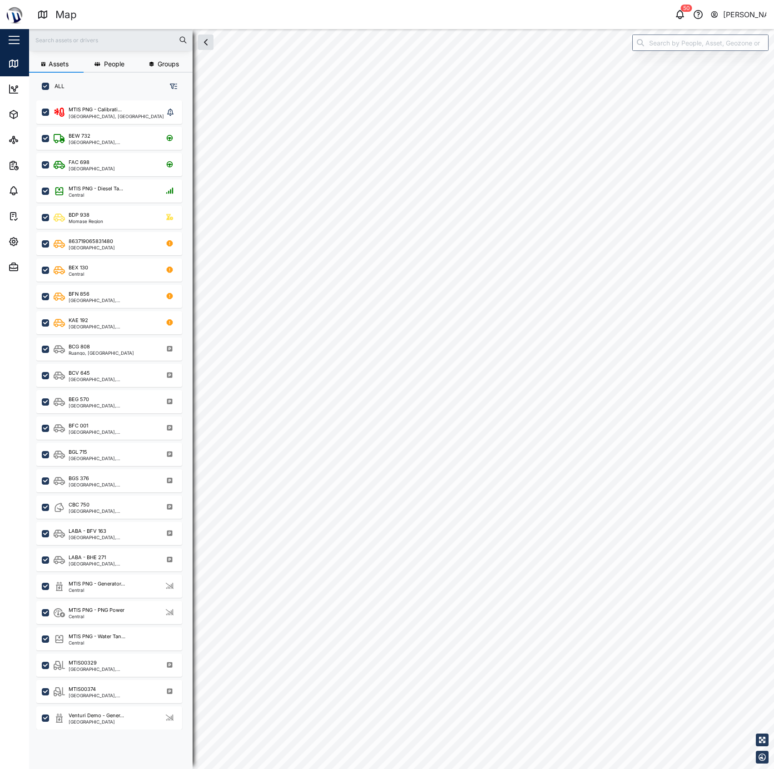
checkbox input "true"
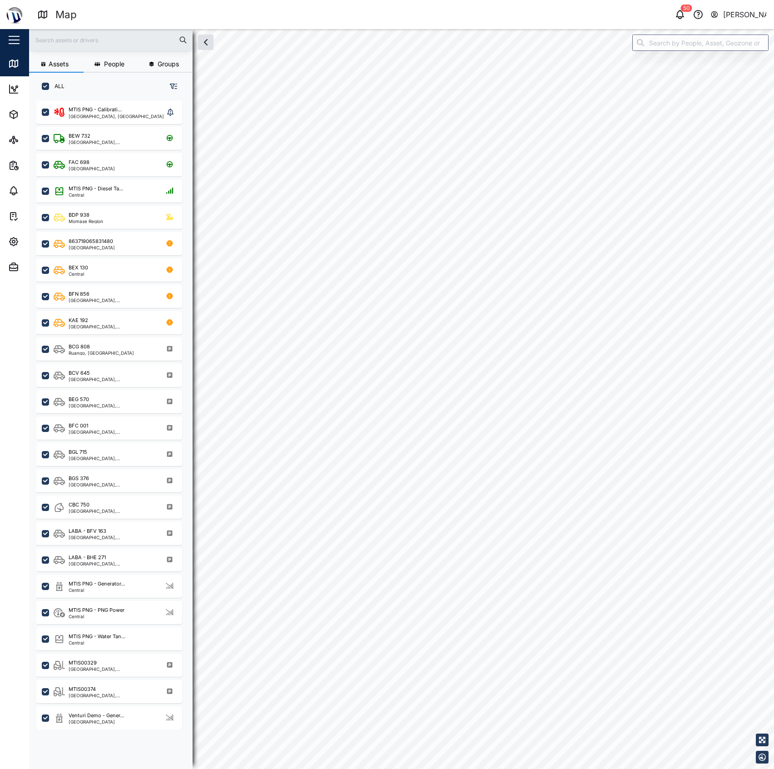
checkbox input "true"
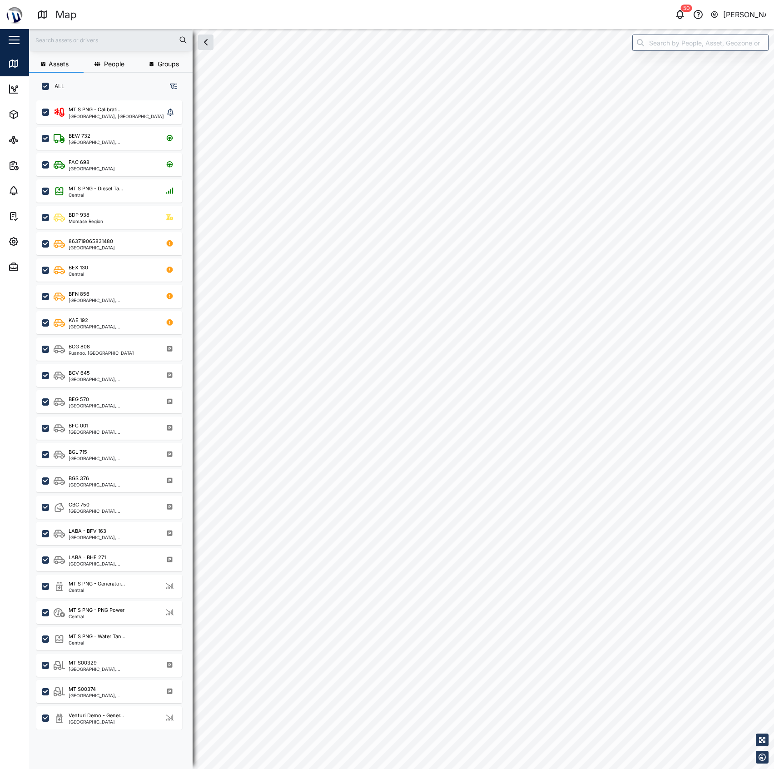
checkbox input "true"
click at [669, 42] on input "search" at bounding box center [700, 43] width 136 height 16
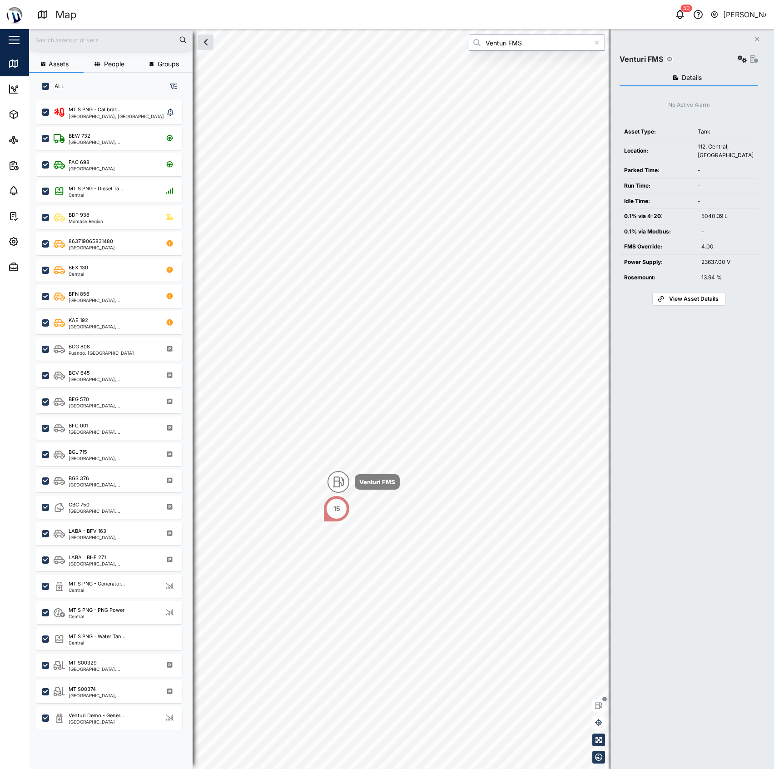
type input "Venturi FMS"
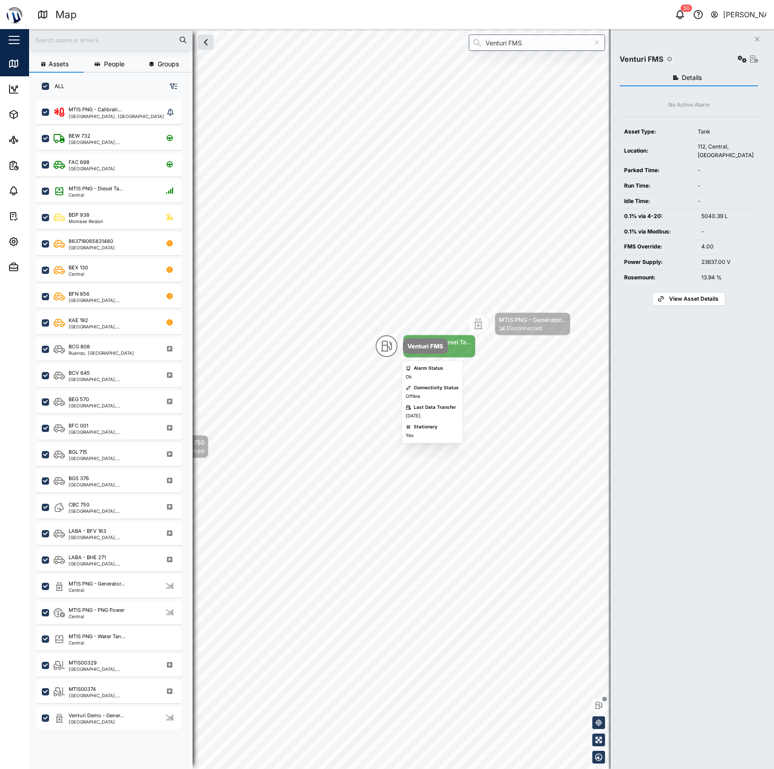
click at [383, 347] on icon "Map marker" at bounding box center [386, 346] width 11 height 11
click at [738, 62] on icon "button" at bounding box center [742, 58] width 9 height 7
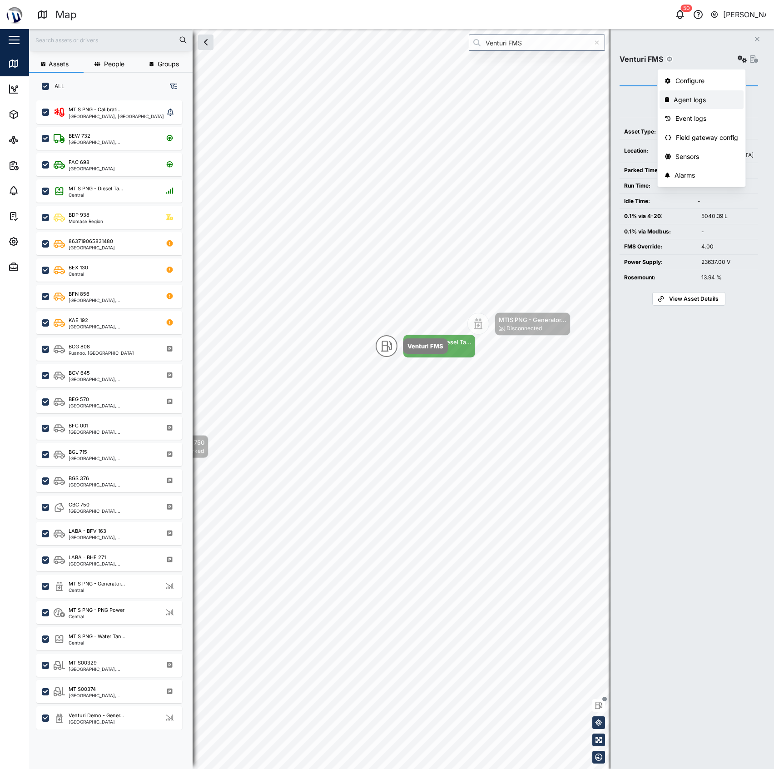
click at [722, 96] on div "Agent logs" at bounding box center [706, 100] width 64 height 10
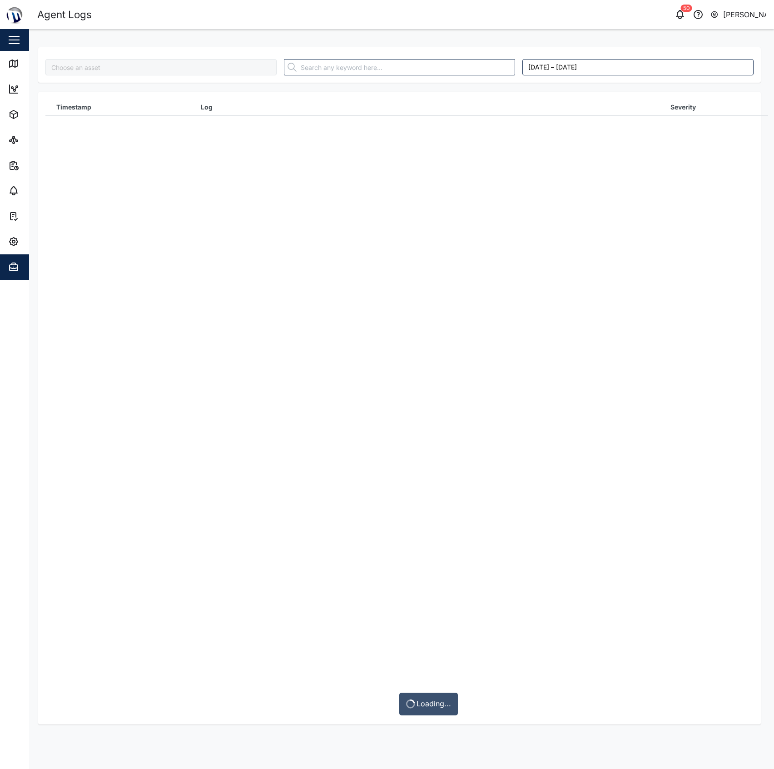
type input "Venturi FMS"
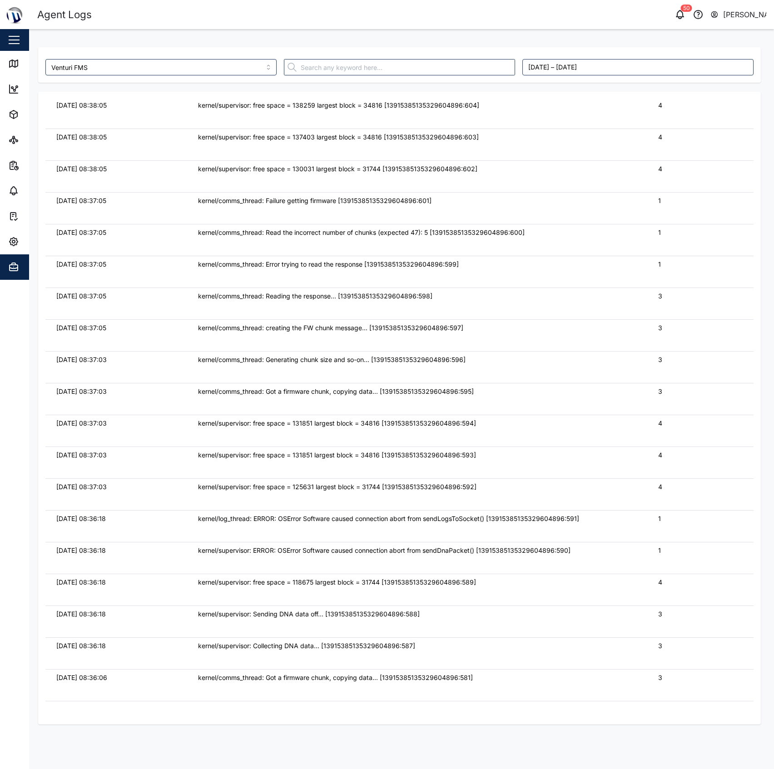
scroll to position [2786, 0]
click at [368, 77] on div at bounding box center [399, 67] width 238 height 24
click at [369, 66] on input "text" at bounding box center [399, 67] width 231 height 16
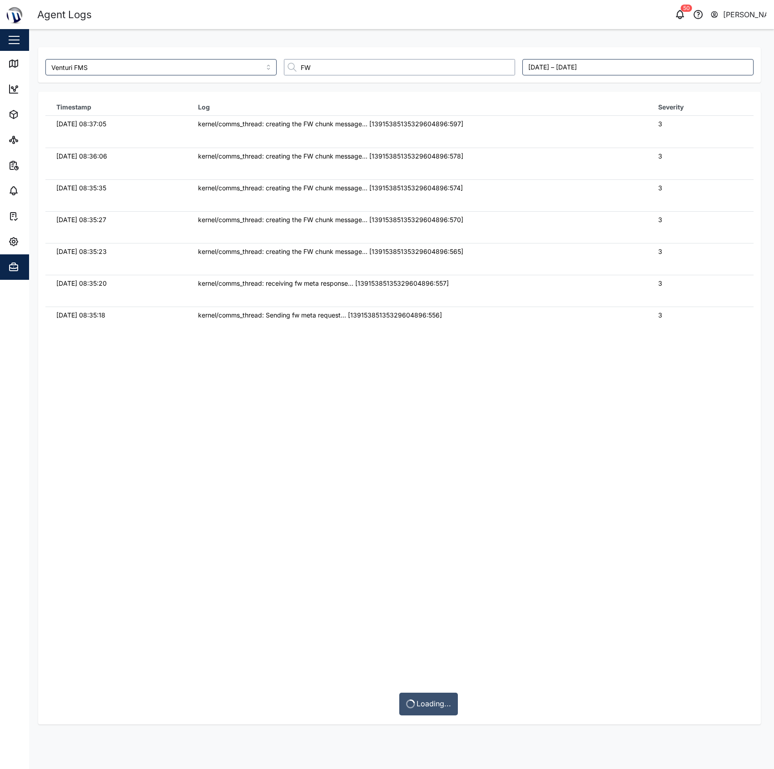
scroll to position [0, 0]
type input "FW"
drag, startPoint x: 332, startPoint y: 66, endPoint x: 184, endPoint y: 73, distance: 148.2
click at [171, 68] on div "Venturi FMS FW September 26, 2025 – October 3, 2025" at bounding box center [399, 67] width 715 height 24
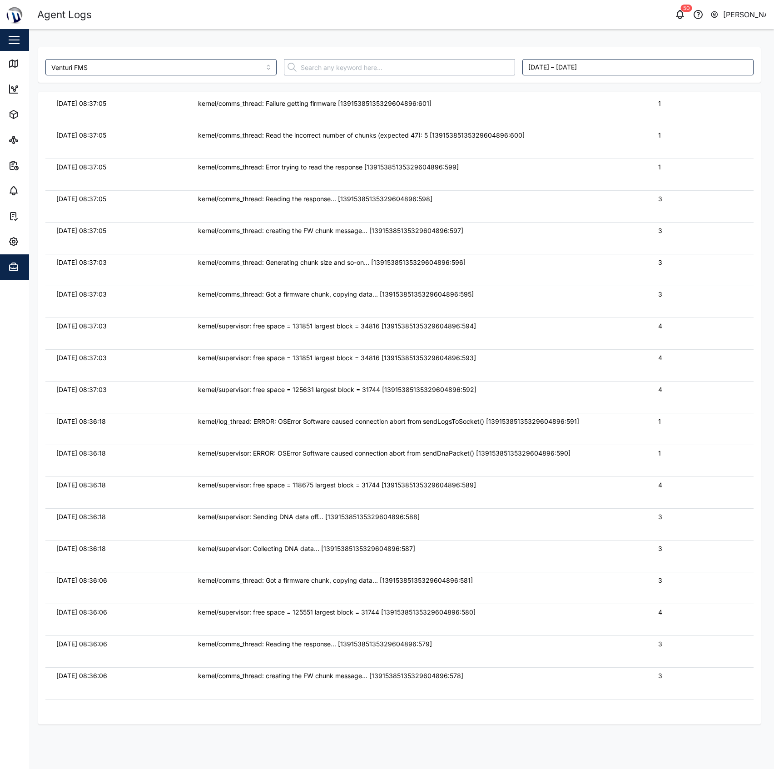
scroll to position [2683, 0]
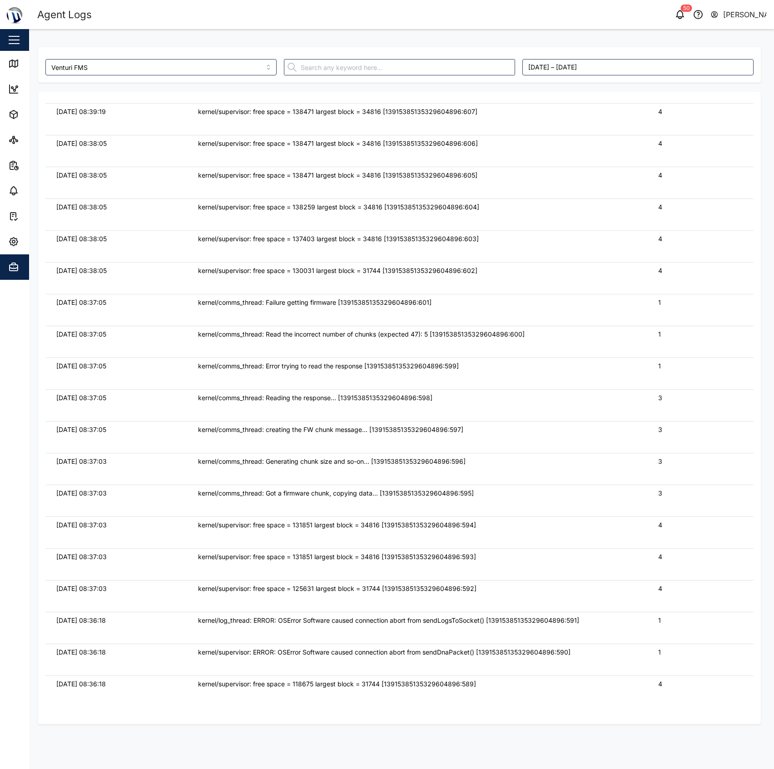
click at [467, 367] on div "kernel/comms_thread: Error trying to read the response [13915385135329604896:59…" at bounding box center [417, 366] width 438 height 10
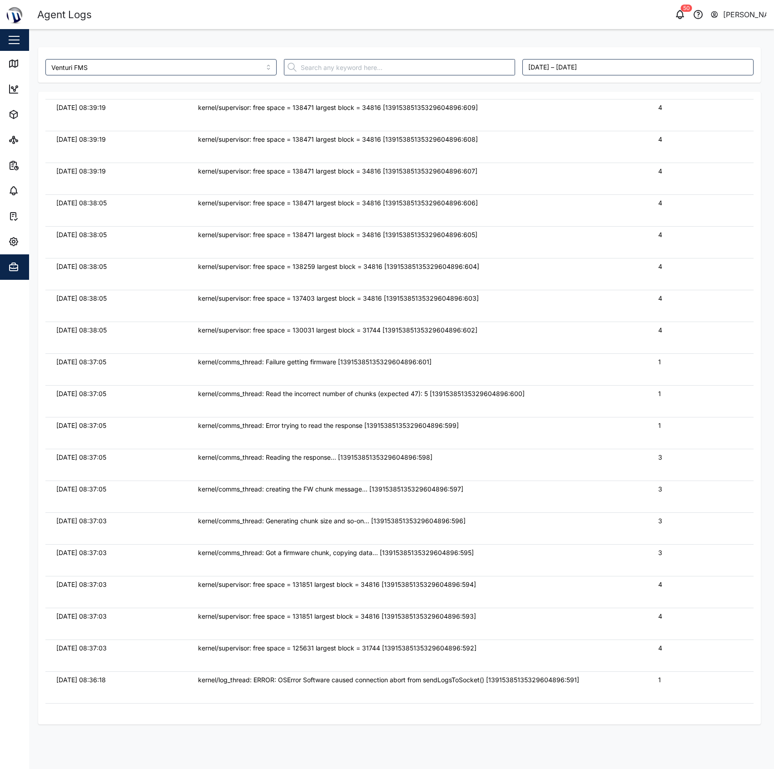
drag, startPoint x: 461, startPoint y: 356, endPoint x: 144, endPoint y: 363, distance: 317.1
click at [166, 363] on tr "03/10/2025 08:37:05 kernel/comms_thread: Failure getting firmware [139153851353…" at bounding box center [399, 369] width 708 height 32
copy tr "kernel/comms_thread: Failure getting firmware [13915385135329604896:601]"
drag, startPoint x: 520, startPoint y: 489, endPoint x: 533, endPoint y: 491, distance: 13.3
click at [533, 491] on div "kernel/comms_thread: creating the FW chunk message... [13915385135329604896:597]" at bounding box center [417, 489] width 438 height 10
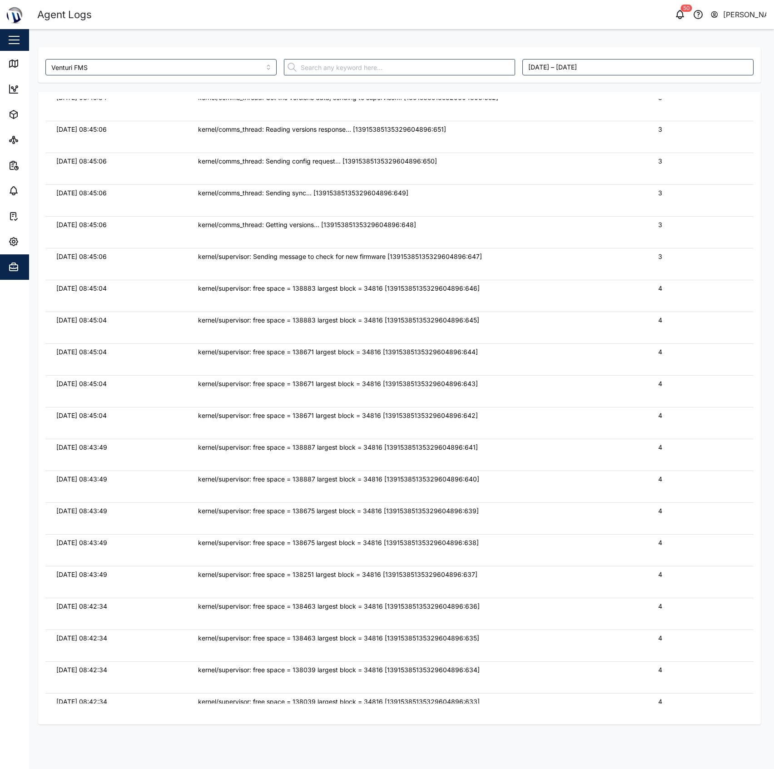
scroll to position [0, 0]
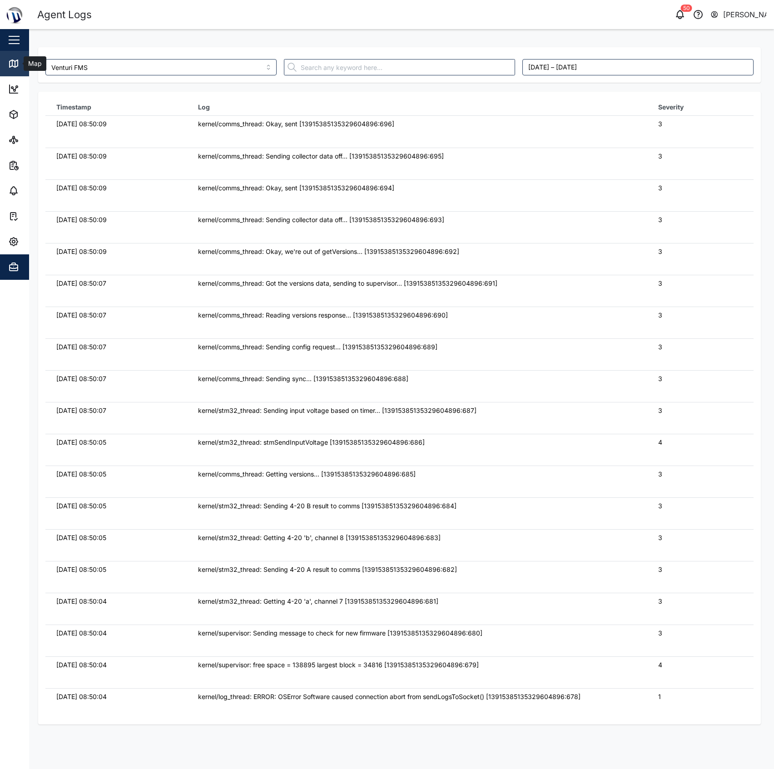
click at [25, 56] on link "Map" at bounding box center [59, 63] width 118 height 25
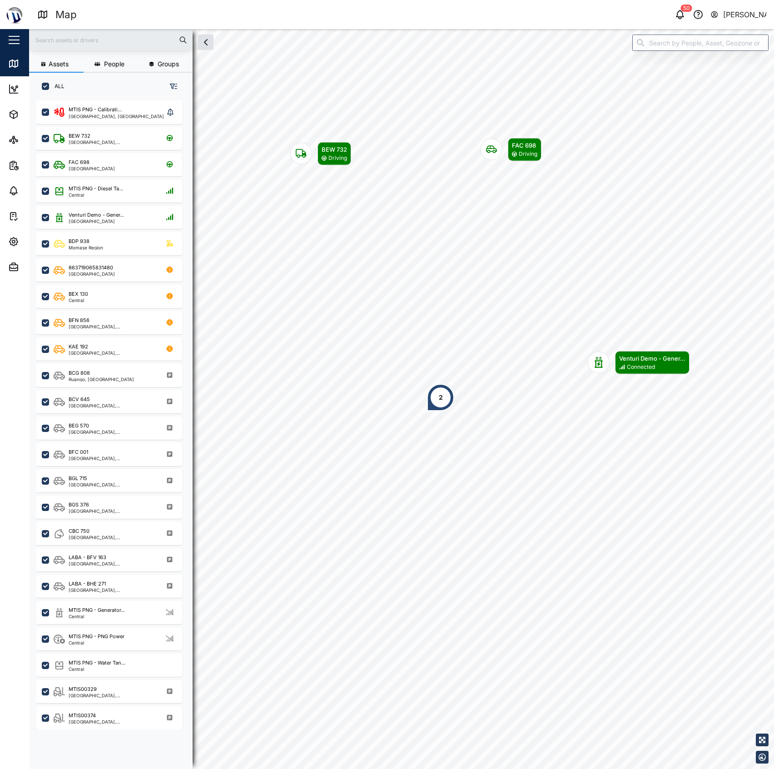
scroll to position [655, 140]
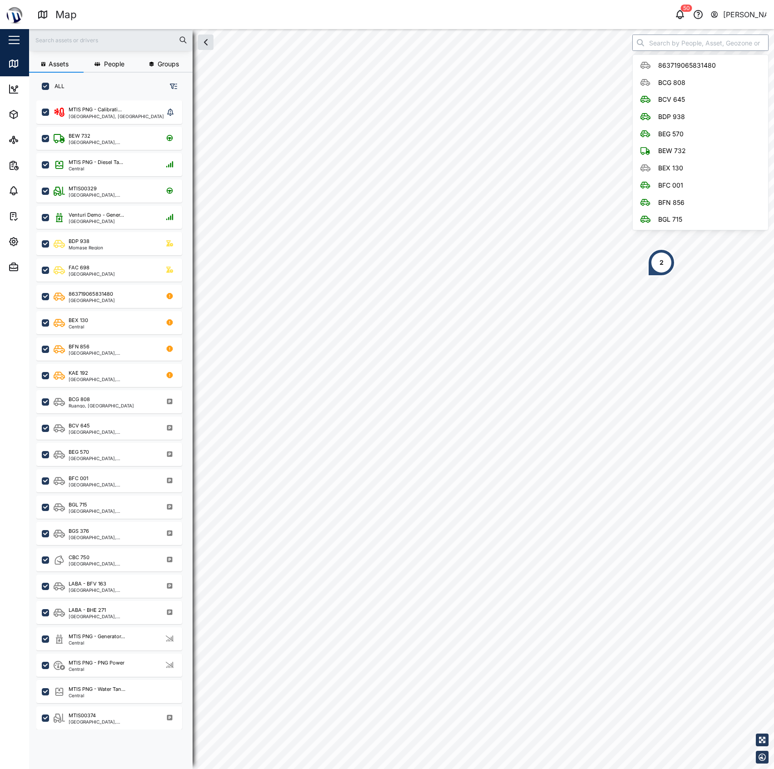
click at [669, 49] on input "search" at bounding box center [700, 43] width 136 height 16
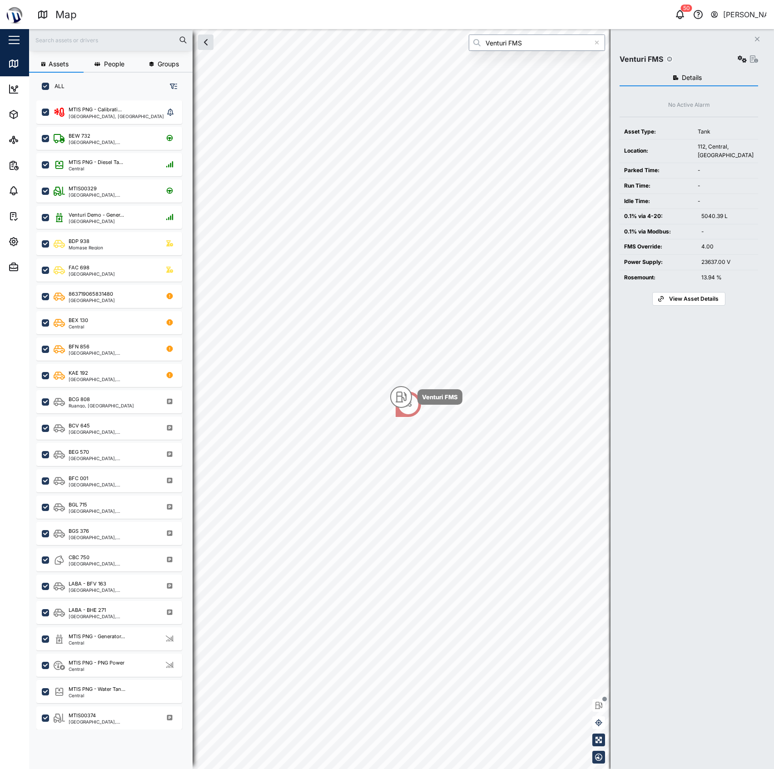
type input "Venturi FMS"
click at [736, 55] on button "button" at bounding box center [742, 59] width 13 height 13
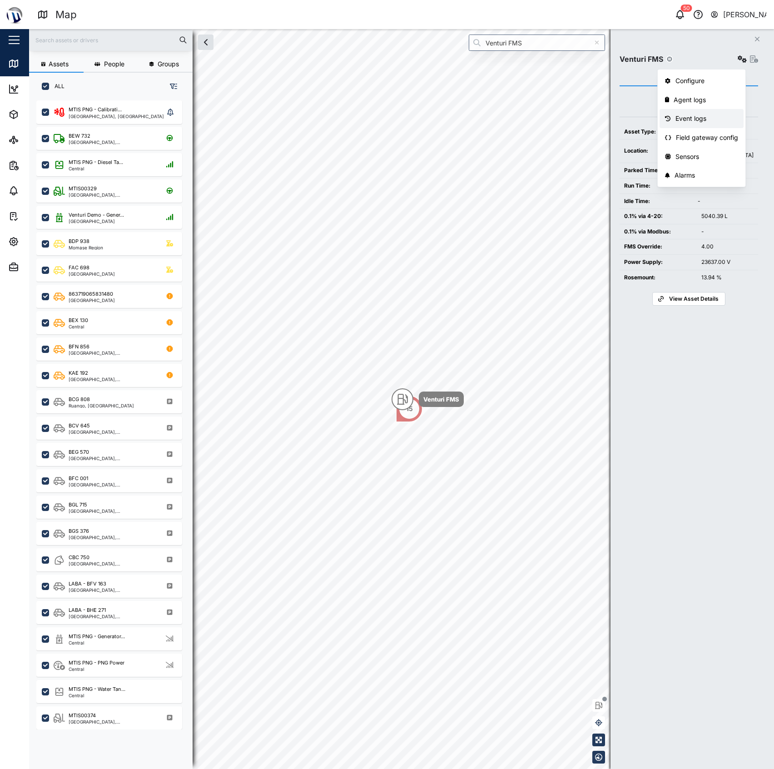
click at [698, 133] on div "Field gateway config" at bounding box center [707, 138] width 62 height 10
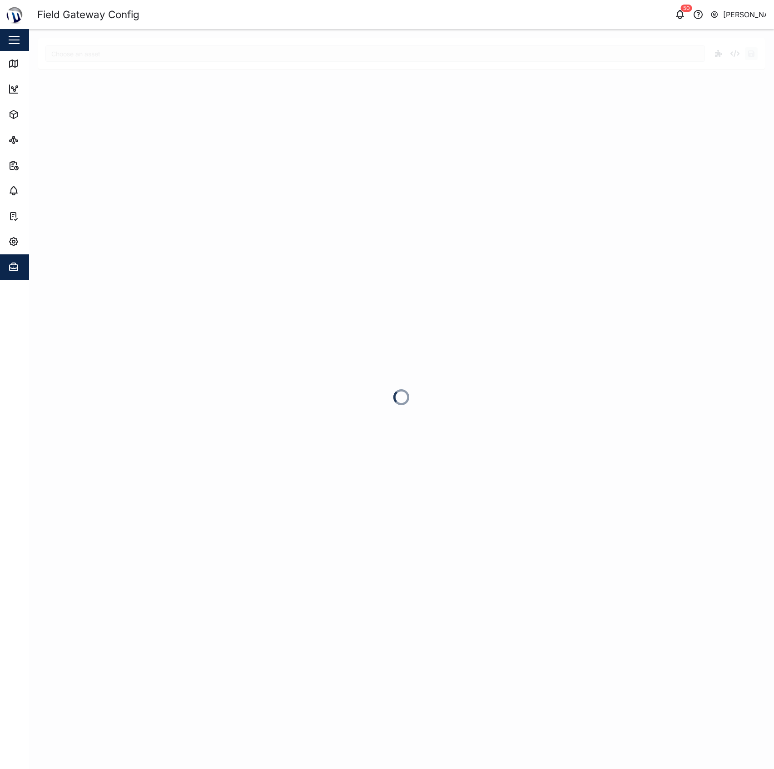
type input "Venturi FMS"
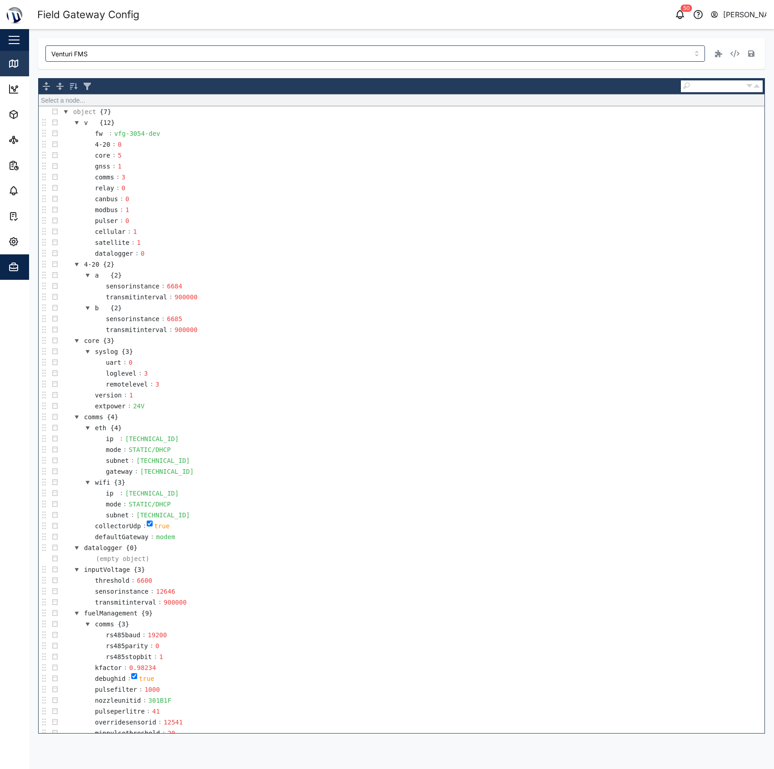
click at [24, 54] on link "Map" at bounding box center [59, 63] width 118 height 25
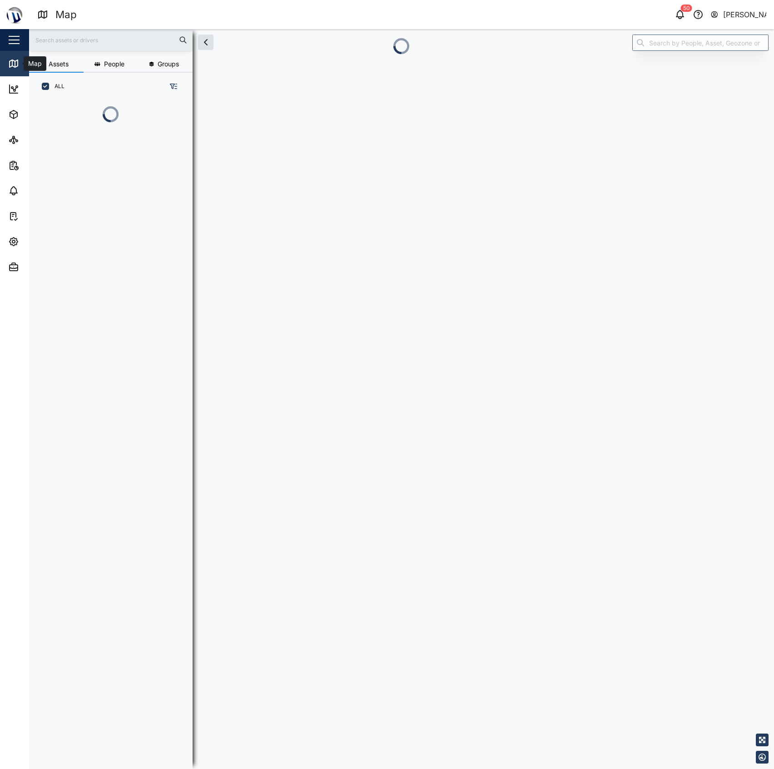
scroll to position [9, 10]
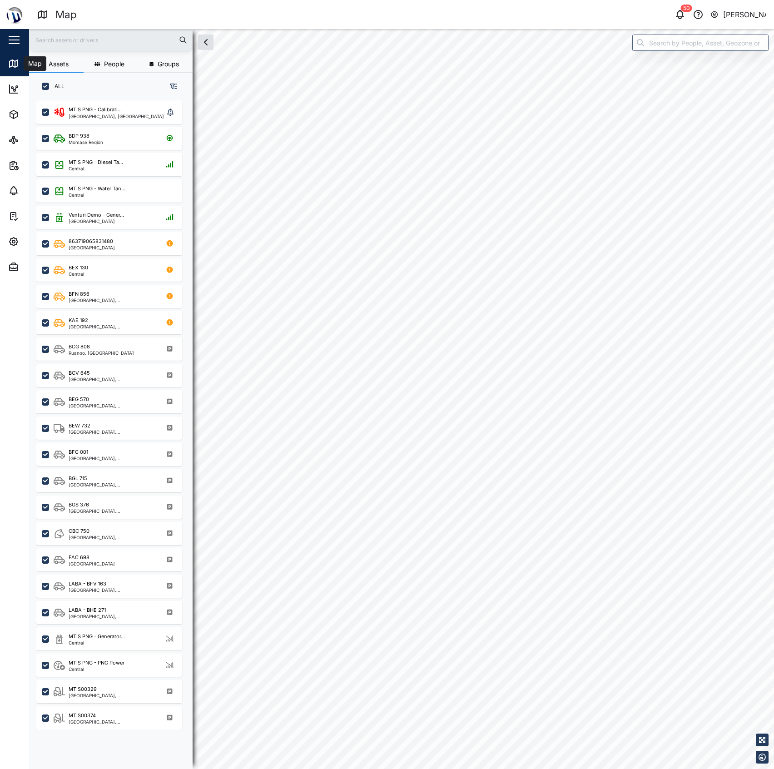
checkbox input "true"
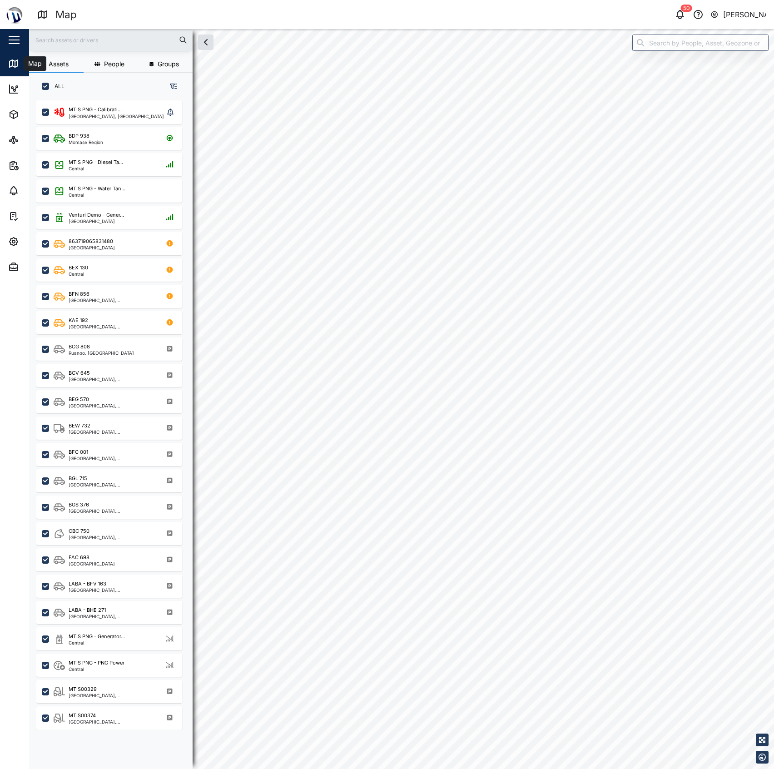
checkbox input "true"
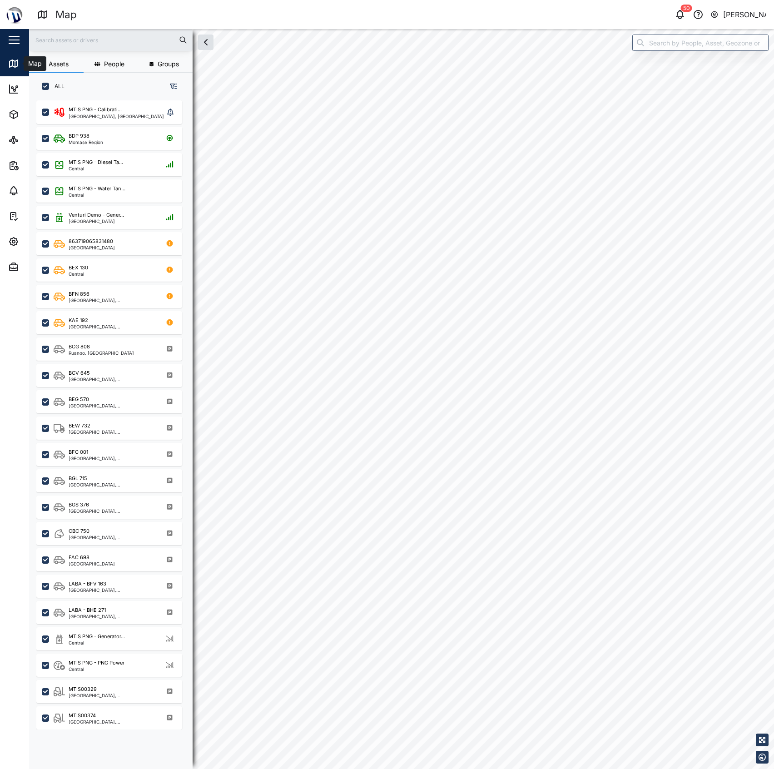
checkbox input "true"
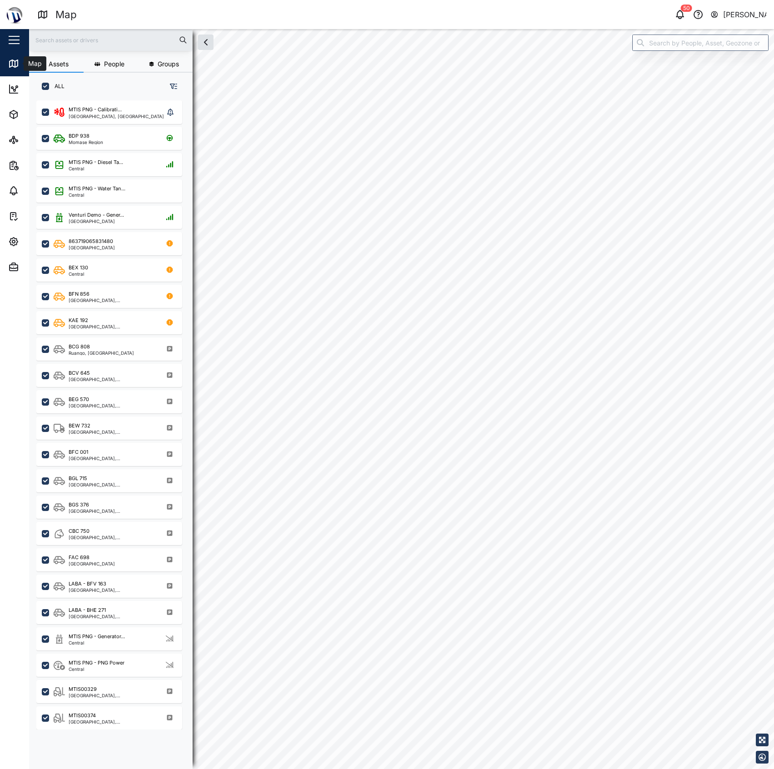
checkbox input "true"
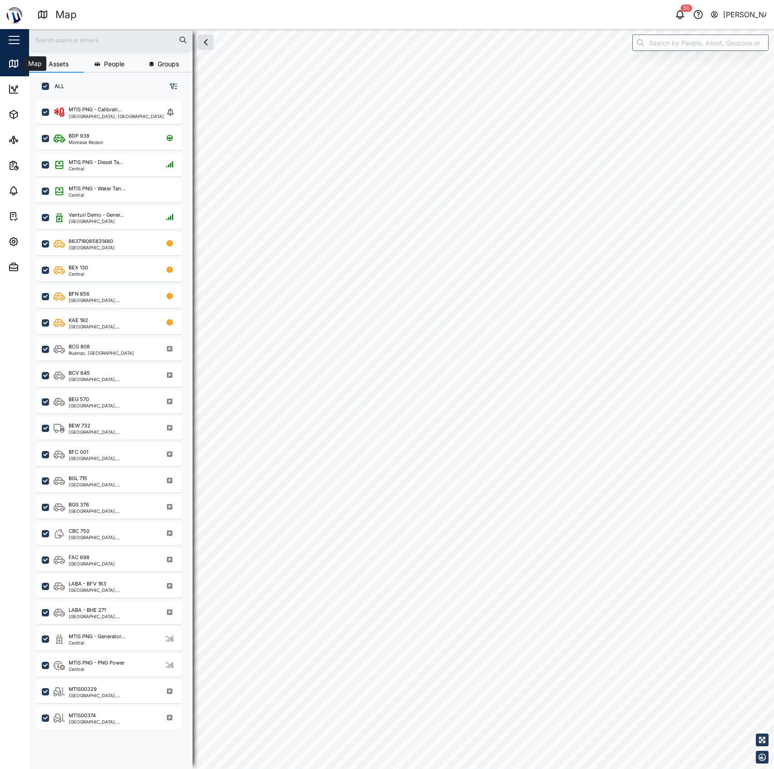
checkbox input "true"
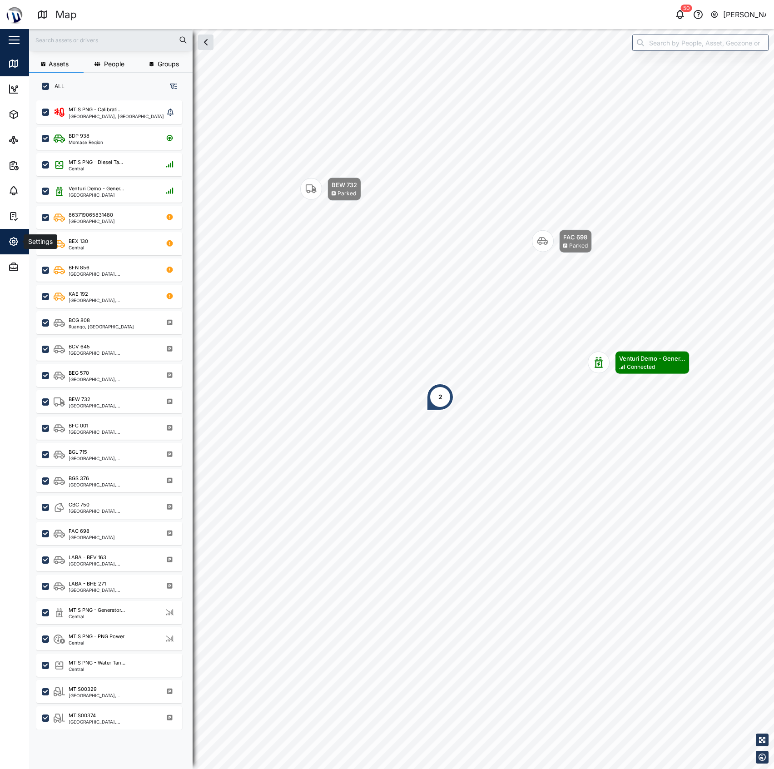
click at [13, 238] on icon "button" at bounding box center [13, 241] width 11 height 11
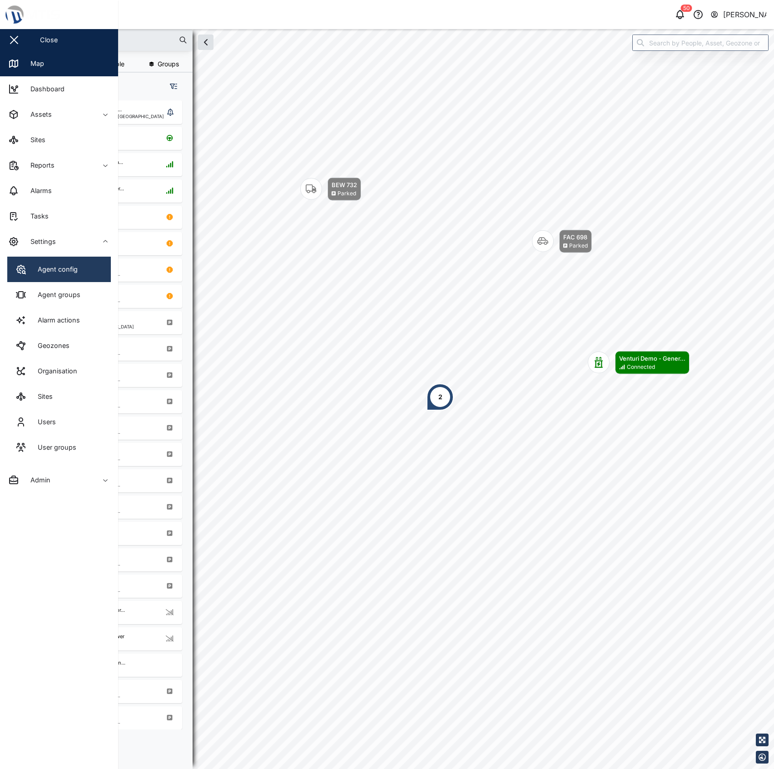
click at [55, 281] on link "Agent config" at bounding box center [59, 269] width 104 height 25
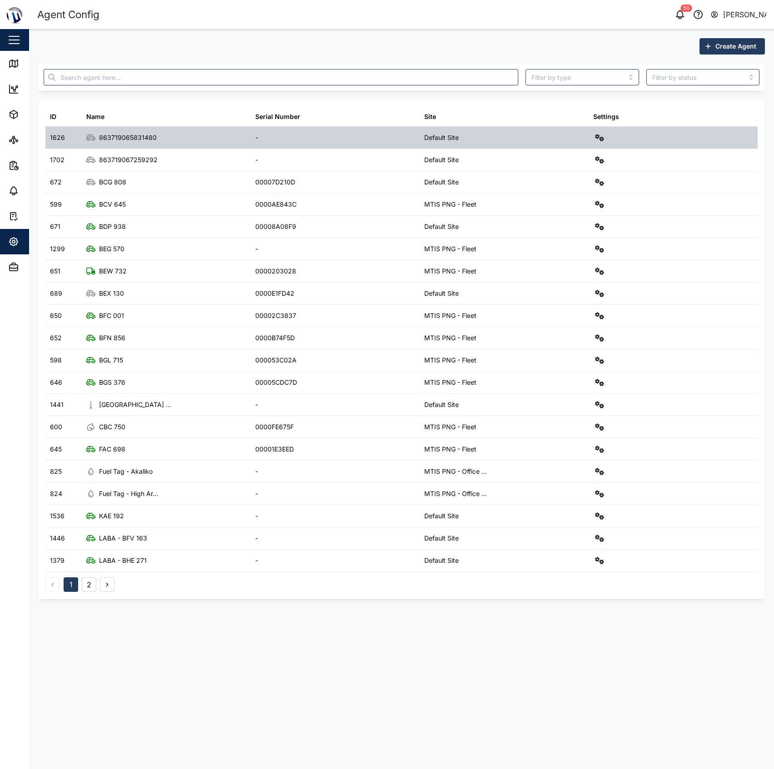
click at [169, 139] on div "863719065831480" at bounding box center [166, 138] width 169 height 22
drag, startPoint x: 124, startPoint y: 138, endPoint x: 150, endPoint y: 137, distance: 25.5
click at [149, 137] on div "863719065831480" at bounding box center [128, 138] width 58 height 10
click at [150, 137] on div "863719065831480" at bounding box center [128, 138] width 58 height 10
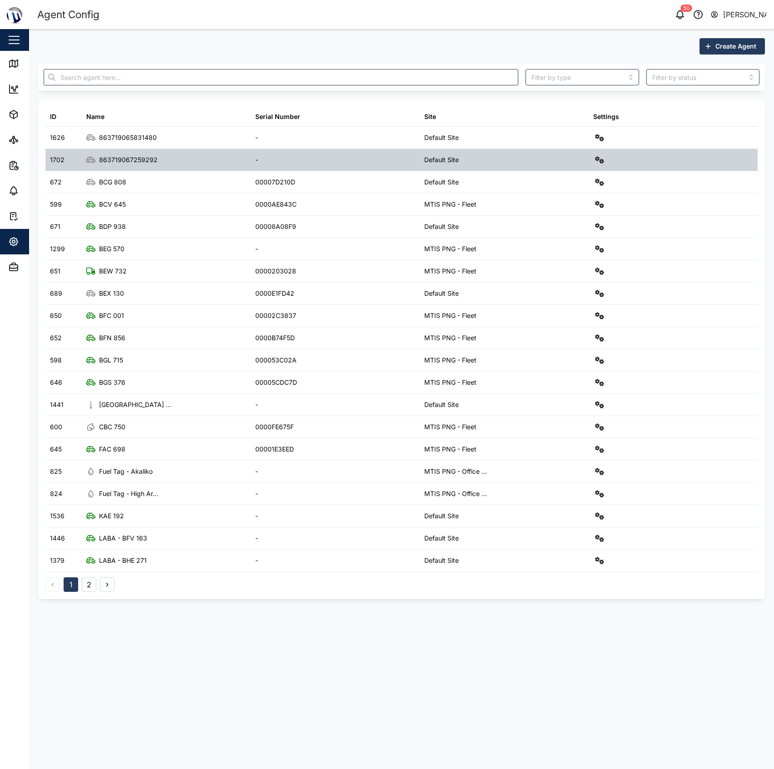
click at [607, 166] on div at bounding box center [673, 160] width 169 height 22
click at [602, 163] on icon "button" at bounding box center [599, 159] width 9 height 7
click at [582, 179] on div "Configure" at bounding box center [566, 182] width 63 height 10
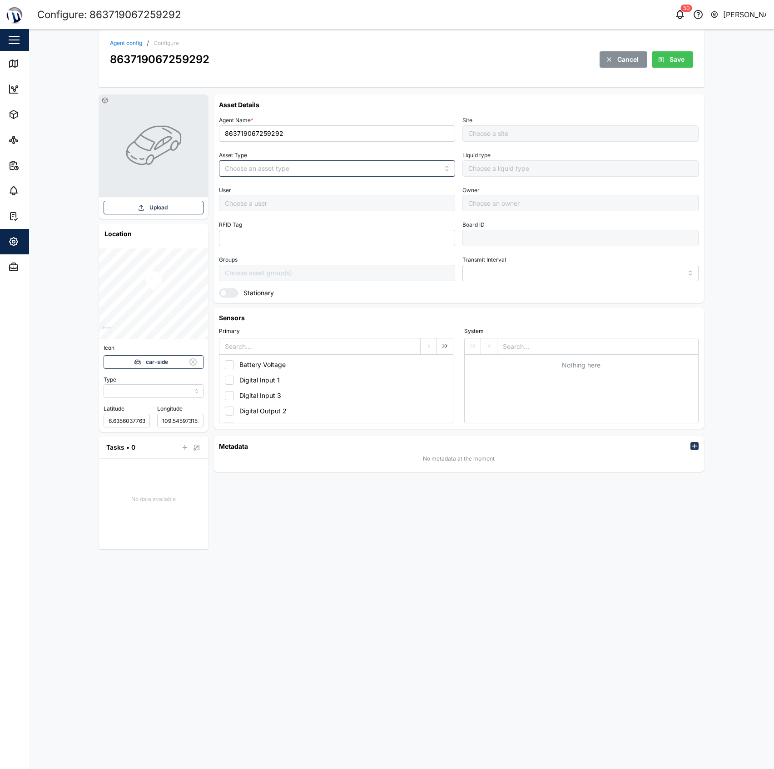
type input "MANUAL"
type input "VEHICLE"
type input "5 minutes"
type input "Default Site"
click at [322, 136] on input "863719067259292" at bounding box center [337, 133] width 236 height 16
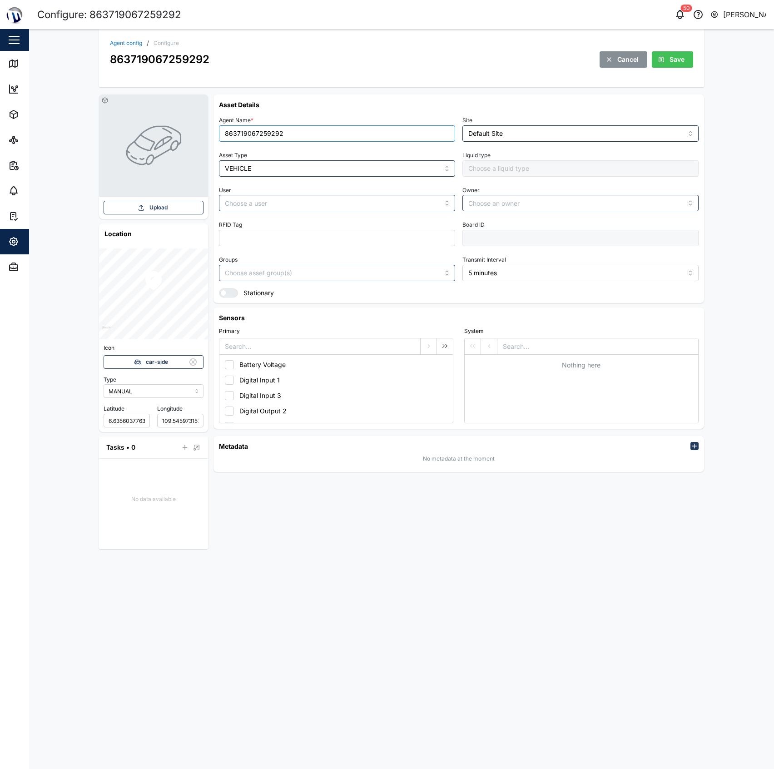
click at [322, 136] on input "863719067259292" at bounding box center [337, 133] width 236 height 16
type input "Qamala"
click at [372, 88] on div "Upload Location Icon car-side Type MANUAL Latitude 6.63560377632845 (DEFAULT VA…" at bounding box center [401, 321] width 619 height 469
click at [140, 360] on icon "button" at bounding box center [137, 361] width 7 height 5
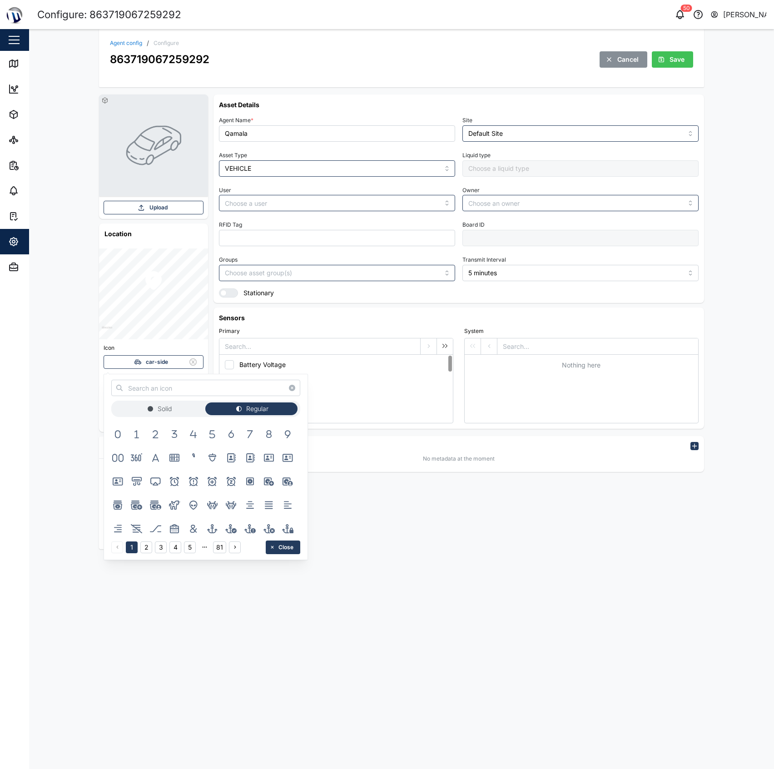
click at [521, 80] on div "Agent config / Configure 863719067259292 Cancel Save" at bounding box center [401, 58] width 605 height 58
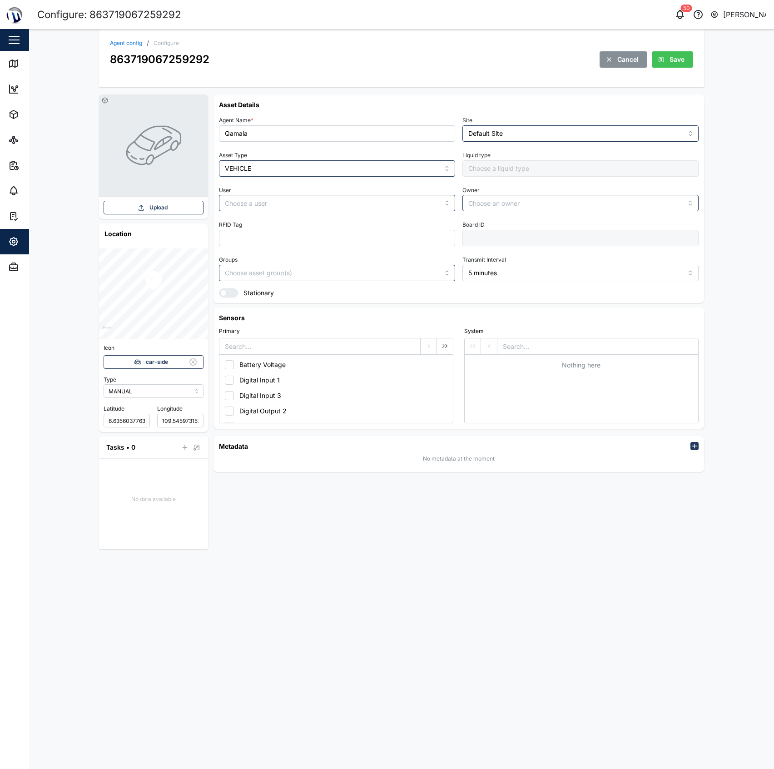
click at [483, 90] on div "Upload Location Icon car-side Type MANUAL Latitude 6.63560377632845 (DEFAULT VA…" at bounding box center [401, 321] width 619 height 469
click at [165, 361] on span "car-side" at bounding box center [157, 362] width 22 height 13
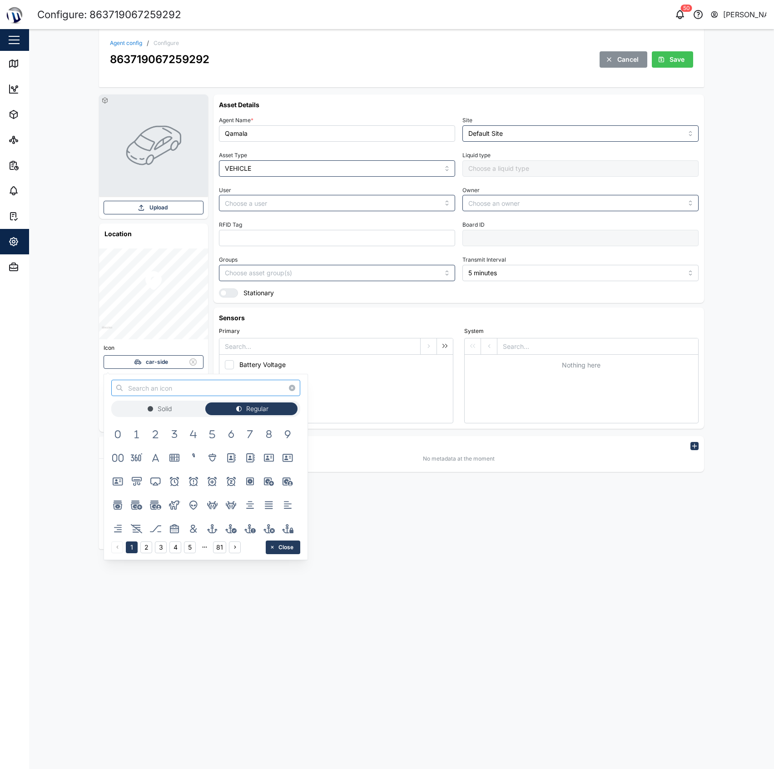
click at [236, 392] on input "text" at bounding box center [205, 388] width 189 height 16
drag, startPoint x: 75, startPoint y: 383, endPoint x: 54, endPoint y: 383, distance: 21.3
click at [54, 383] on body "Configure: 863719067259292 50 Declan Delahunty Close Map Dashboard Assets ATS C…" at bounding box center [387, 384] width 774 height 769
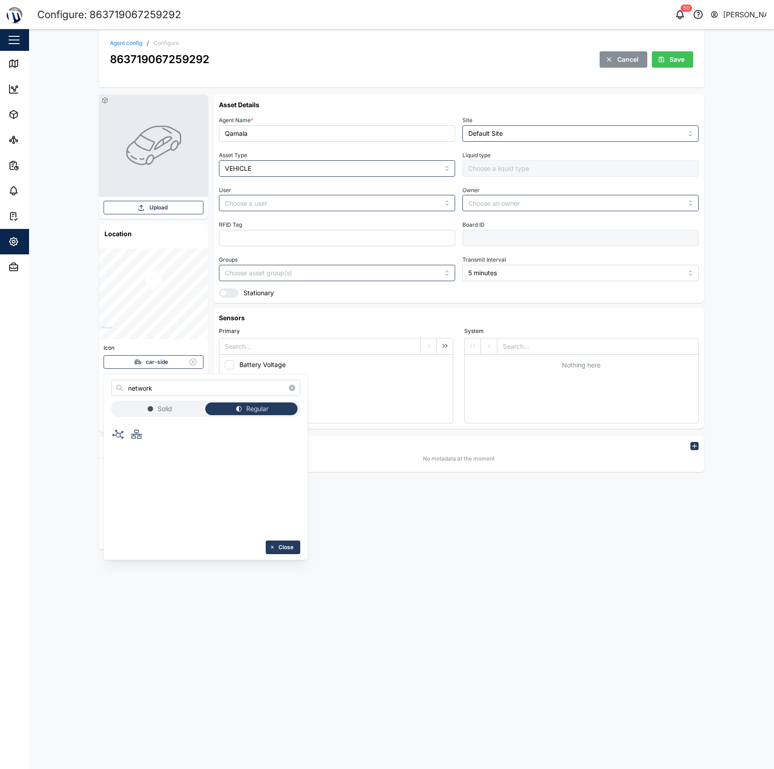
drag, startPoint x: 162, startPoint y: 379, endPoint x: 137, endPoint y: 382, distance: 24.7
click at [137, 382] on div "network Solid Regular Close" at bounding box center [206, 467] width 204 height 186
drag, startPoint x: 153, startPoint y: 387, endPoint x: 65, endPoint y: 378, distance: 87.7
click at [65, 378] on body "Configure: 863719067259292 50 Declan Delahunty Close Map Dashboard Assets ATS C…" at bounding box center [387, 384] width 774 height 769
type input "wifi"
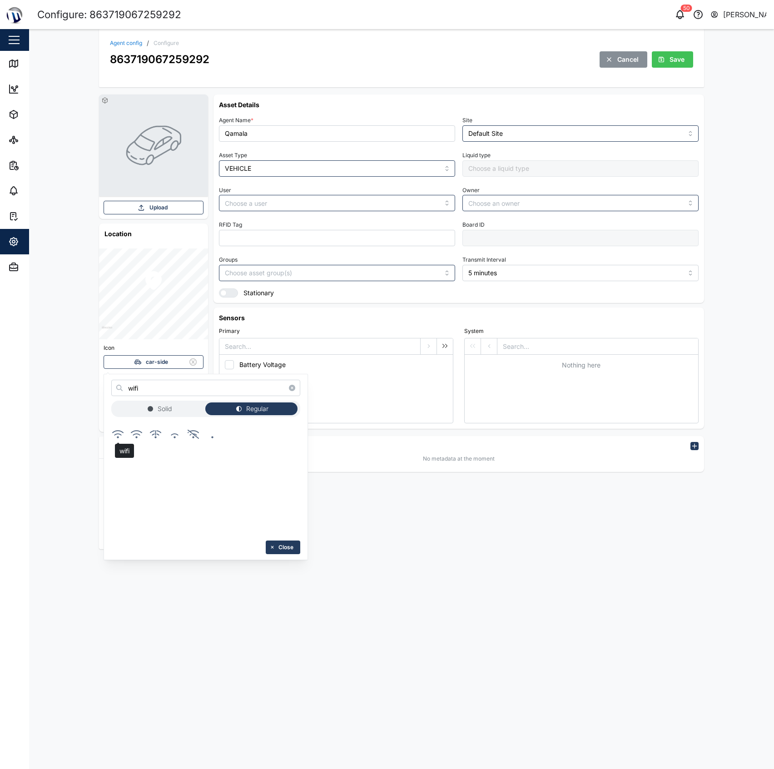
click at [115, 435] on icon "button" at bounding box center [117, 434] width 11 height 8
click at [285, 541] on span "Close" at bounding box center [285, 547] width 15 height 13
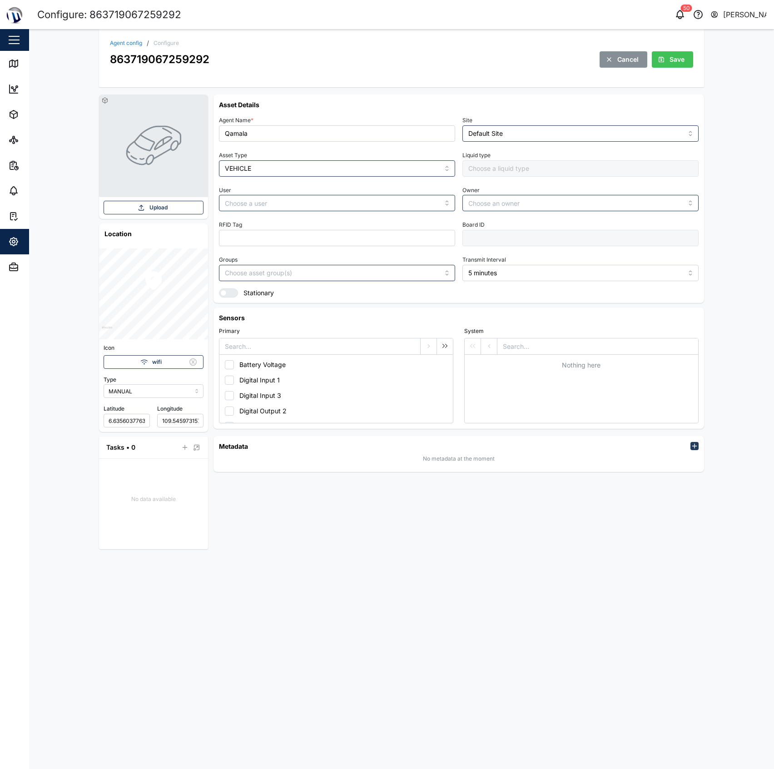
click at [407, 529] on div "Asset Details Agent Name * Qamala Site Default Site Asset Type VEHICLE Liquid t…" at bounding box center [458, 321] width 490 height 455
click at [684, 57] on span "Save" at bounding box center [676, 59] width 15 height 15
click at [31, 64] on div "Agent config / Configure 863719067259292 Cancel Save Upload Location Icon wifi …" at bounding box center [401, 399] width 745 height 740
click at [12, 64] on icon at bounding box center [12, 63] width 0 height 6
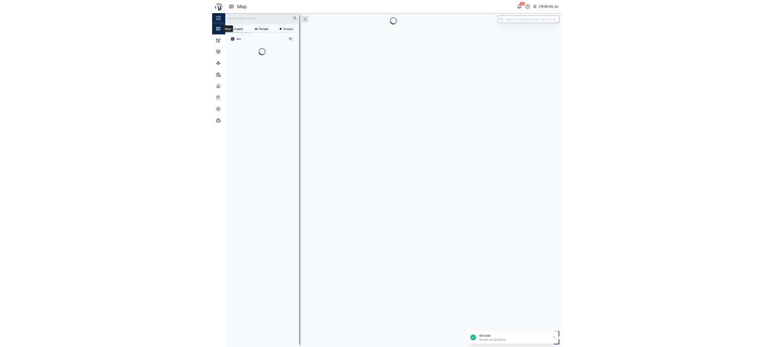
scroll to position [9, 10]
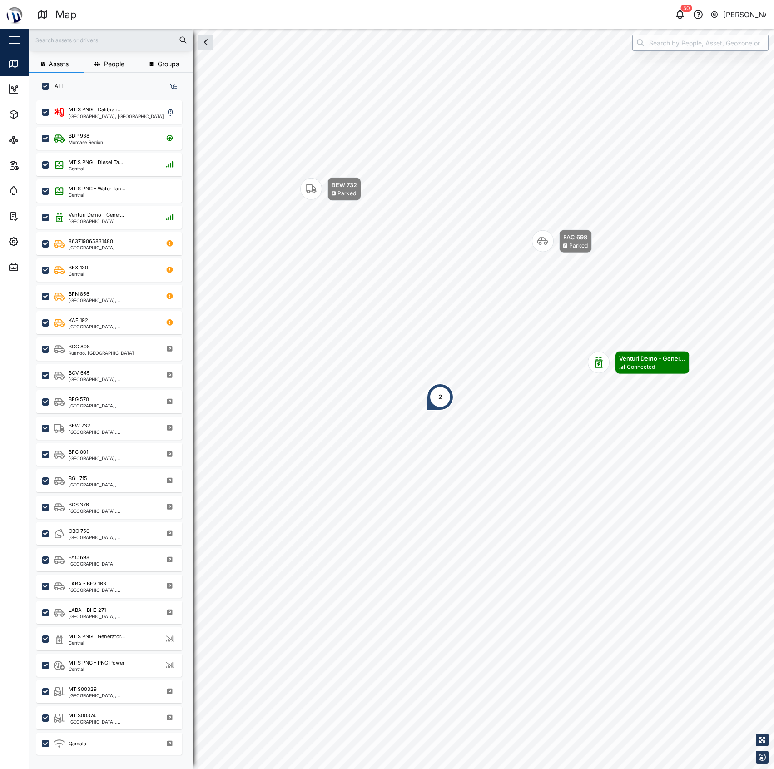
drag, startPoint x: 670, startPoint y: 44, endPoint x: 676, endPoint y: 40, distance: 6.9
click at [670, 44] on input "search" at bounding box center [700, 43] width 136 height 16
type input "W"
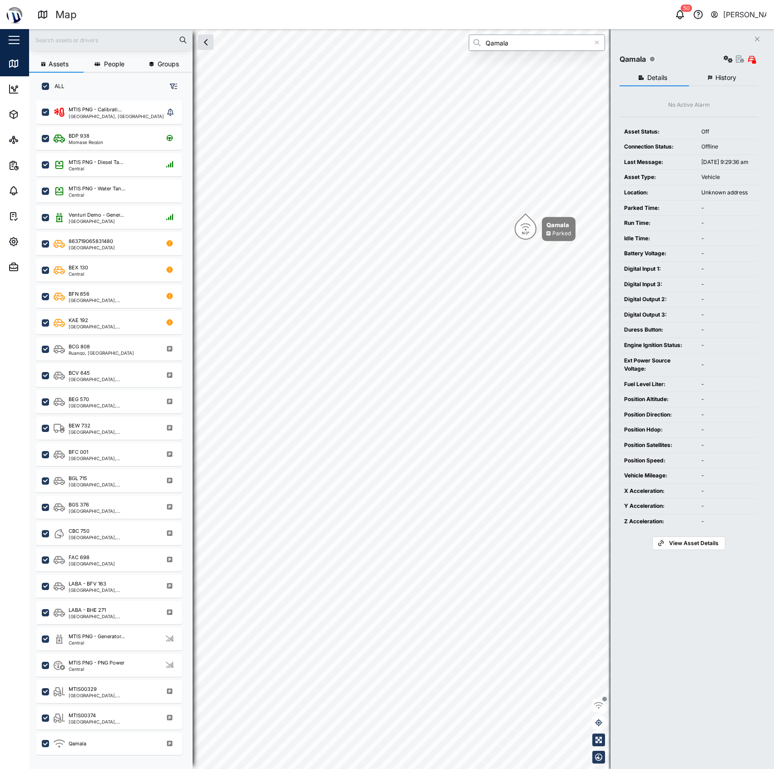
type input "Qamala"
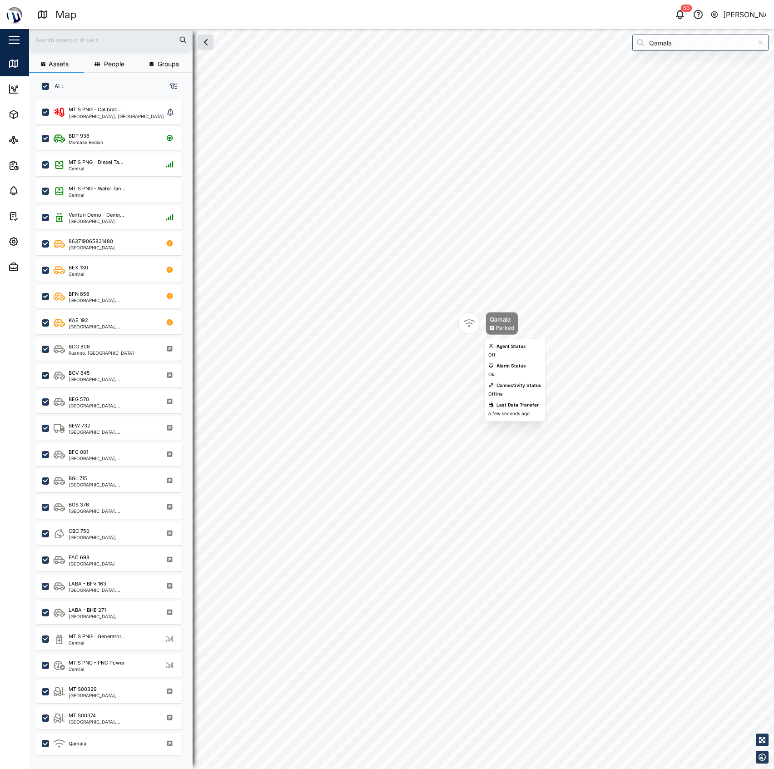
click at [486, 327] on div "Qamala Parked" at bounding box center [502, 323] width 33 height 23
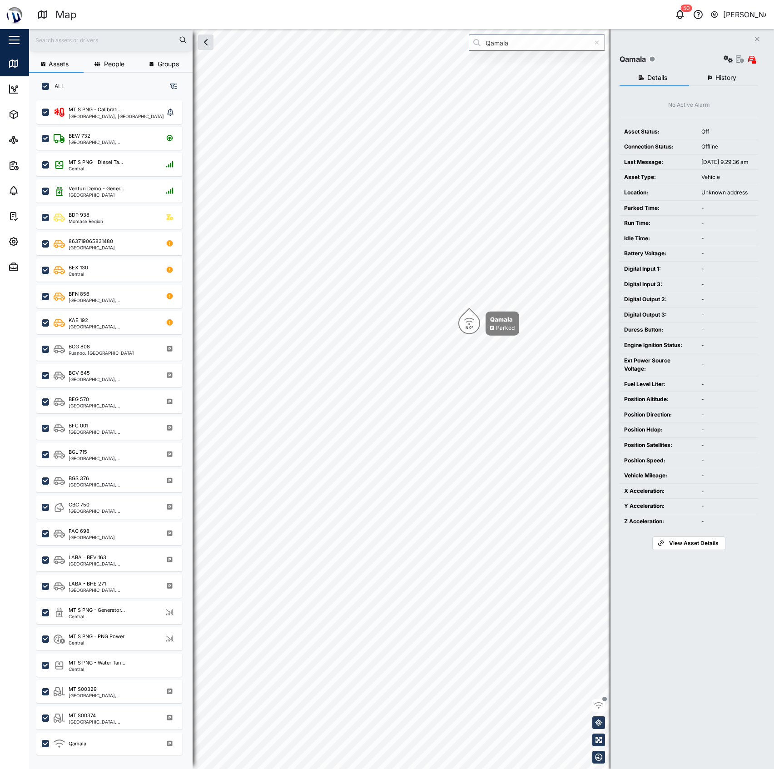
drag, startPoint x: 622, startPoint y: 433, endPoint x: 616, endPoint y: 433, distance: 5.9
click at [622, 433] on td "Position Hdop:" at bounding box center [658, 429] width 77 height 15
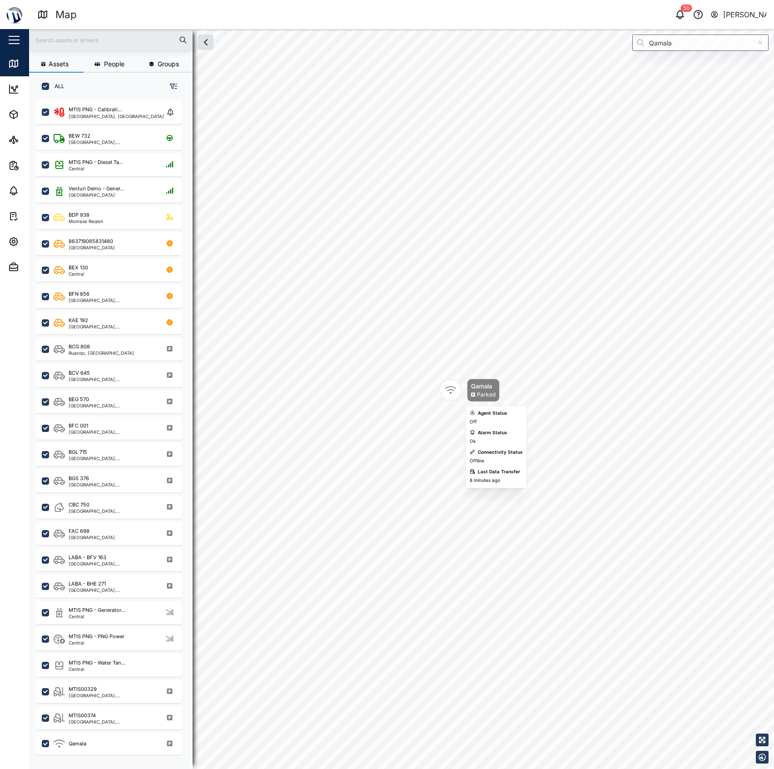
click at [450, 388] on icon "Map marker" at bounding box center [450, 390] width 11 height 11
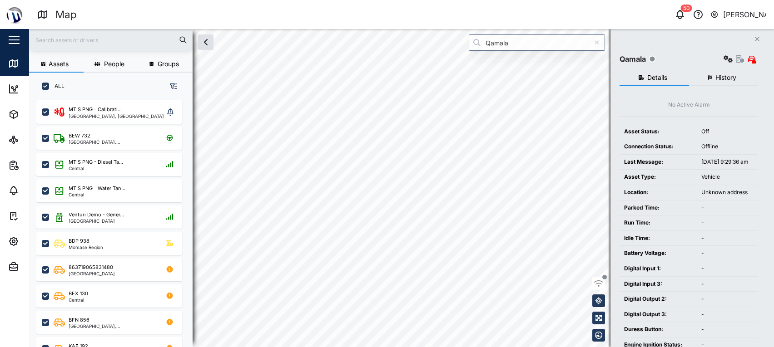
scroll to position [9, 10]
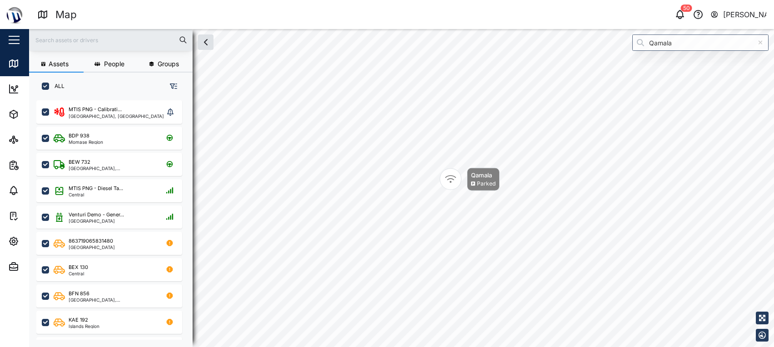
click at [474, 171] on div "Qamala" at bounding box center [483, 175] width 25 height 9
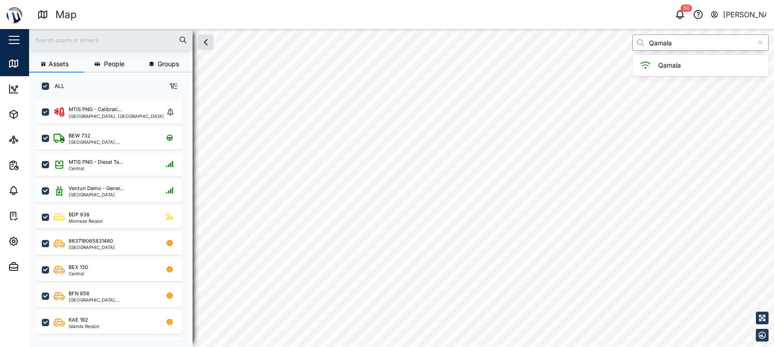
click at [683, 49] on input "Qamala" at bounding box center [700, 43] width 136 height 16
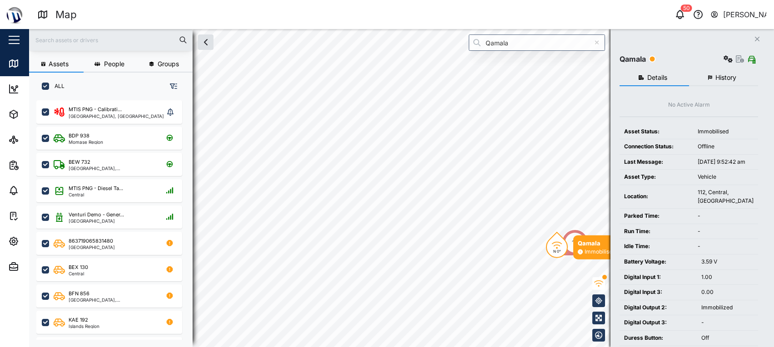
click at [412, 29] on div "N 0° Qamala Immobilised 16" at bounding box center [401, 29] width 745 height 0
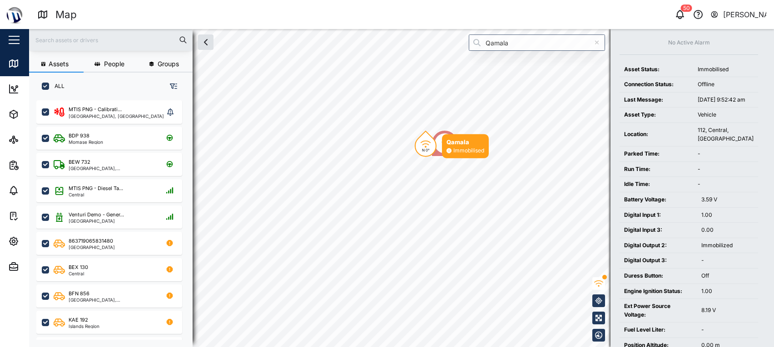
scroll to position [59, 0]
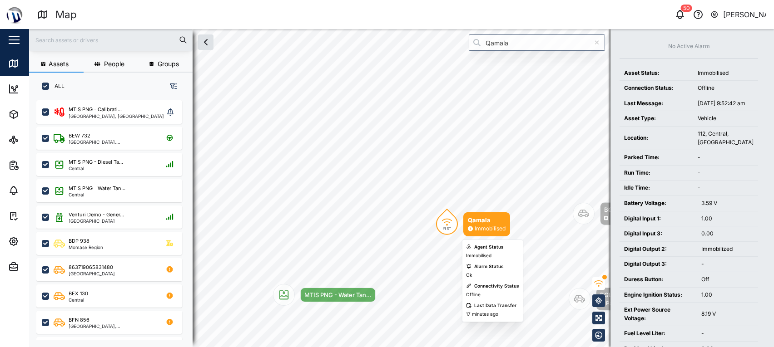
click at [473, 223] on div "Qamala" at bounding box center [487, 220] width 38 height 9
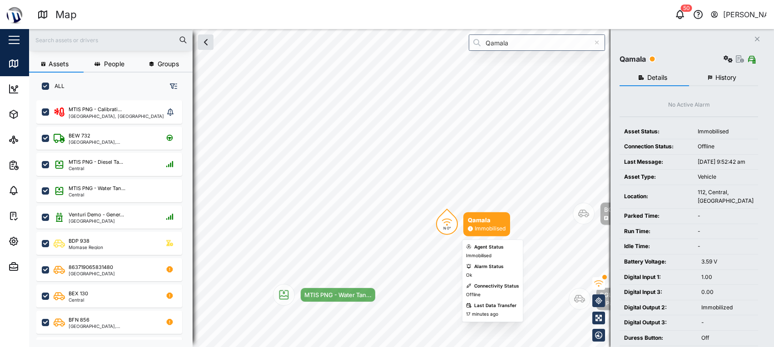
click at [473, 223] on div "Qamala" at bounding box center [487, 220] width 38 height 9
click at [718, 205] on div "112, Central, [GEOGRAPHIC_DATA]" at bounding box center [726, 196] width 56 height 17
click at [717, 60] on div "Qamala Settings" at bounding box center [689, 59] width 139 height 13
click at [729, 57] on icon "button" at bounding box center [728, 58] width 9 height 7
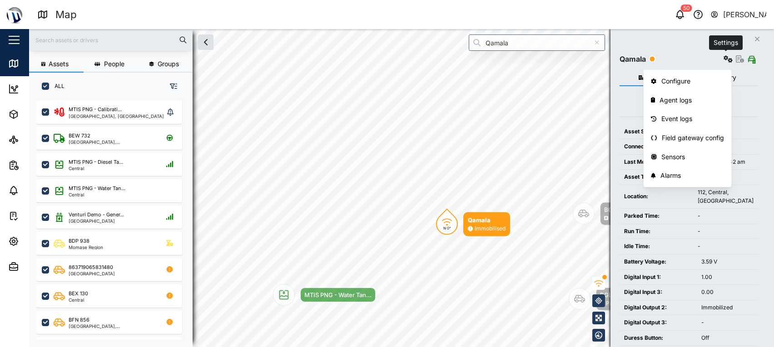
click at [729, 57] on icon "button" at bounding box center [728, 58] width 9 height 7
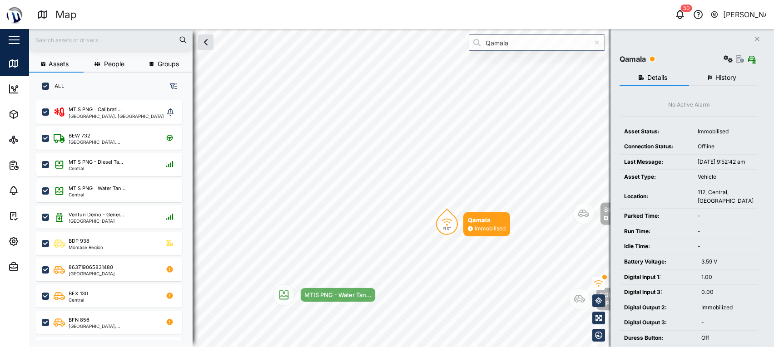
drag, startPoint x: 722, startPoint y: 182, endPoint x: 733, endPoint y: 153, distance: 31.2
click at [722, 182] on div "Vehicle" at bounding box center [726, 177] width 56 height 9
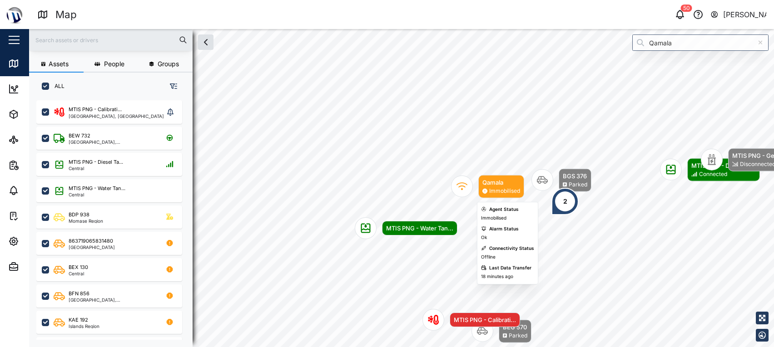
click at [469, 184] on div "Map marker" at bounding box center [462, 187] width 22 height 22
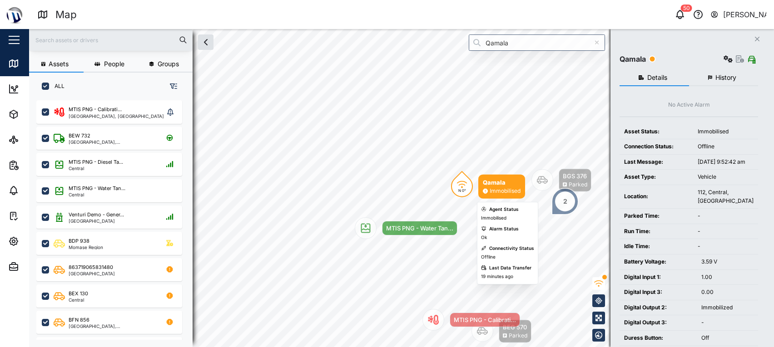
click at [464, 189] on div "N 0°" at bounding box center [462, 191] width 8 height 4
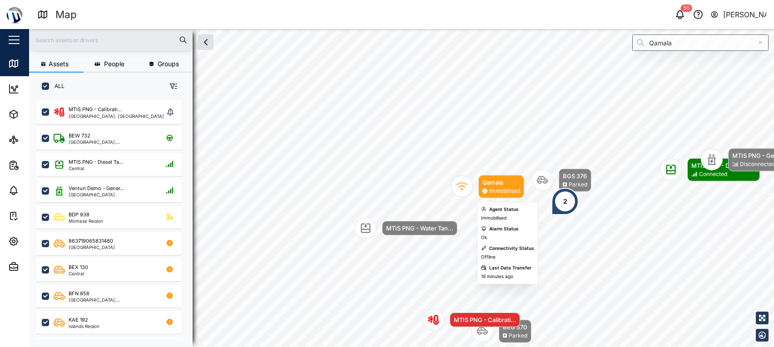
click at [464, 188] on icon "Map marker" at bounding box center [461, 186] width 11 height 11
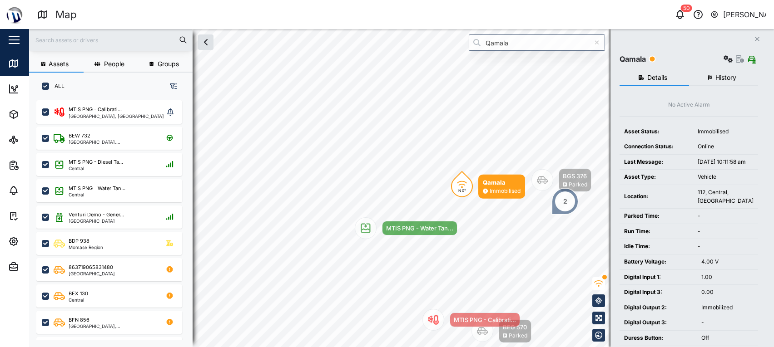
drag, startPoint x: 707, startPoint y: 182, endPoint x: 702, endPoint y: 183, distance: 5.3
click at [704, 182] on div "Vehicle" at bounding box center [726, 177] width 56 height 9
click at [705, 193] on td "112, Central, [GEOGRAPHIC_DATA]" at bounding box center [725, 197] width 65 height 24
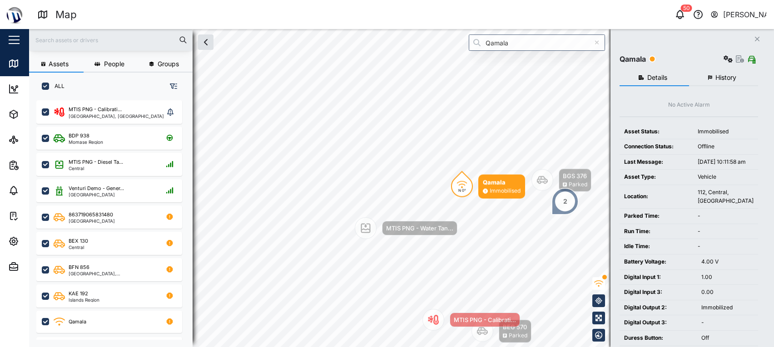
scroll to position [233, 140]
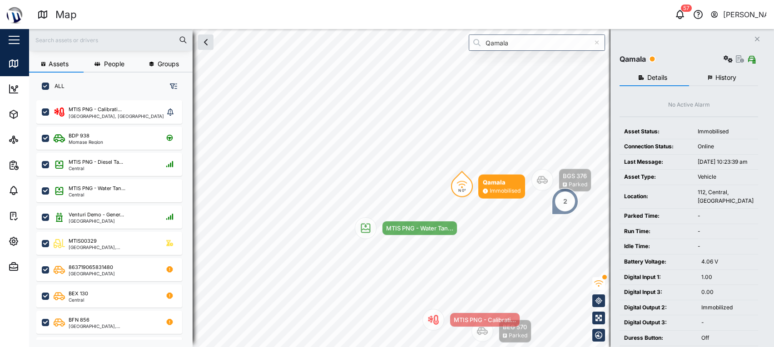
click at [725, 236] on div "-" at bounding box center [726, 232] width 56 height 9
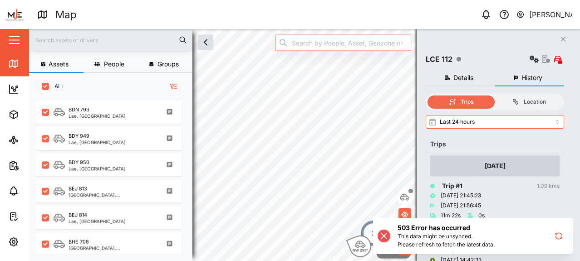
scroll to position [149, 142]
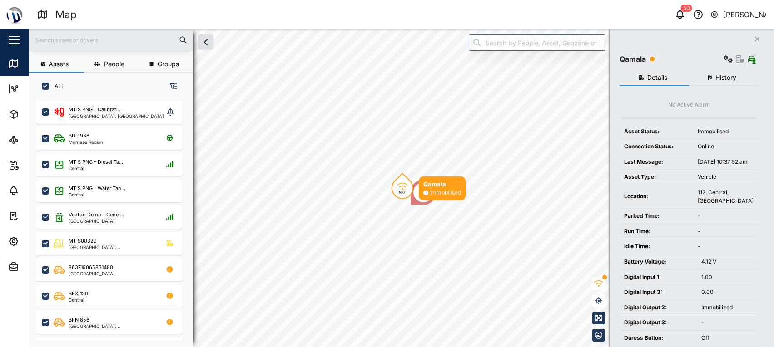
click at [682, 201] on div "Location:" at bounding box center [656, 197] width 64 height 9
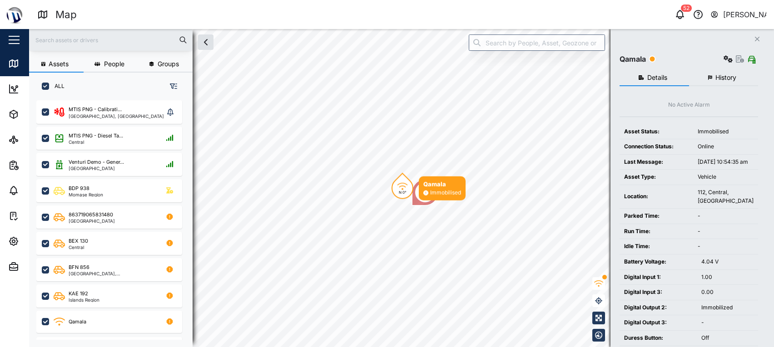
click at [693, 179] on td "Asset Type:" at bounding box center [657, 177] width 74 height 15
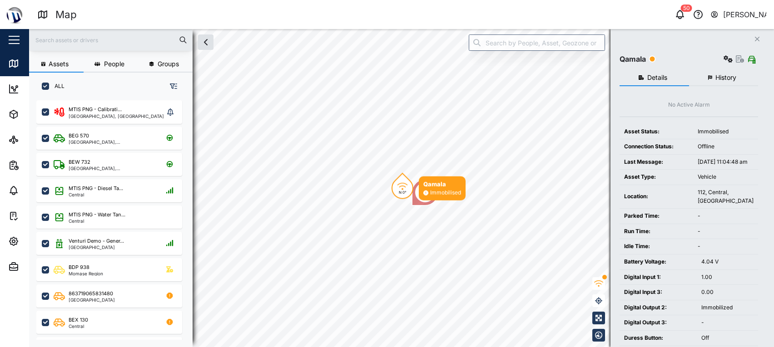
click at [699, 132] on td "Immobilised" at bounding box center [725, 131] width 65 height 15
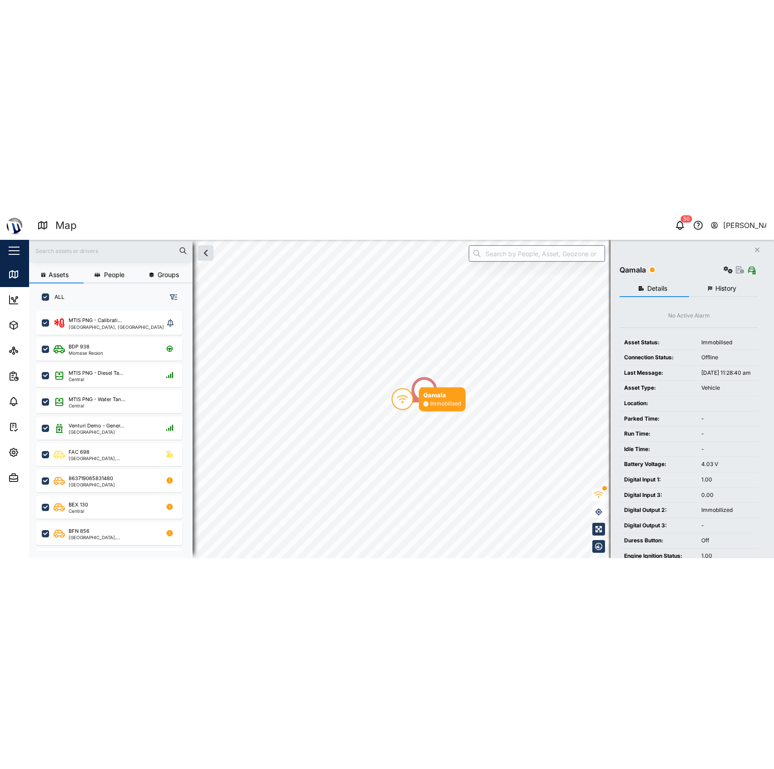
scroll to position [233, 140]
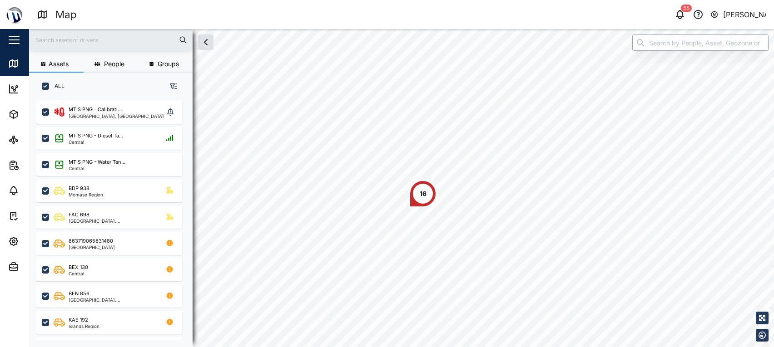
click at [698, 50] on input "search" at bounding box center [700, 43] width 136 height 16
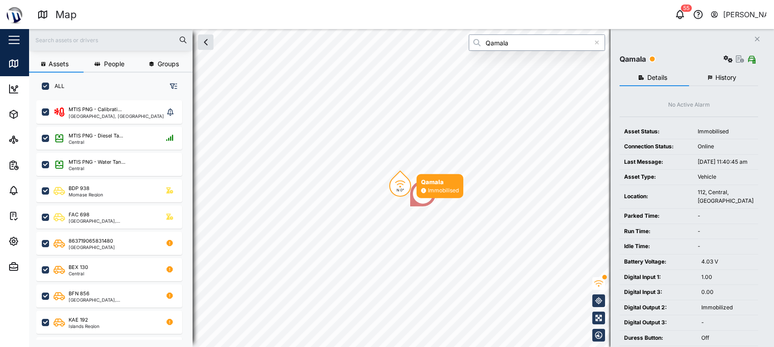
type input "Qamala"
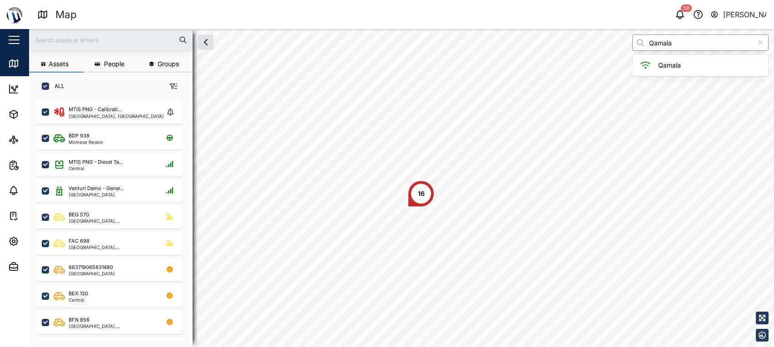
click at [702, 45] on input "Qamala" at bounding box center [700, 43] width 136 height 16
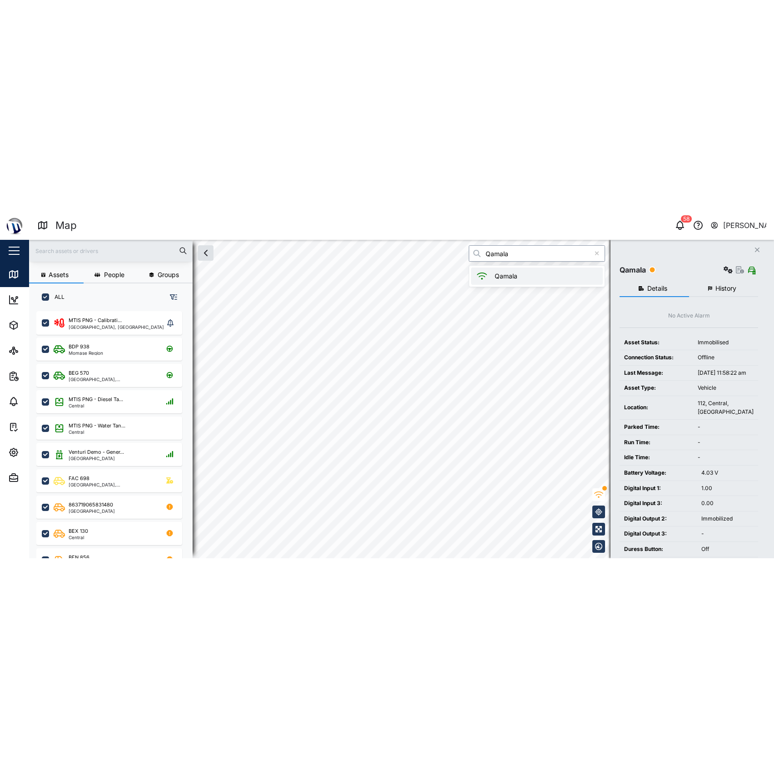
scroll to position [655, 140]
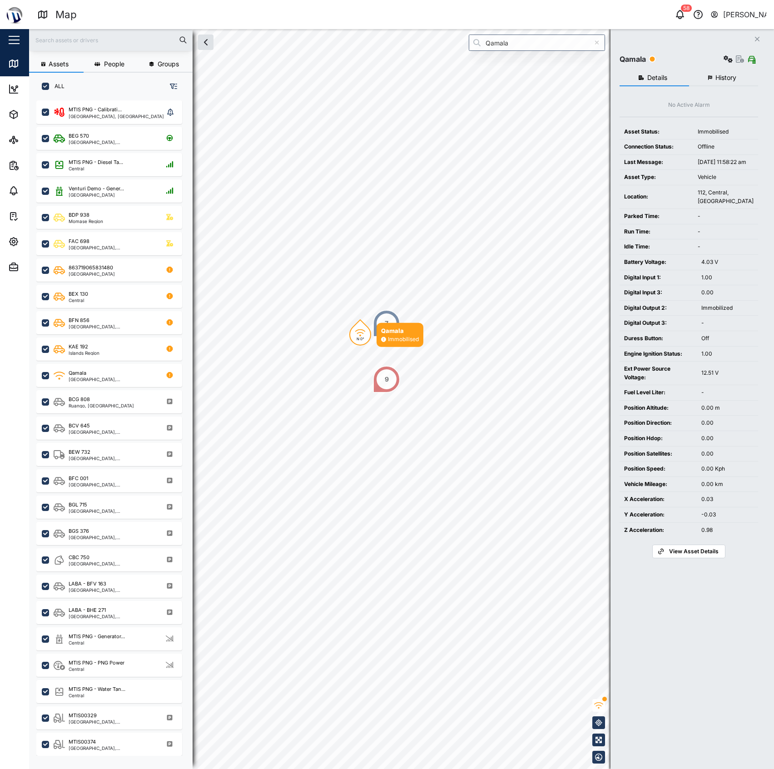
click at [733, 282] on div "1.00" at bounding box center [727, 277] width 52 height 9
drag, startPoint x: 705, startPoint y: 387, endPoint x: 638, endPoint y: 385, distance: 67.2
click at [638, 347] on tr "Ext Power Source Voltage: 12.51 V" at bounding box center [689, 374] width 139 height 24
click at [655, 347] on td "Ext Power Source Voltage:" at bounding box center [658, 374] width 77 height 24
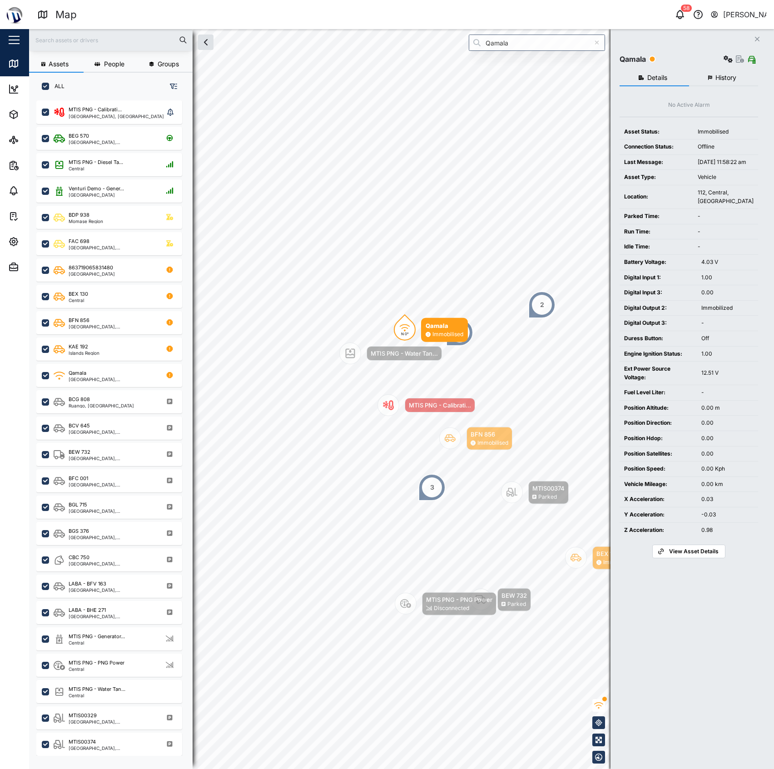
click at [698, 160] on td "[DATE] 11:58:22 am" at bounding box center [725, 161] width 65 height 15
click at [697, 184] on td "Vehicle" at bounding box center [725, 177] width 65 height 15
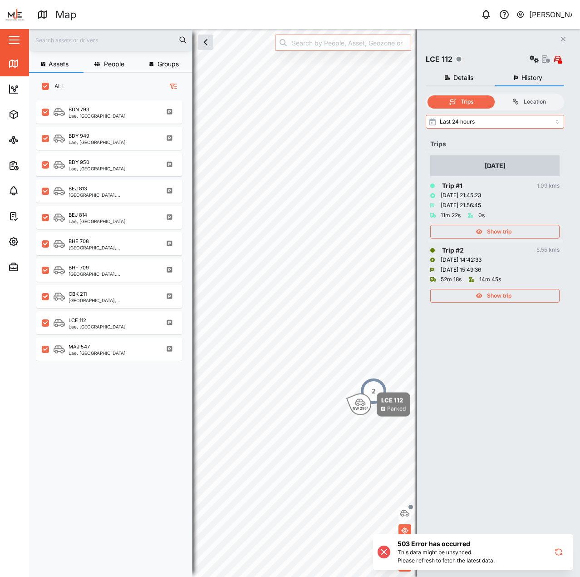
scroll to position [466, 142]
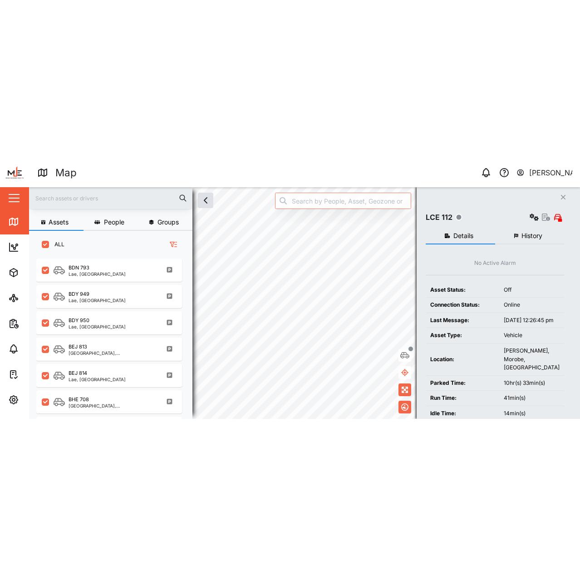
scroll to position [7, 7]
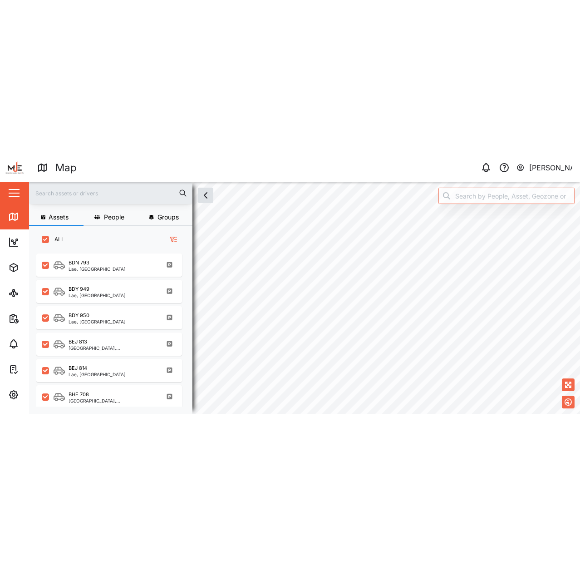
scroll to position [466, 142]
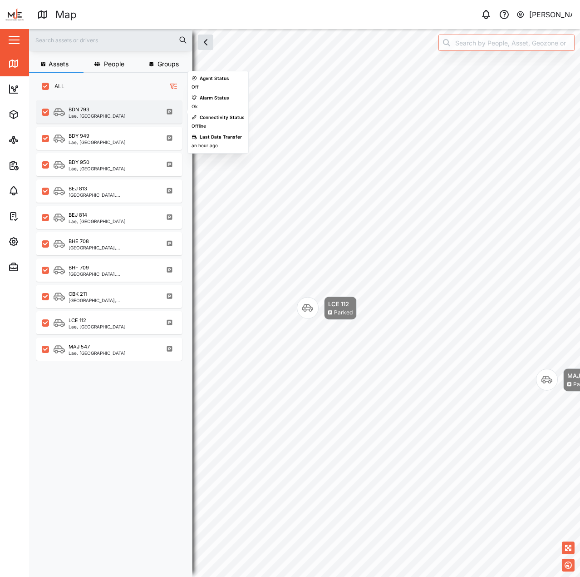
click at [116, 105] on div "BDN 793 Lae, Momase Region" at bounding box center [109, 111] width 146 height 23
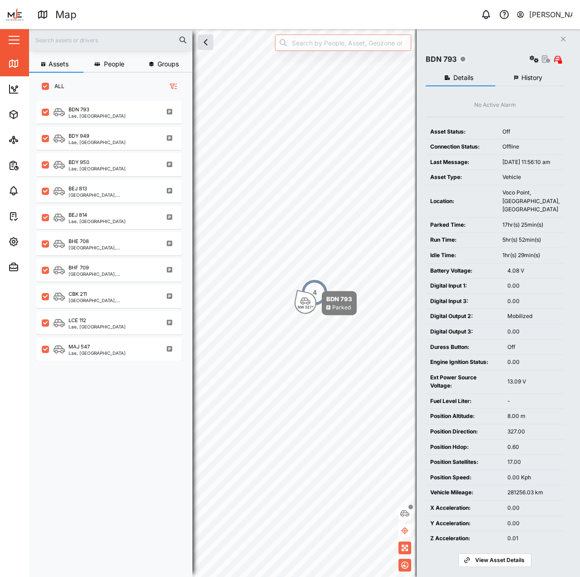
click at [521, 79] on button "History" at bounding box center [530, 78] width 69 height 16
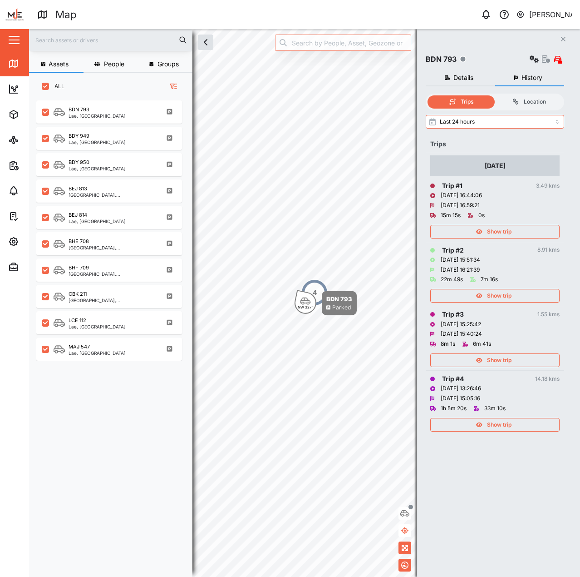
click at [501, 230] on span "Show trip" at bounding box center [499, 231] width 25 height 13
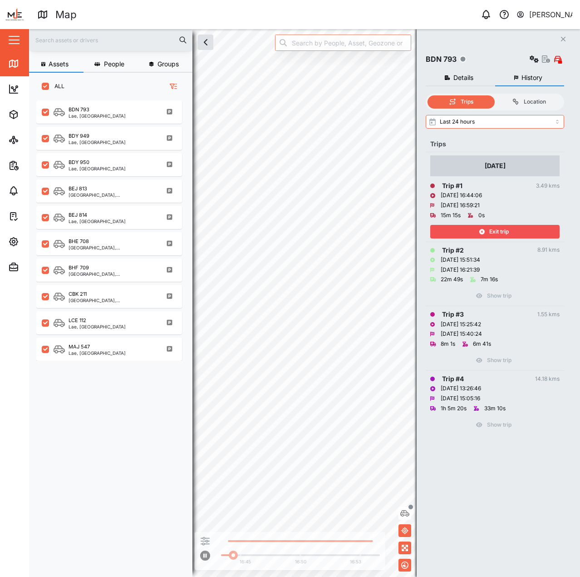
click at [501, 230] on span "Exit trip" at bounding box center [500, 231] width 20 height 13
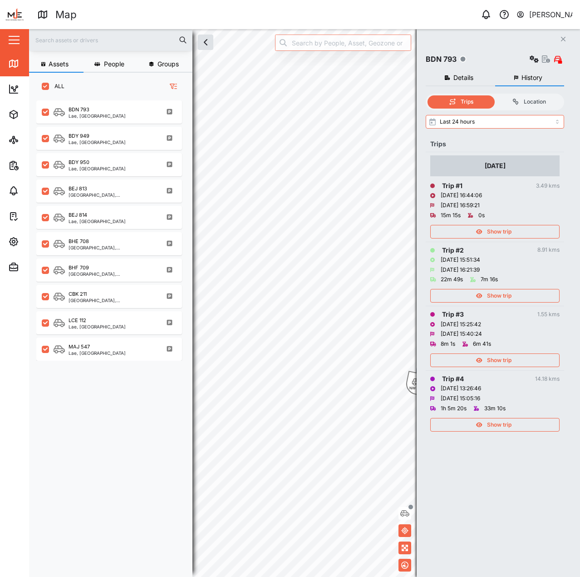
click at [460, 74] on span "Details" at bounding box center [464, 77] width 20 height 6
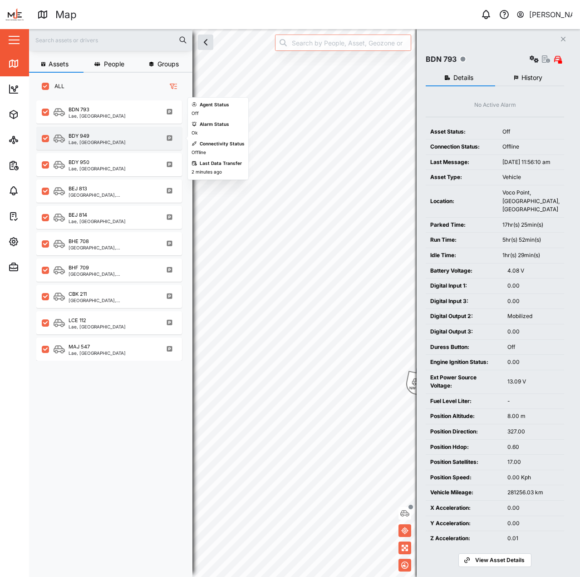
click at [119, 132] on div "BDY 949 Lae, Momase Region" at bounding box center [115, 138] width 123 height 12
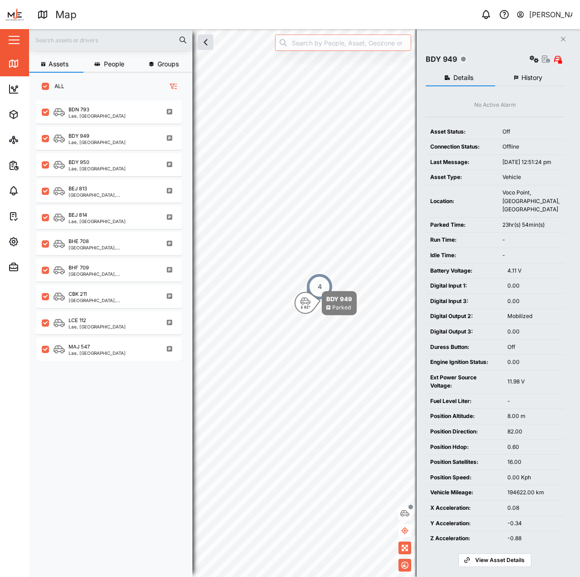
click at [525, 80] on span "History" at bounding box center [532, 77] width 21 height 6
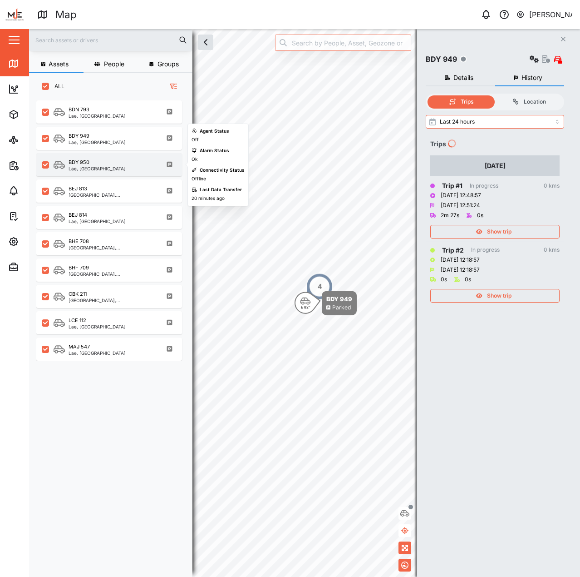
click at [104, 166] on div "BDY 950" at bounding box center [97, 163] width 57 height 8
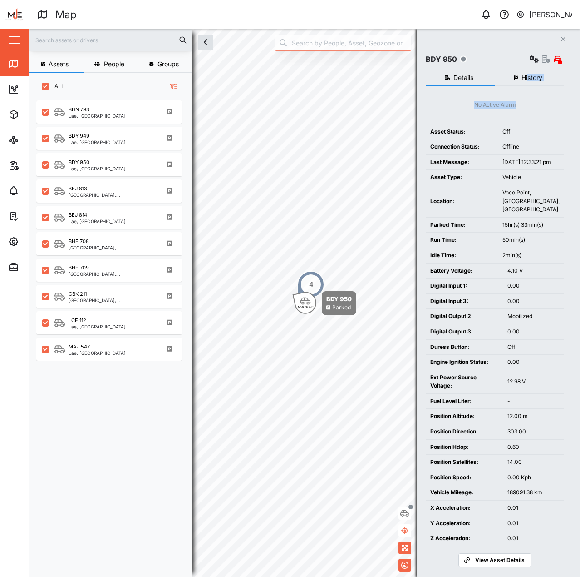
drag, startPoint x: 528, startPoint y: 90, endPoint x: 530, endPoint y: 80, distance: 10.2
click at [530, 86] on div "Details History No Active Alarm Asset Status: Off Connection Status: Offline La…" at bounding box center [495, 315] width 139 height 501
click at [530, 80] on span "History" at bounding box center [532, 77] width 21 height 6
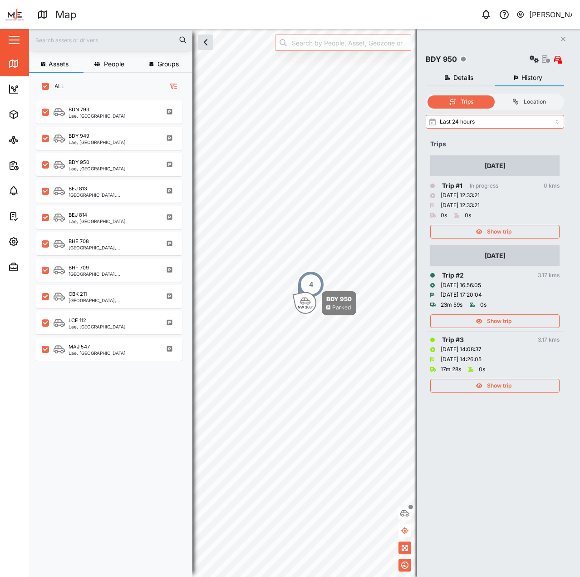
click at [512, 332] on td "Trip # 3 3.17 kms 02/10/2025 14:08:37 02/10/2025 14:26:05 17m 28s 0s Show trip" at bounding box center [495, 364] width 139 height 64
click at [512, 326] on span "Show trip" at bounding box center [499, 321] width 25 height 13
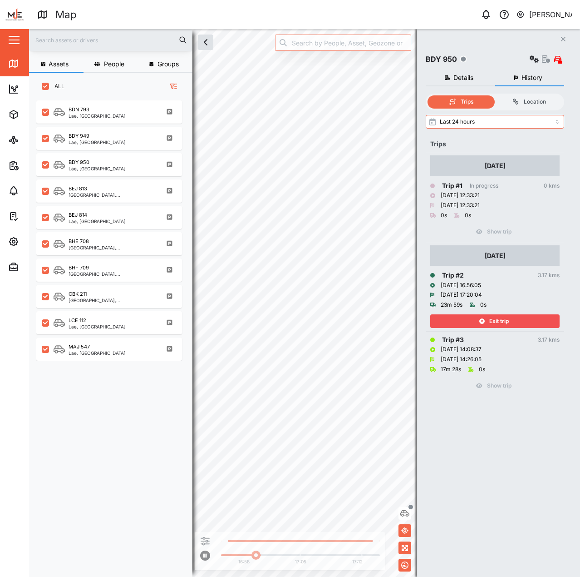
click at [521, 322] on div "Exit trip" at bounding box center [494, 321] width 118 height 13
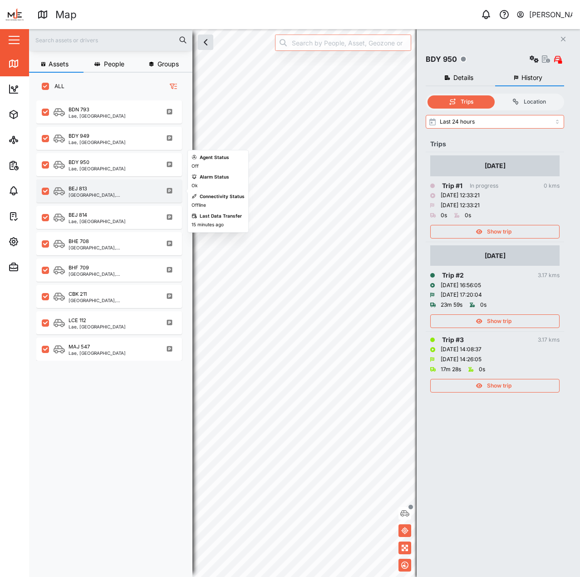
click at [108, 193] on div "Lae District, Momase Region" at bounding box center [112, 195] width 87 height 5
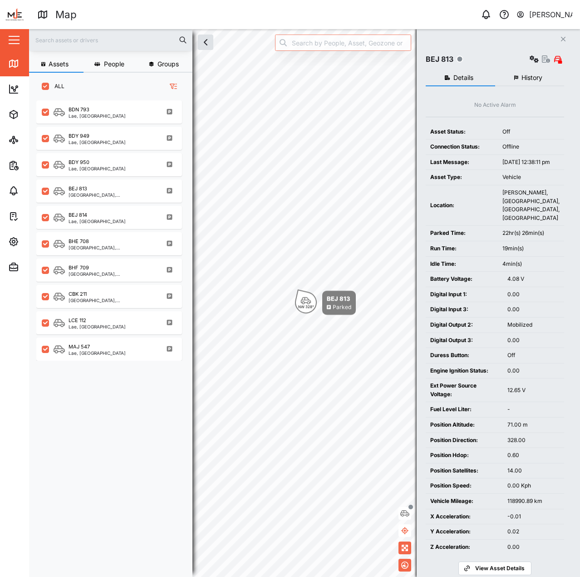
click at [506, 73] on button "History" at bounding box center [530, 78] width 69 height 16
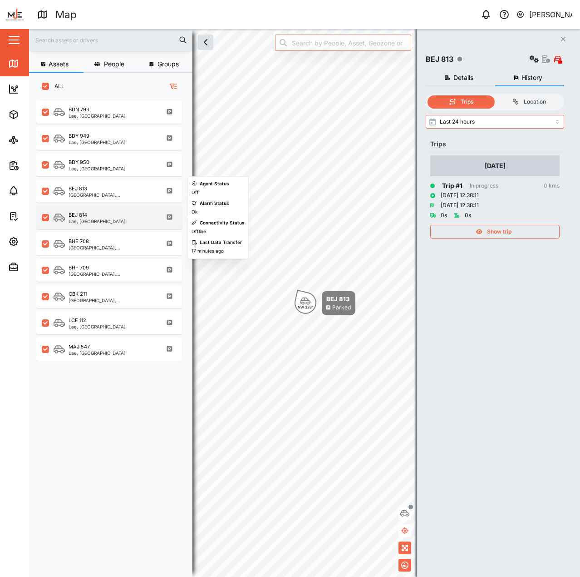
click at [110, 213] on div "BEJ 814" at bounding box center [97, 215] width 57 height 8
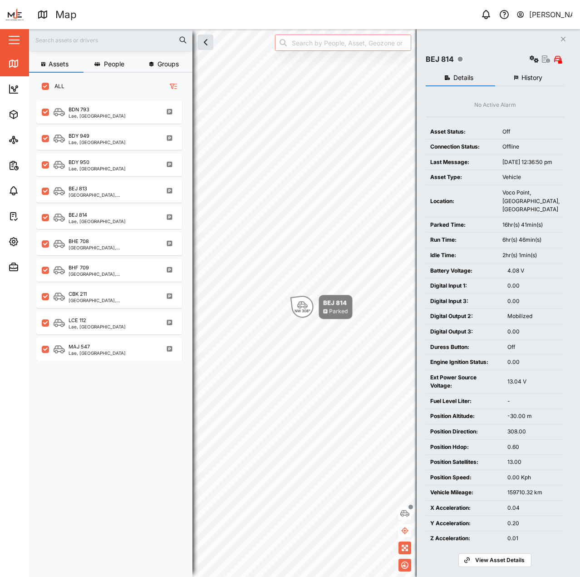
click at [518, 77] on icon "button" at bounding box center [517, 77] width 4 height 5
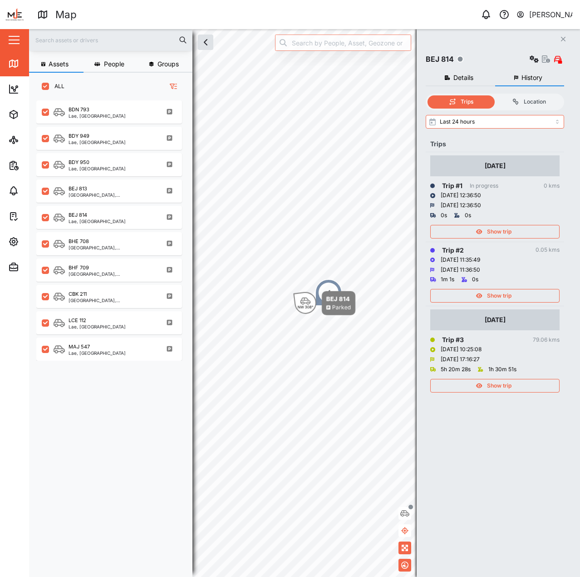
click at [506, 302] on button "Show trip" at bounding box center [495, 296] width 129 height 14
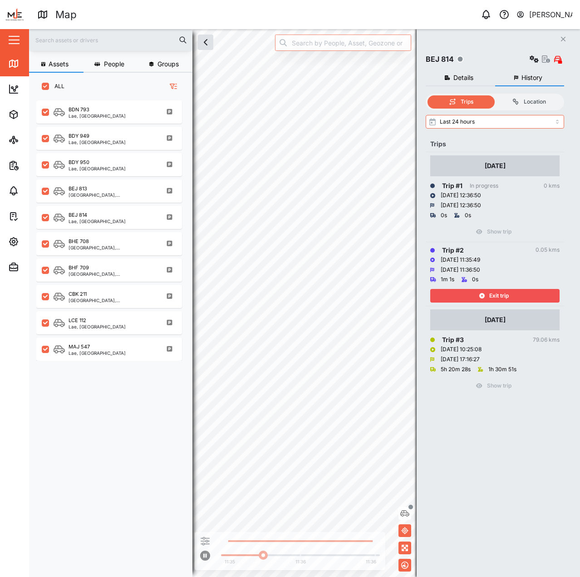
click at [506, 302] on button "Exit trip" at bounding box center [495, 296] width 129 height 14
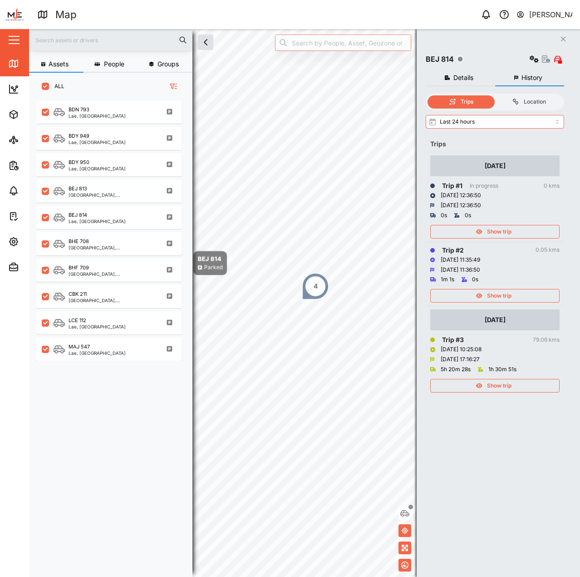
click at [536, 383] on div "Show trip" at bounding box center [494, 385] width 118 height 13
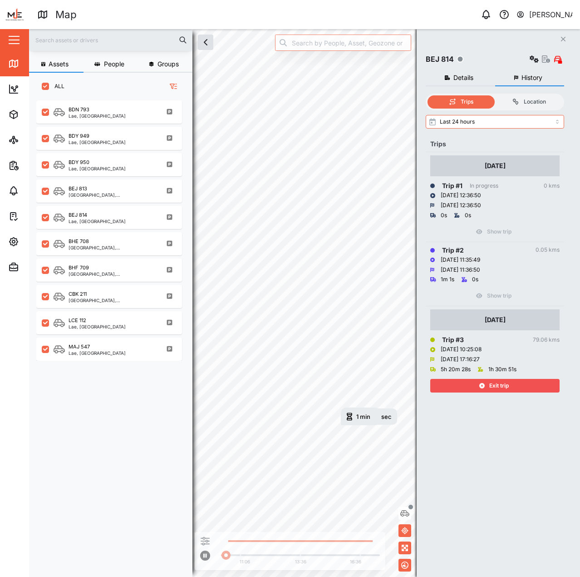
click at [536, 383] on div "Exit trip" at bounding box center [494, 385] width 118 height 13
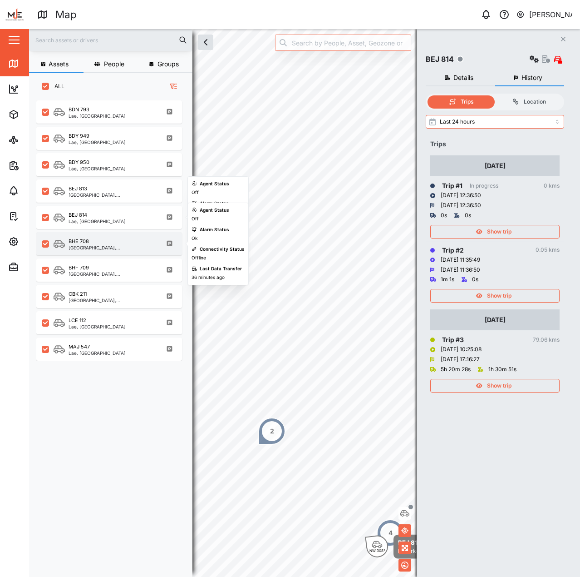
click at [105, 242] on div "BHE 708" at bounding box center [112, 242] width 87 height 8
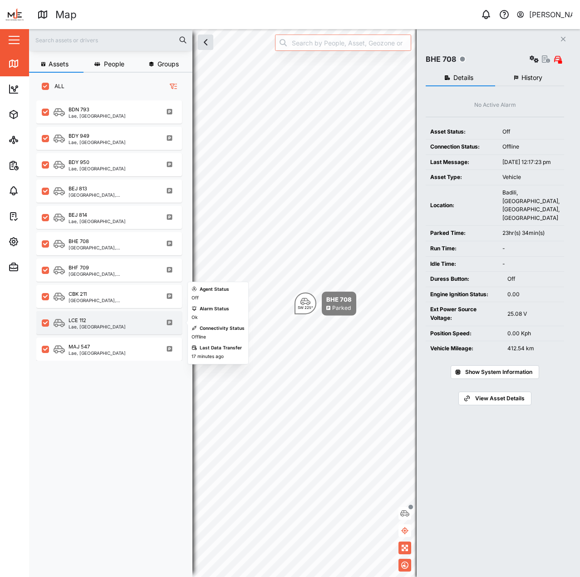
click at [85, 332] on div "LCE 112 Lae, Momase Region" at bounding box center [109, 322] width 146 height 23
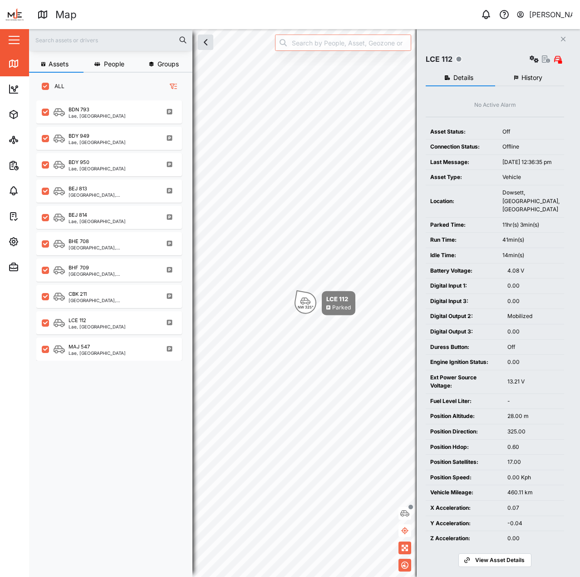
click at [528, 79] on span "History" at bounding box center [532, 77] width 21 height 6
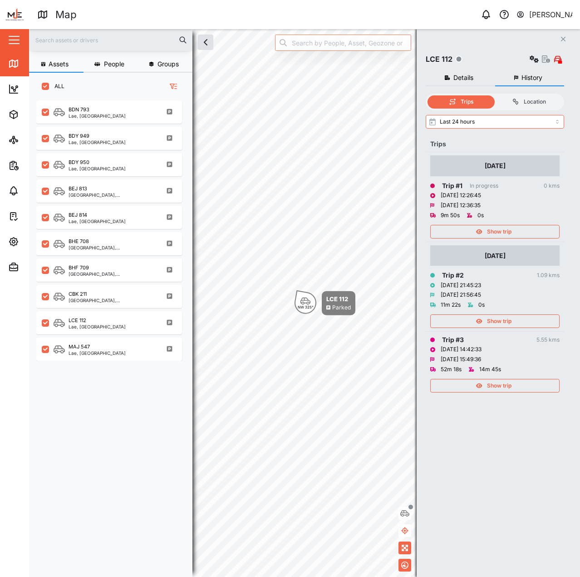
click at [519, 230] on div "Show trip" at bounding box center [494, 231] width 118 height 13
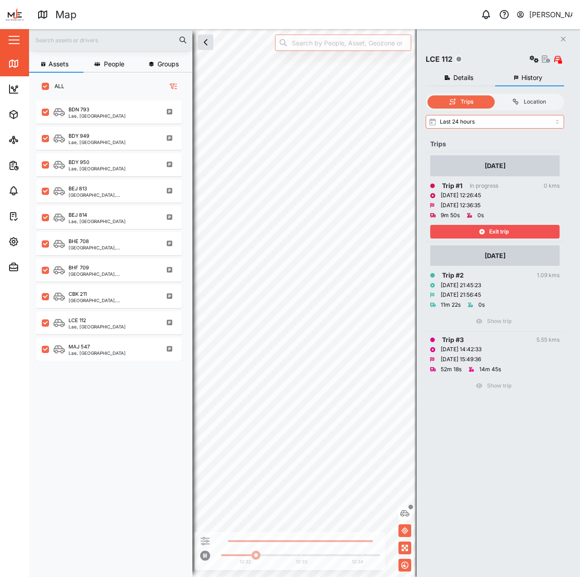
click at [497, 235] on span "Exit trip" at bounding box center [500, 231] width 20 height 13
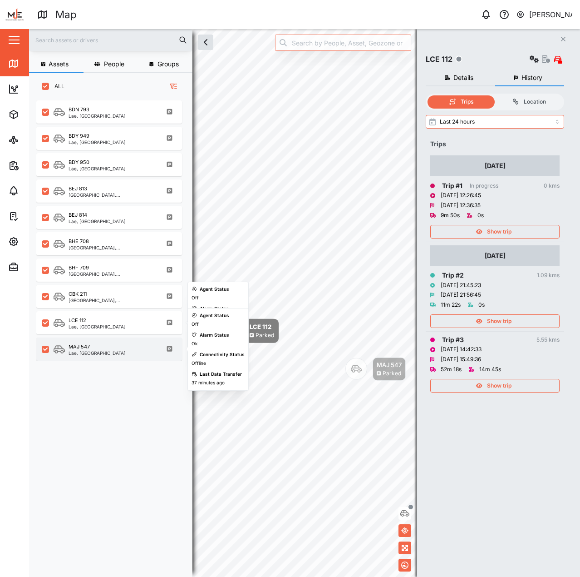
click at [119, 347] on div "MAJ 547 Lae, Momase Region" at bounding box center [115, 349] width 123 height 12
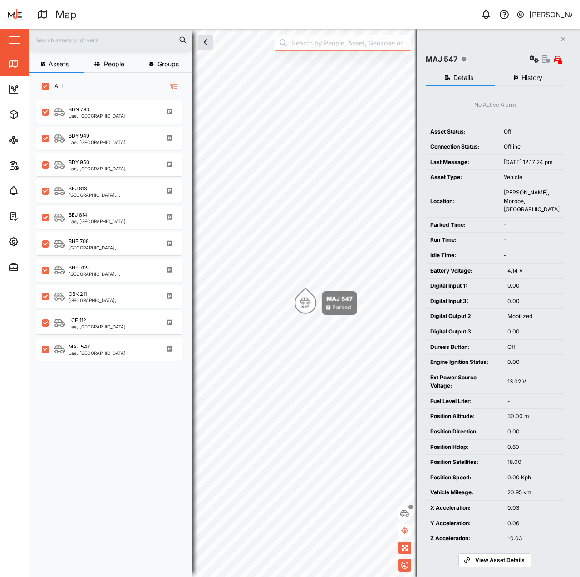
click at [516, 80] on button "History" at bounding box center [530, 78] width 69 height 16
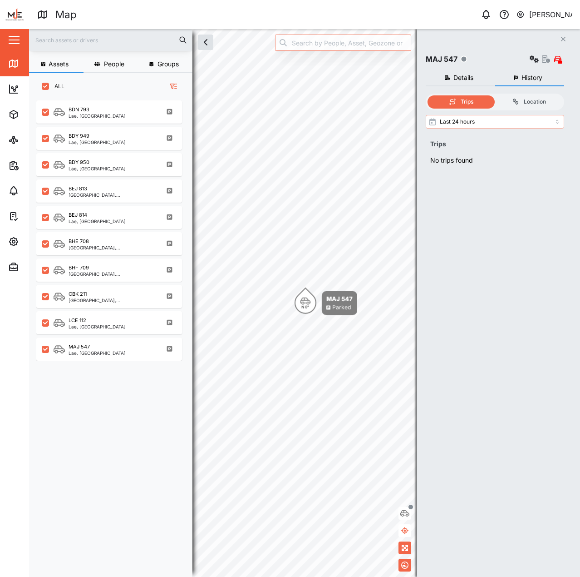
click at [513, 122] on input "Last 24 hours" at bounding box center [495, 122] width 139 height 14
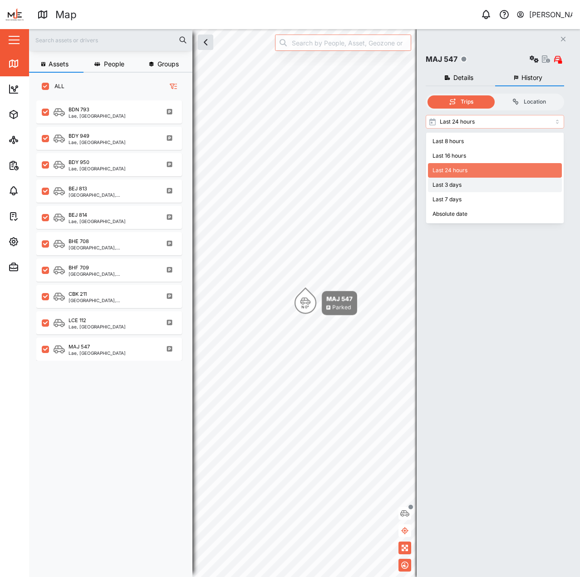
type input "Last 3 days"
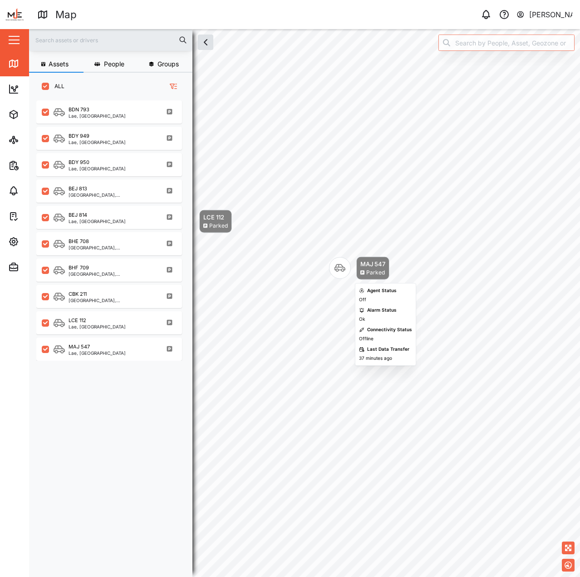
click at [347, 267] on div "Map marker" at bounding box center [340, 268] width 22 height 22
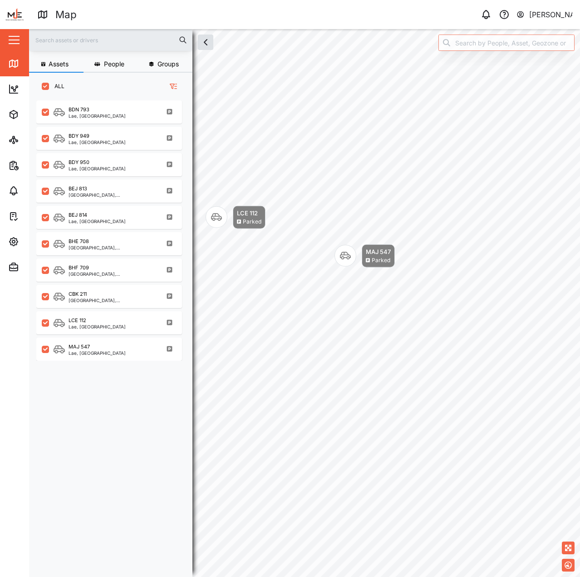
scroll to position [466, 142]
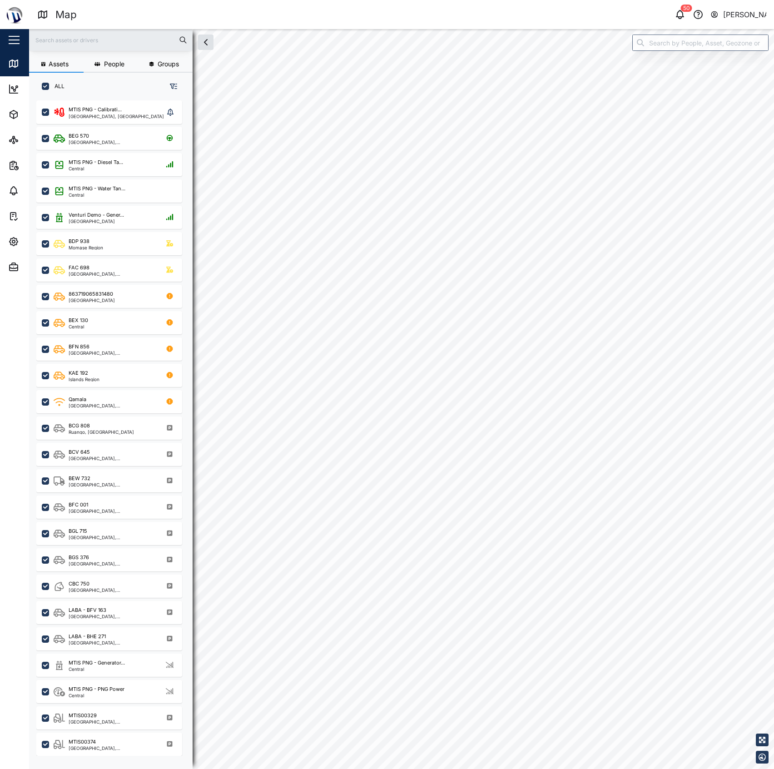
checkbox input "true"
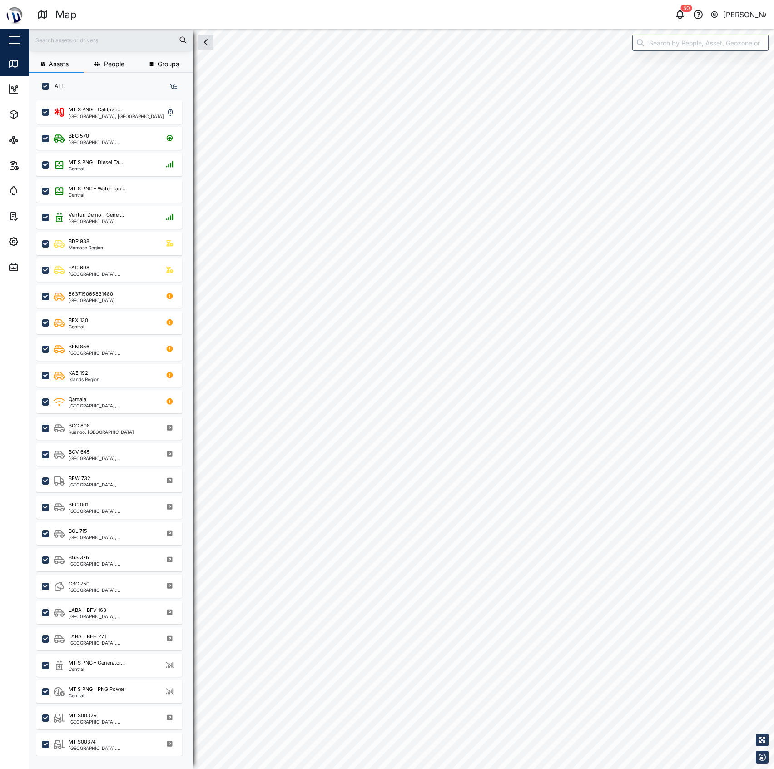
checkbox input "true"
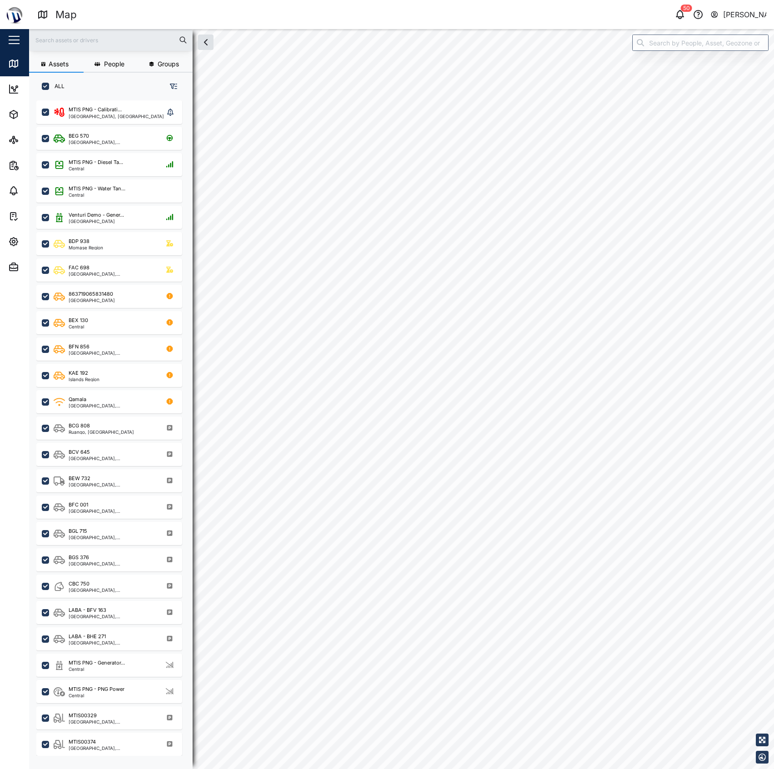
checkbox input "true"
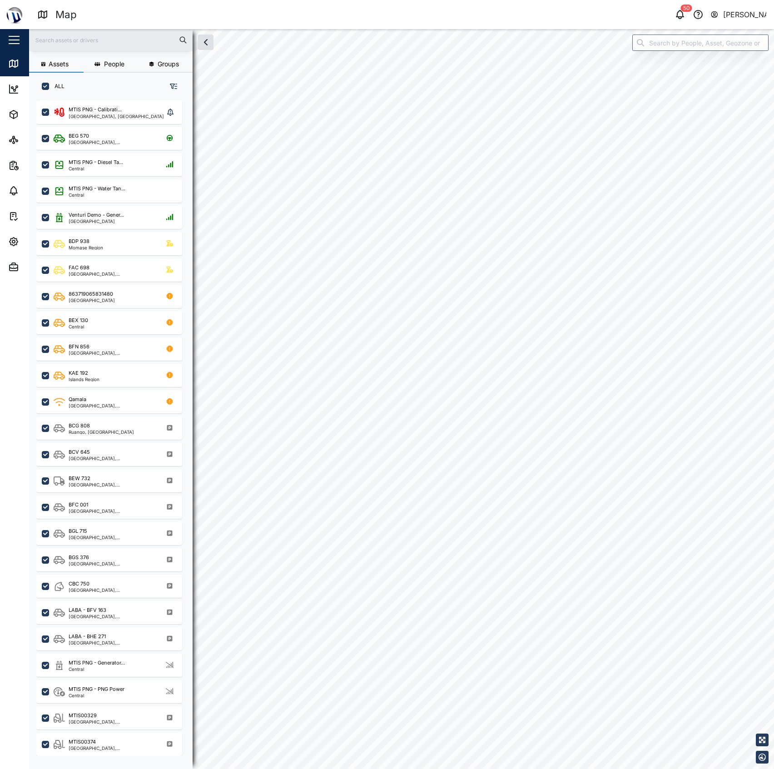
checkbox input "true"
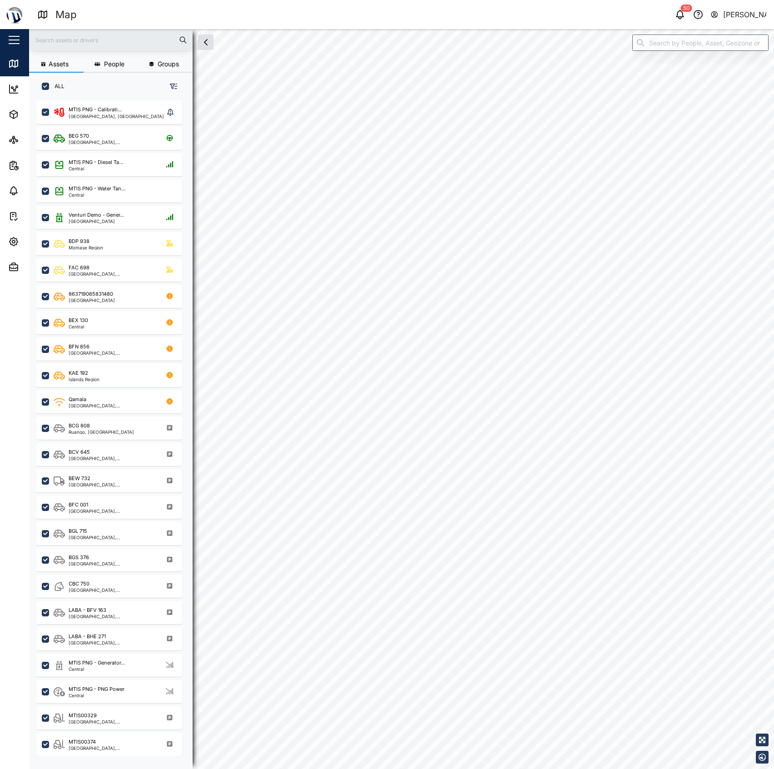
checkbox input "true"
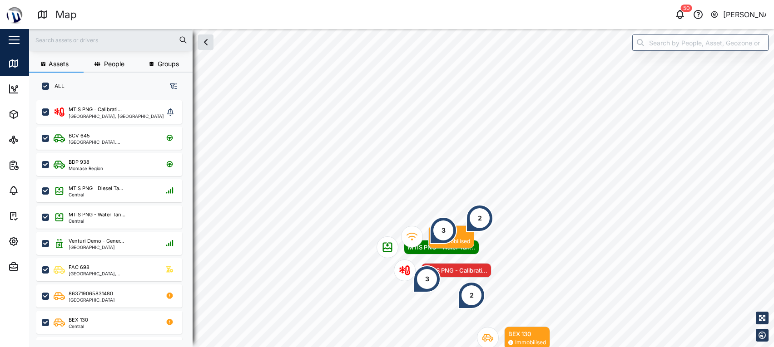
click at [426, 29] on div "BEX 130 Immobilised MTIS PNG - Water Tan... MTIS PNG - Calibrati... Qamala Immo…" at bounding box center [401, 29] width 745 height 0
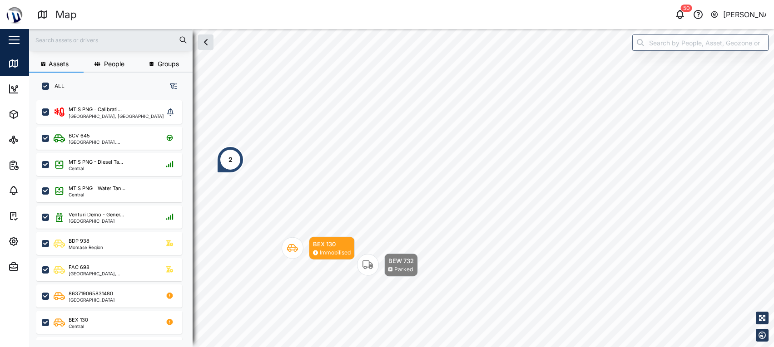
drag, startPoint x: 431, startPoint y: 249, endPoint x: 658, endPoint y: 40, distance: 308.9
click at [647, 48] on div "Assets People Groups ALL MTIS PNG - Calibrati... [GEOGRAPHIC_DATA], Southern Re…" at bounding box center [401, 188] width 745 height 318
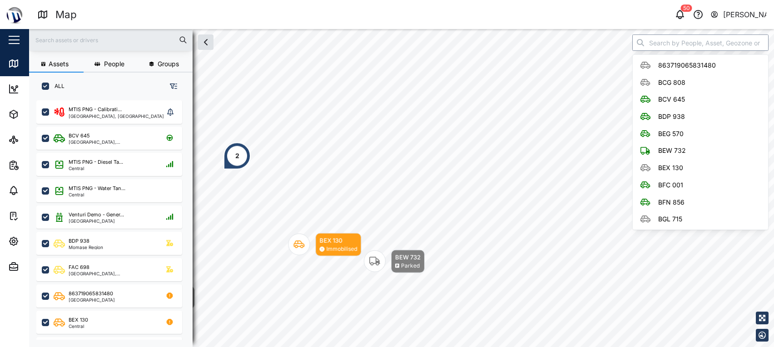
click at [658, 40] on input "search" at bounding box center [700, 43] width 136 height 16
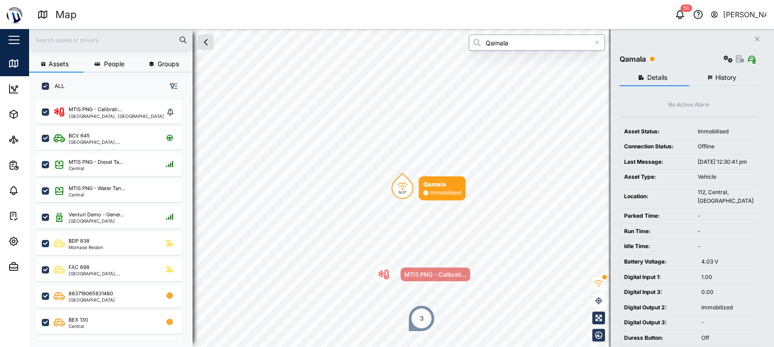
type input "Qamala"
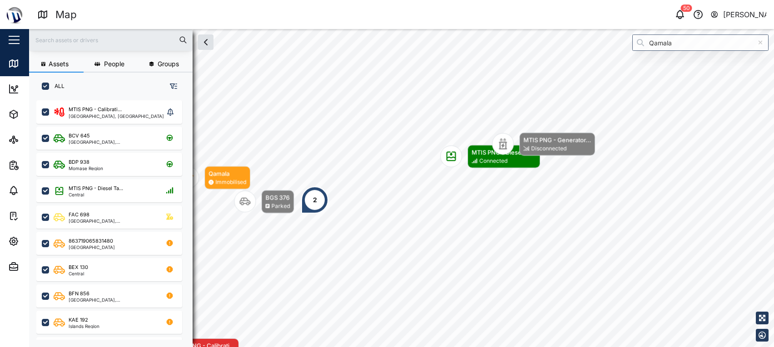
drag, startPoint x: 685, startPoint y: 62, endPoint x: 674, endPoint y: 362, distance: 300.0
click at [674, 347] on html "Map 50 [PERSON_NAME] Close Map Dashboard Assets ATS Camera Generator Personnel …" at bounding box center [387, 173] width 774 height 347
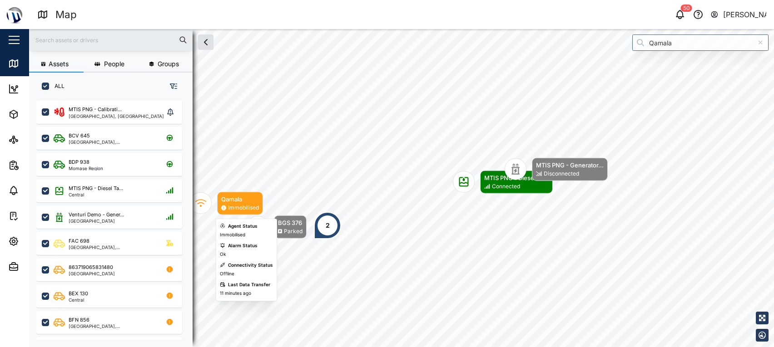
drag, startPoint x: 233, startPoint y: 200, endPoint x: 244, endPoint y: 198, distance: 11.9
click at [233, 200] on div "Qamala" at bounding box center [240, 199] width 38 height 9
click at [213, 200] on div "Qamala Immobilised" at bounding box center [226, 203] width 73 height 23
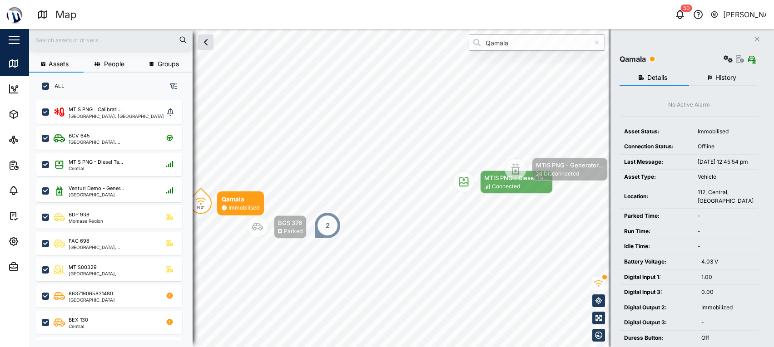
click at [525, 46] on input "Qamala" at bounding box center [537, 43] width 136 height 16
click at [603, 49] on div at bounding box center [597, 43] width 16 height 16
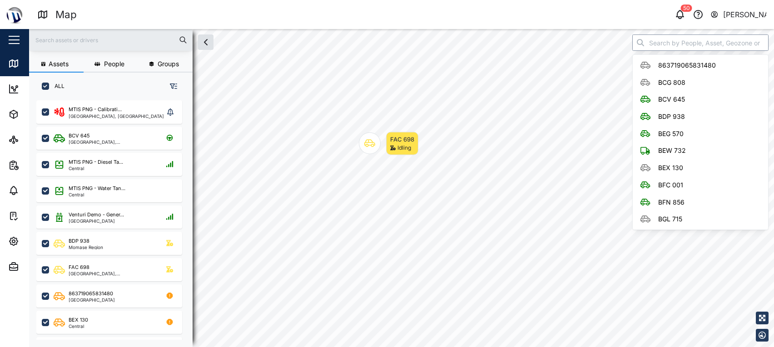
click at [687, 45] on input "search" at bounding box center [700, 43] width 136 height 16
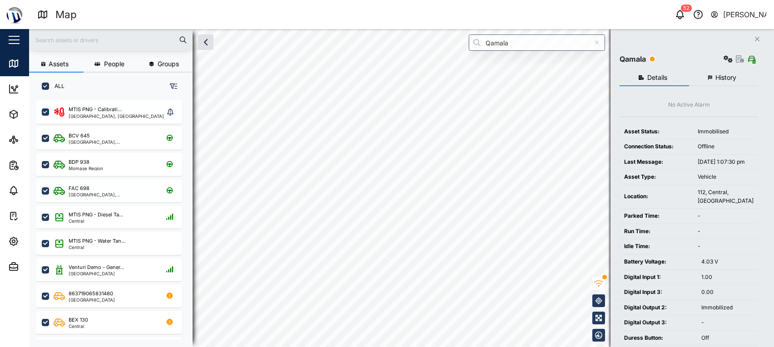
click at [730, 267] on div "4.03 V" at bounding box center [727, 262] width 52 height 9
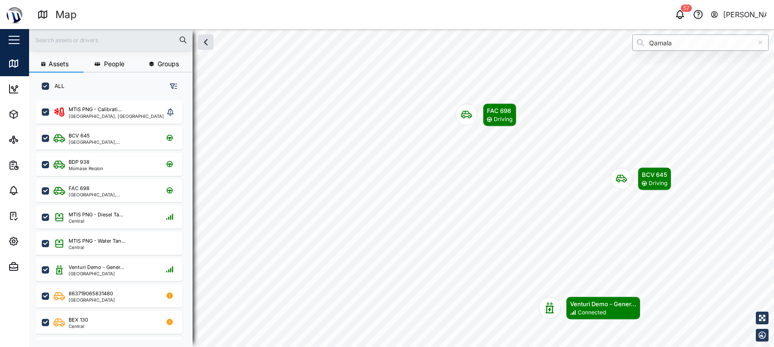
click at [725, 40] on input "Qamala" at bounding box center [700, 43] width 136 height 16
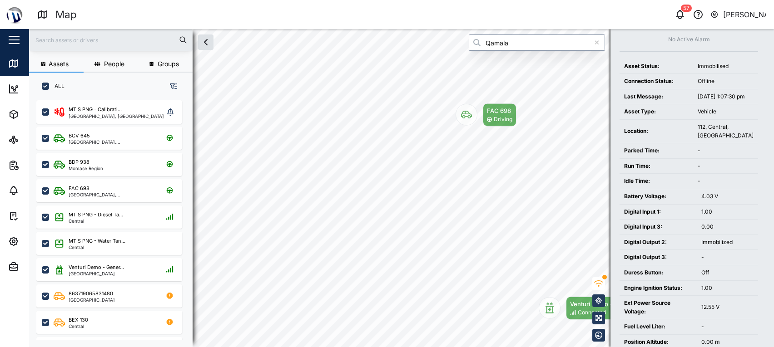
scroll to position [240, 0]
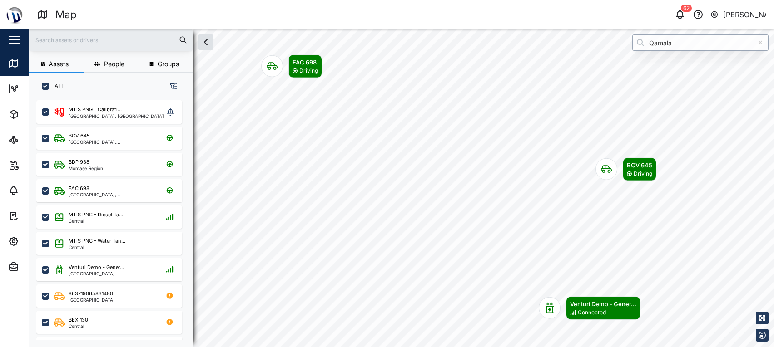
click at [711, 40] on input "Qamala" at bounding box center [700, 43] width 136 height 16
click at [684, 45] on input "Qamala" at bounding box center [700, 43] width 136 height 16
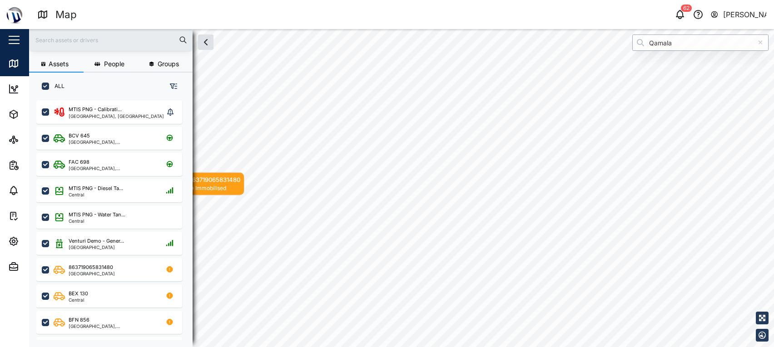
click at [711, 45] on input "Qamala" at bounding box center [700, 43] width 136 height 16
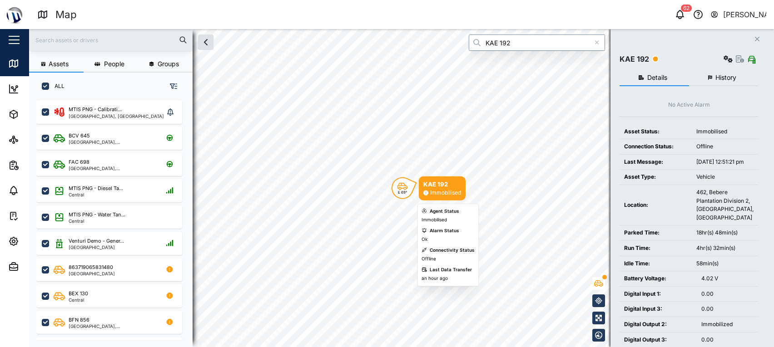
click at [410, 184] on div "E 69°" at bounding box center [403, 189] width 22 height 22
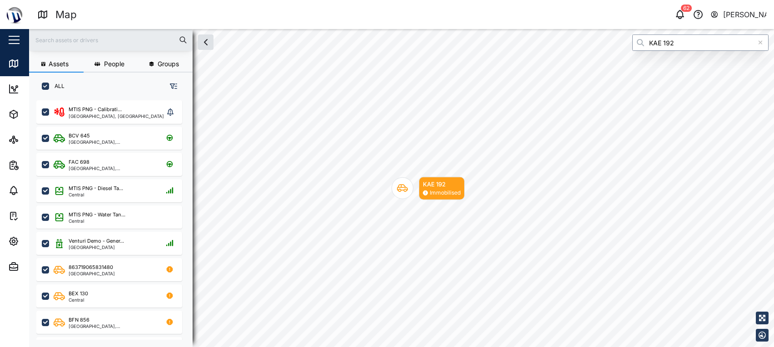
click at [400, 186] on icon "Map marker" at bounding box center [402, 188] width 11 height 11
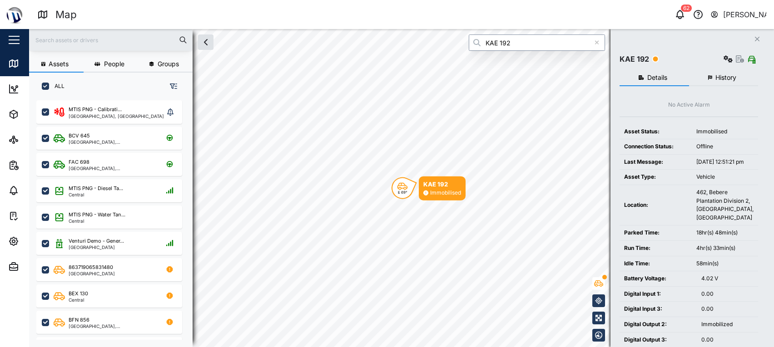
type input "KAE 192"
click at [727, 80] on span "History" at bounding box center [725, 77] width 21 height 6
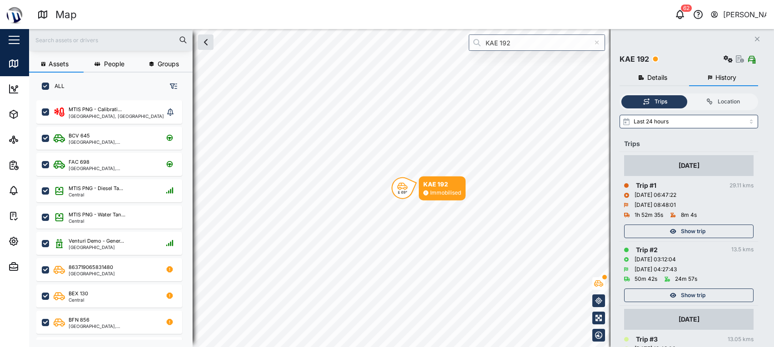
click at [716, 226] on div "Show trip" at bounding box center [688, 231] width 118 height 13
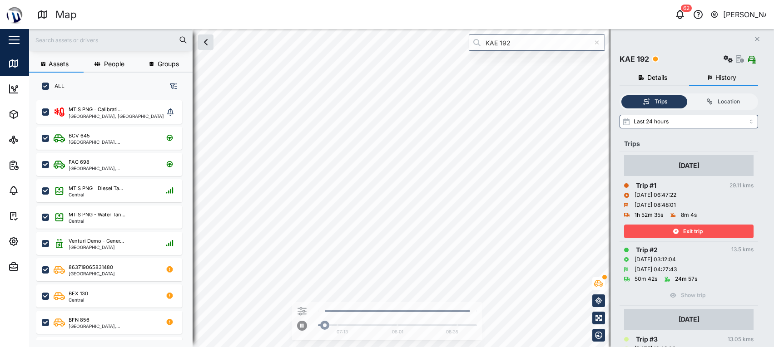
click at [716, 226] on div "Exit trip" at bounding box center [688, 231] width 118 height 13
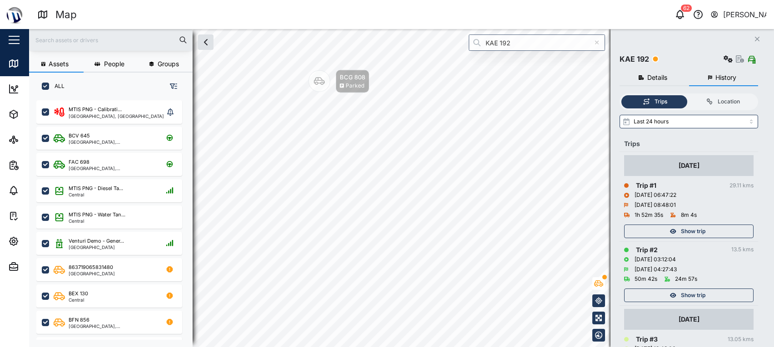
click at [704, 288] on div "Show trip" at bounding box center [688, 293] width 129 height 18
click at [700, 294] on span "Show trip" at bounding box center [693, 295] width 25 height 13
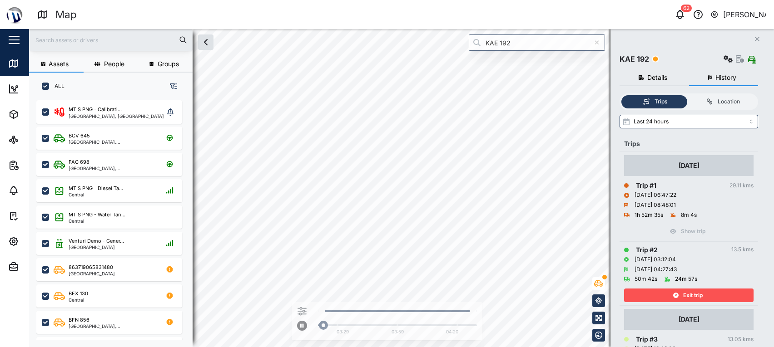
click at [700, 294] on span "Exit trip" at bounding box center [693, 295] width 20 height 13
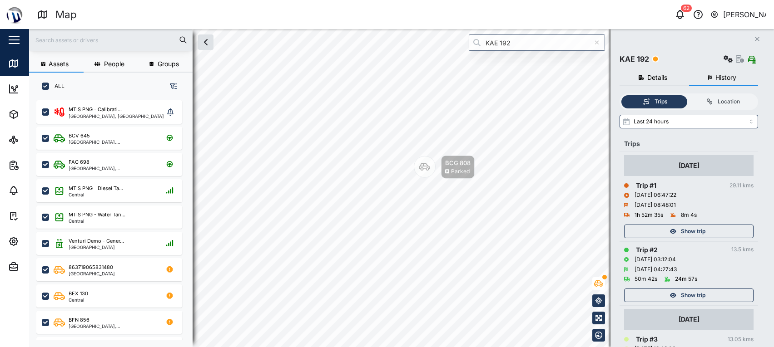
click at [714, 226] on div "Show trip" at bounding box center [688, 231] width 118 height 13
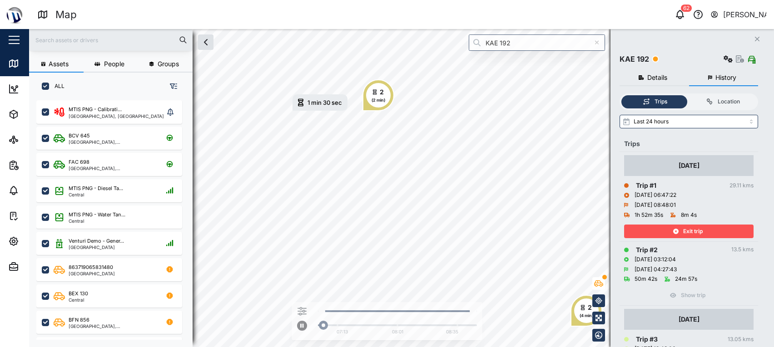
click at [714, 226] on div "Exit trip" at bounding box center [688, 231] width 118 height 13
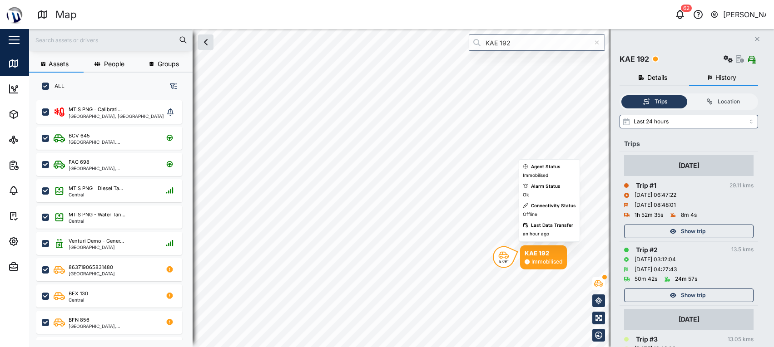
click at [502, 255] on icon "Map marker" at bounding box center [503, 256] width 11 height 8
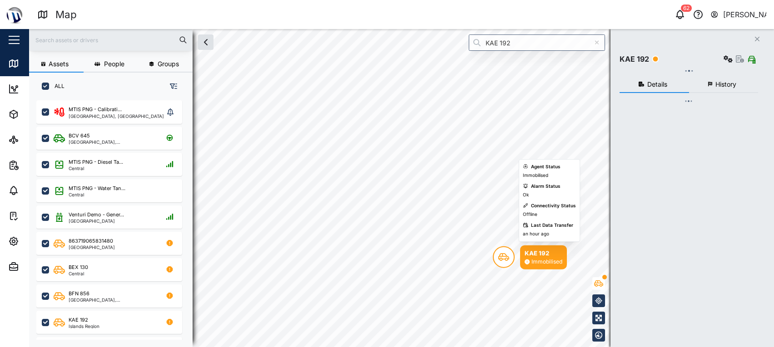
click at [503, 255] on icon "Map marker" at bounding box center [503, 257] width 11 height 11
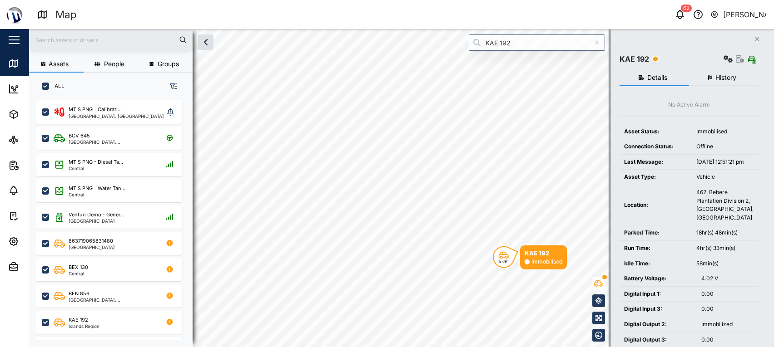
click at [724, 78] on span "History" at bounding box center [725, 77] width 21 height 6
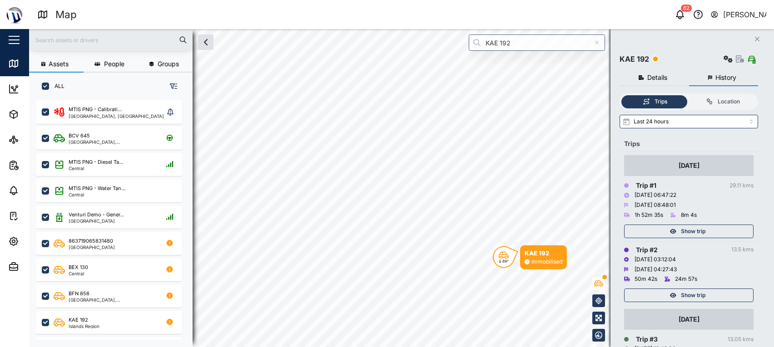
click at [675, 231] on div "Show trip" at bounding box center [688, 231] width 118 height 13
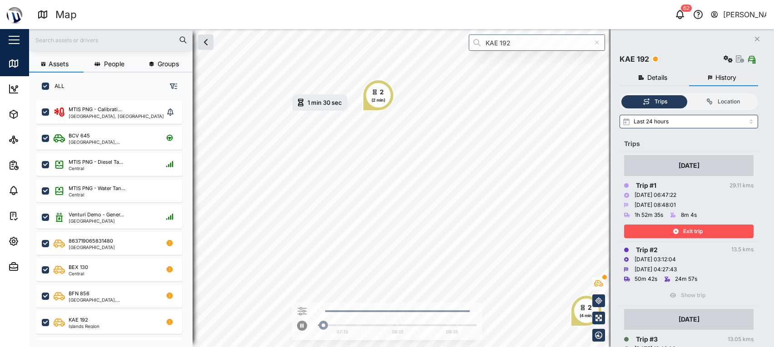
click at [675, 231] on icon "button" at bounding box center [675, 231] width 5 height 5
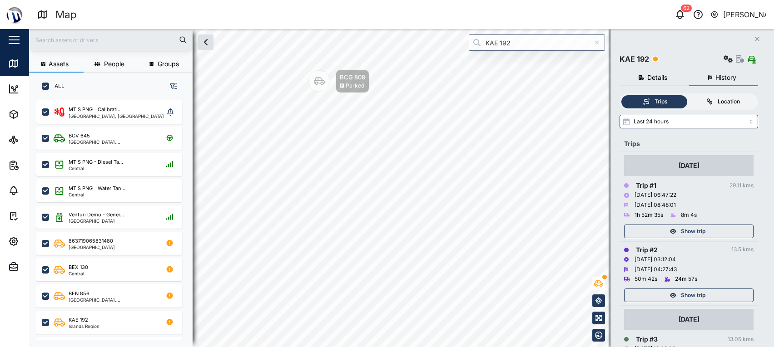
click at [729, 95] on label "Location" at bounding box center [722, 101] width 67 height 13
click at [689, 95] on input "Location" at bounding box center [689, 95] width 0 height 0
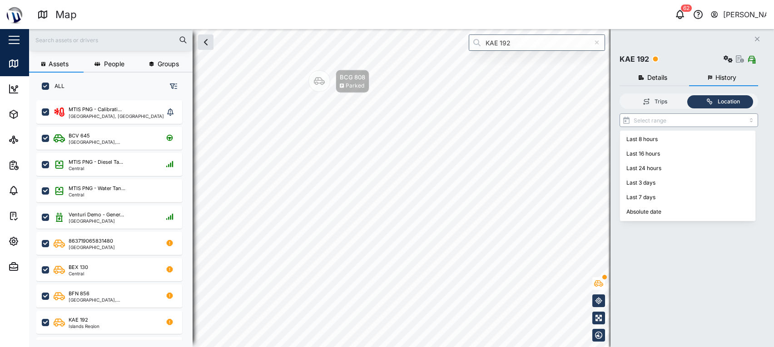
click at [708, 121] on input "search" at bounding box center [689, 121] width 139 height 14
type input "Last 8 hours"
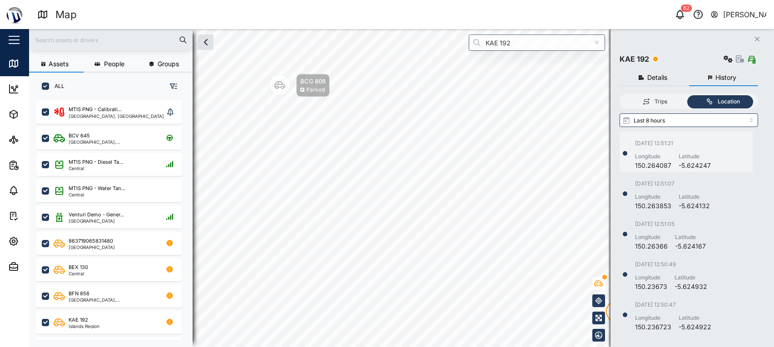
scroll to position [189, 127]
click at [696, 156] on div "Latitude" at bounding box center [695, 157] width 32 height 9
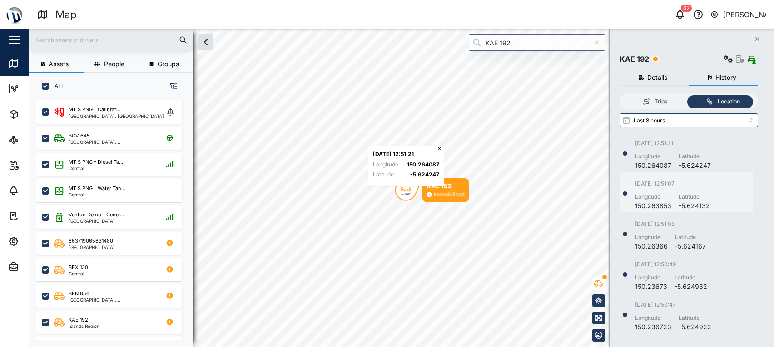
click at [682, 191] on div "03/10/2025 12:51:07 Longitude 150.263853 Latitude -5.624132" at bounding box center [672, 195] width 75 height 31
click at [674, 223] on div "03/10/2025 12:51:05" at bounding box center [670, 224] width 71 height 9
click at [678, 262] on div "03/10/2025 12:50:49" at bounding box center [671, 265] width 72 height 9
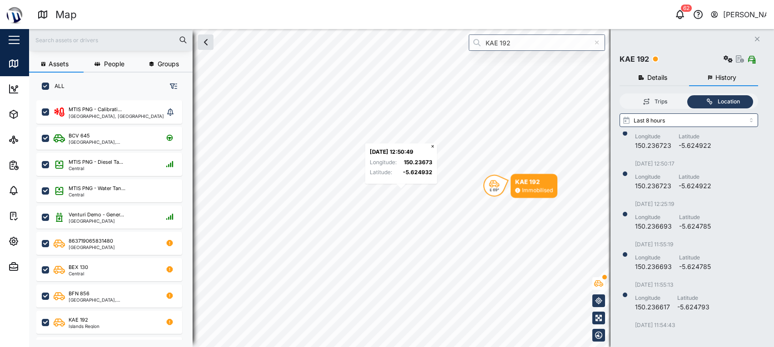
click at [676, 271] on div "03/10/2025 12:50:49 Longitude 150.23673 Latitude -5.624932 03/10/2025 12:50:47 …" at bounding box center [691, 231] width 143 height 198
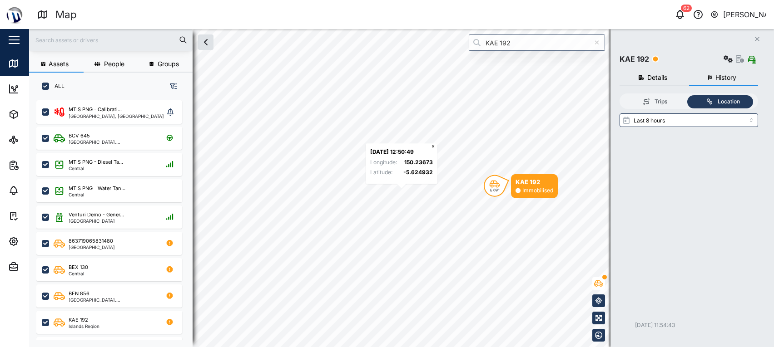
scroll to position [424, 0]
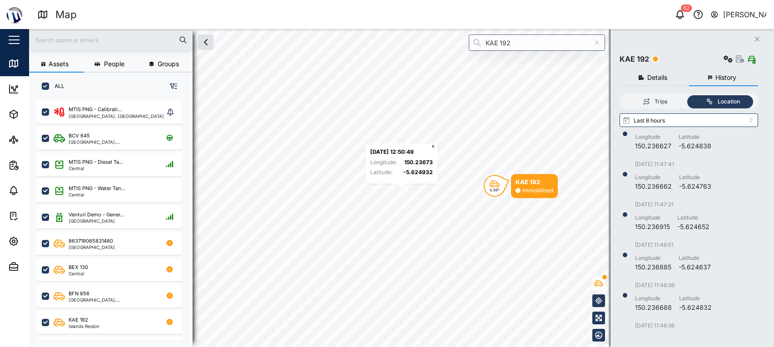
click at [754, 38] on icon "Close" at bounding box center [756, 38] width 5 height 7
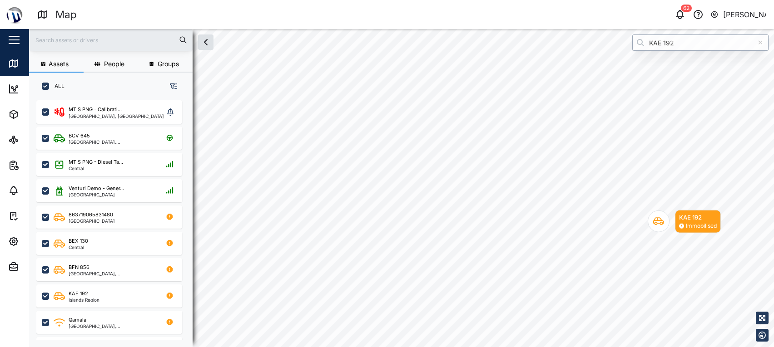
click at [662, 43] on input "KAE 192" at bounding box center [700, 43] width 136 height 16
click at [664, 55] on div "Qamala" at bounding box center [700, 65] width 135 height 21
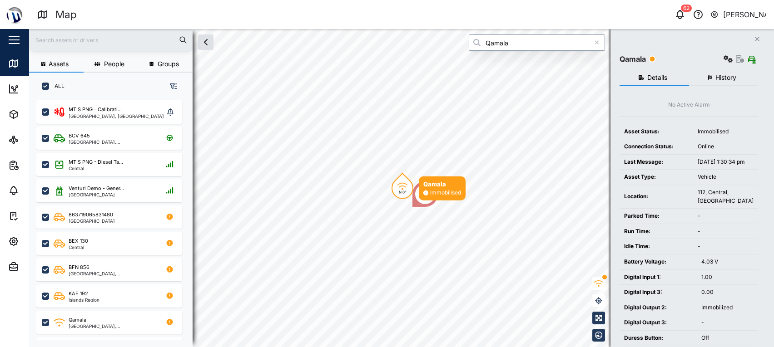
type input "Qamala"
click at [718, 160] on div "Oct 3, 2025, 1:39:30 pm" at bounding box center [726, 162] width 56 height 9
click at [758, 137] on div "Close Qamala Details History No Active Alarm Asset Status: Immobilised Connecti…" at bounding box center [692, 188] width 164 height 318
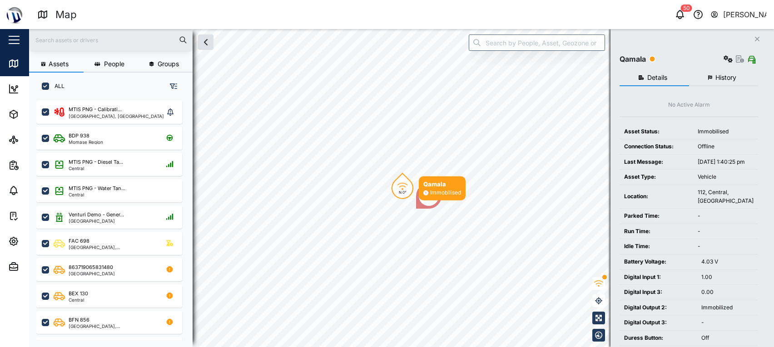
click at [665, 134] on div "Asset Status:" at bounding box center [656, 132] width 64 height 9
